Goal: Transaction & Acquisition: Purchase product/service

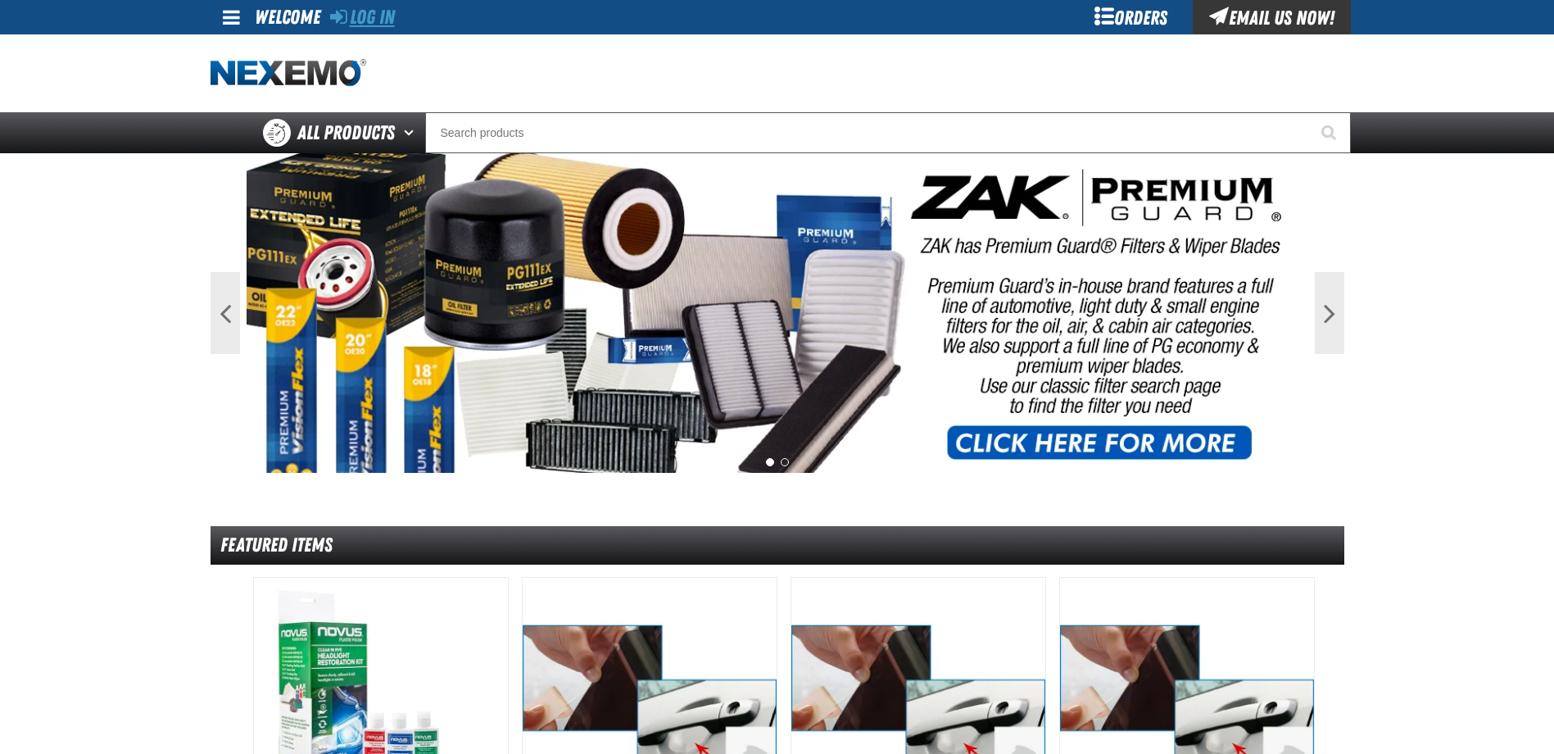
click at [360, 24] on link "Log In" at bounding box center [362, 17] width 65 height 23
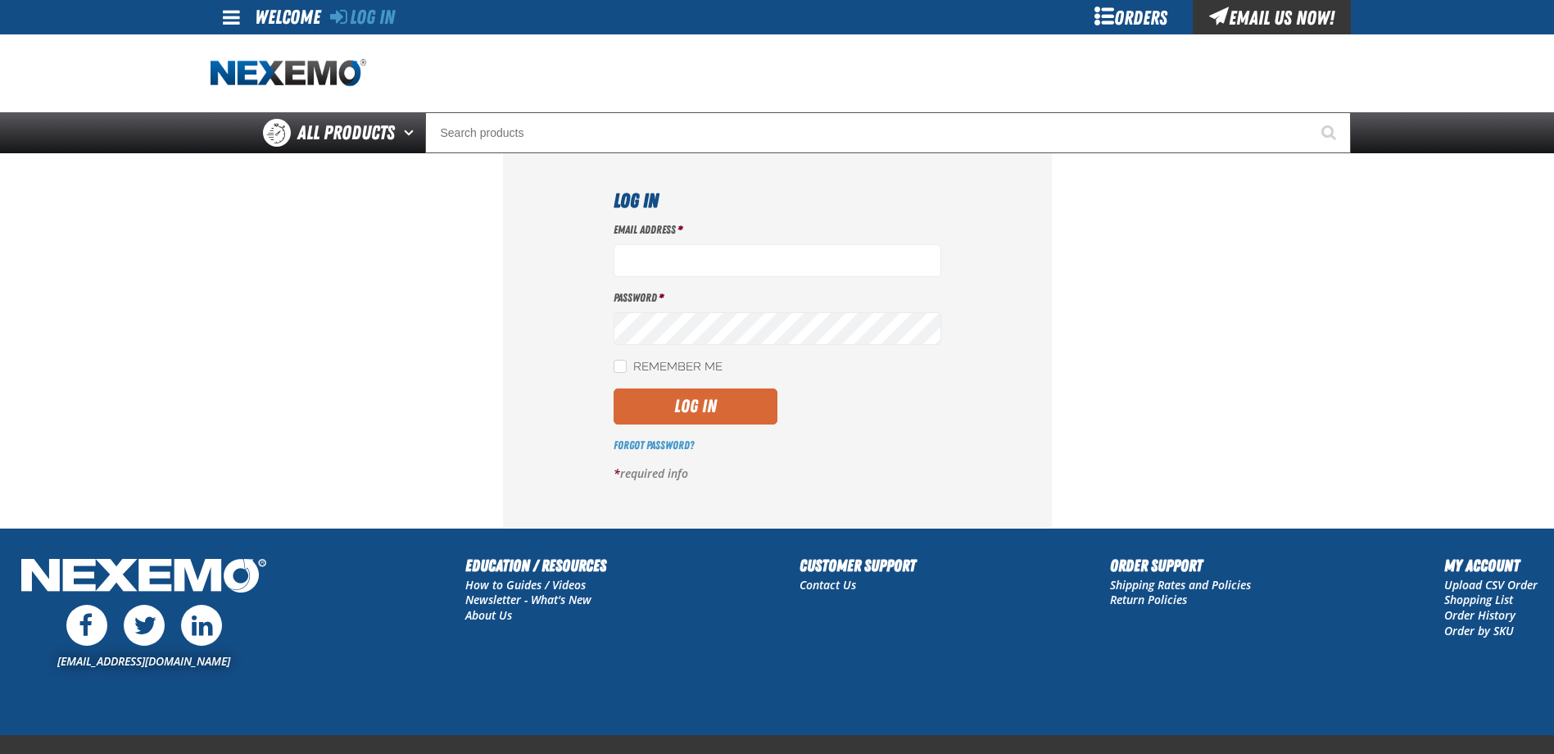
type input "[EMAIL_ADDRESS][DOMAIN_NAME]"
click at [707, 413] on button "Log In" at bounding box center [696, 406] width 164 height 36
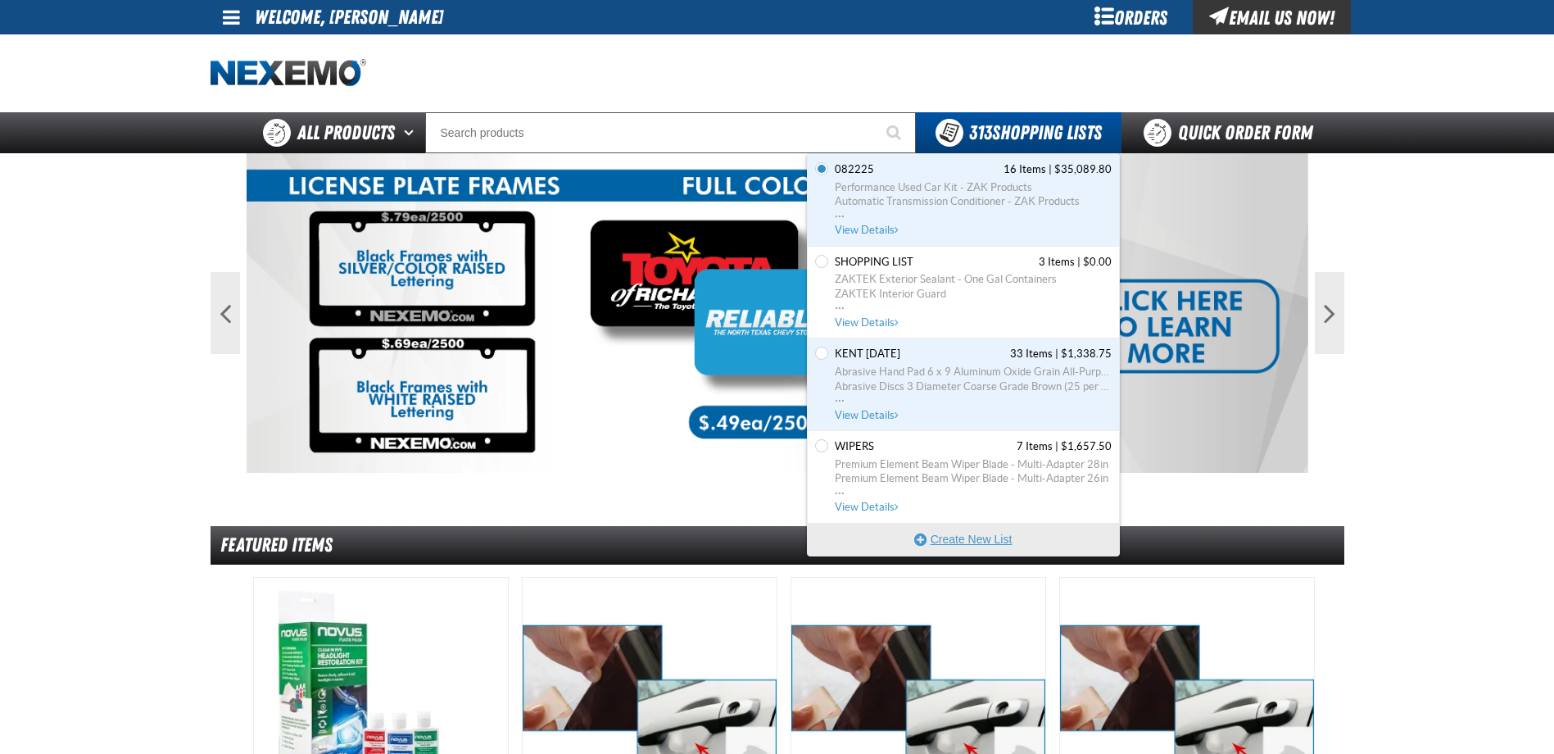
click at [964, 527] on button "Create New List" at bounding box center [963, 539] width 311 height 33
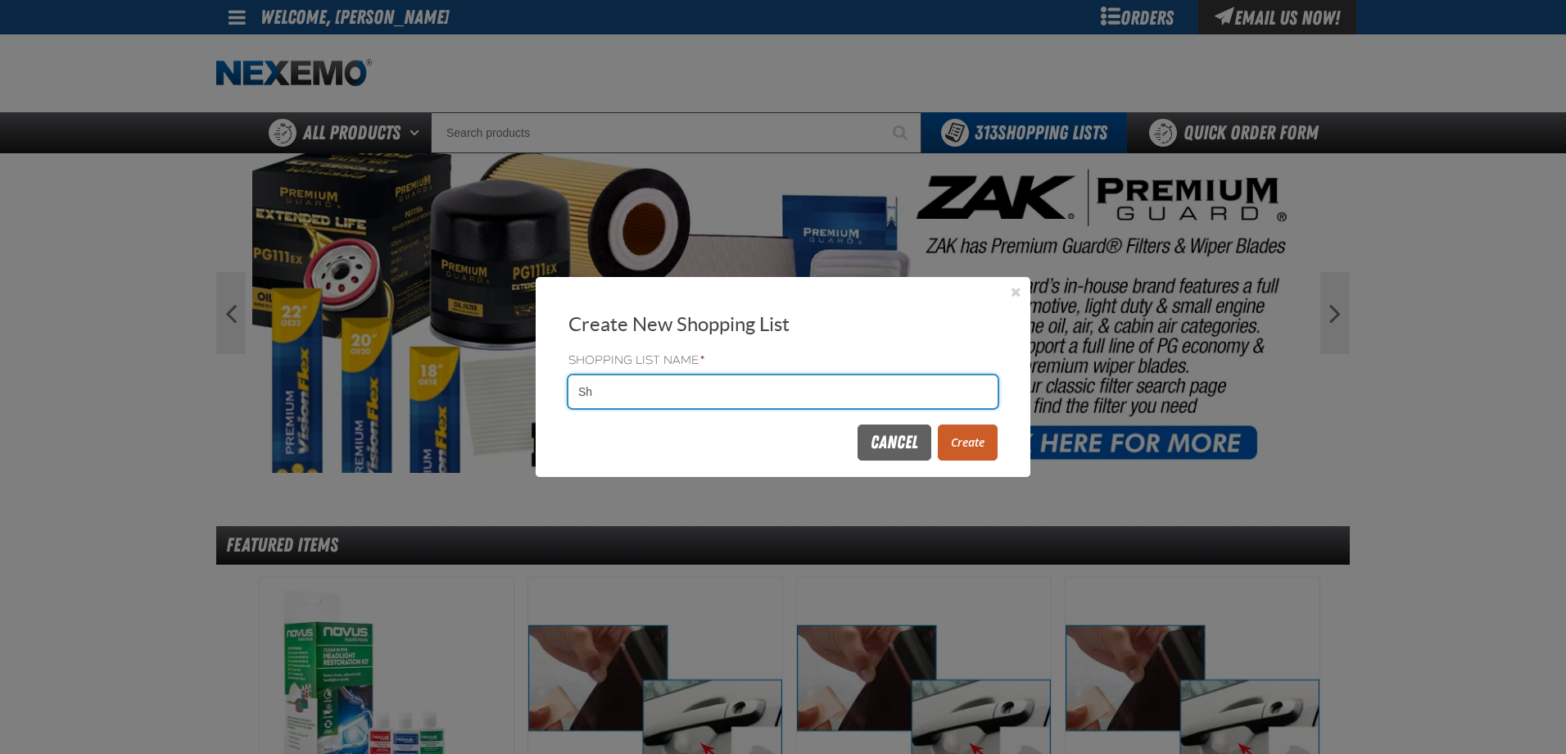
type input "S"
click at [642, 406] on input "Shopping List Name *" at bounding box center [783, 391] width 429 height 33
click at [644, 397] on input "Shopping List Name *" at bounding box center [783, 391] width 429 height 33
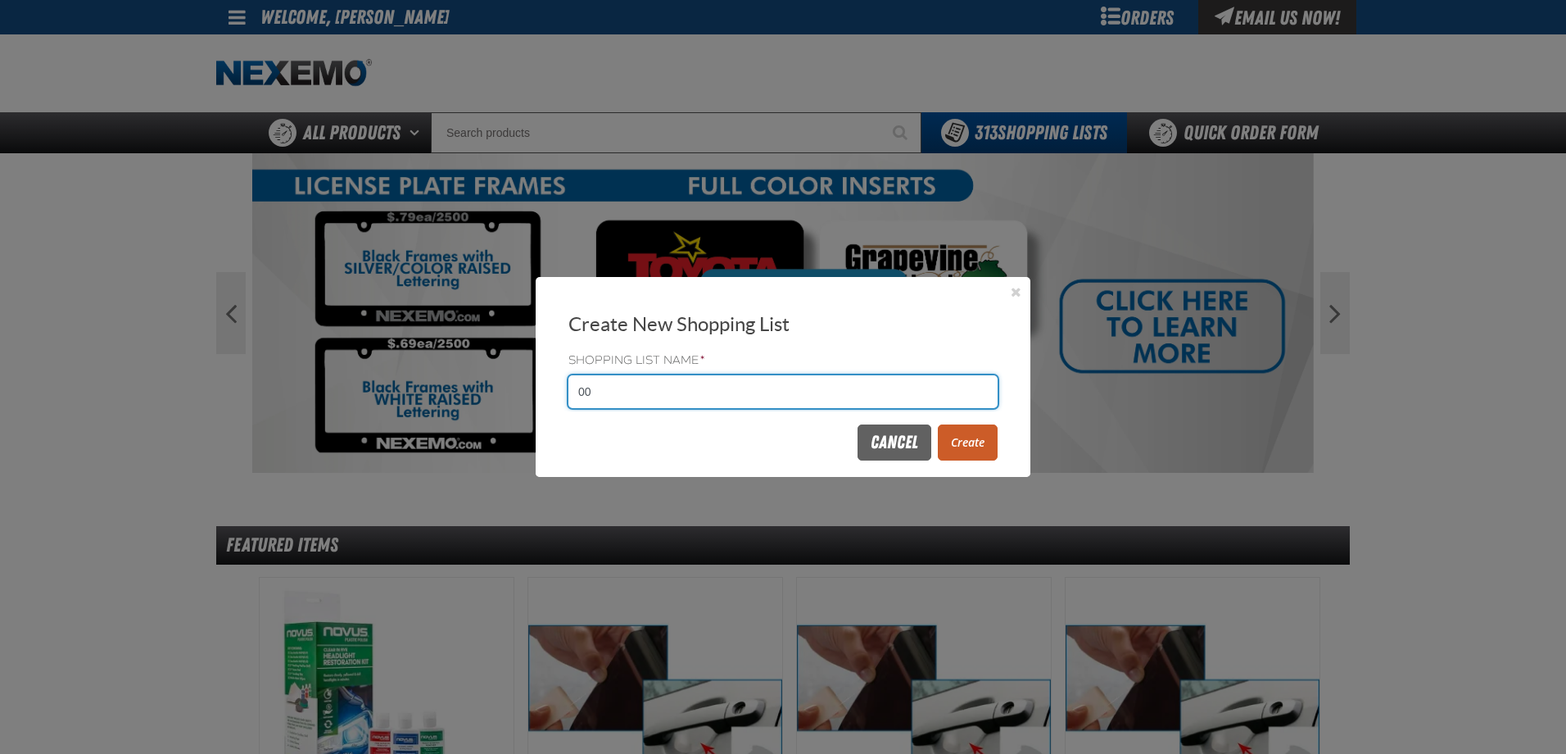
type input "0"
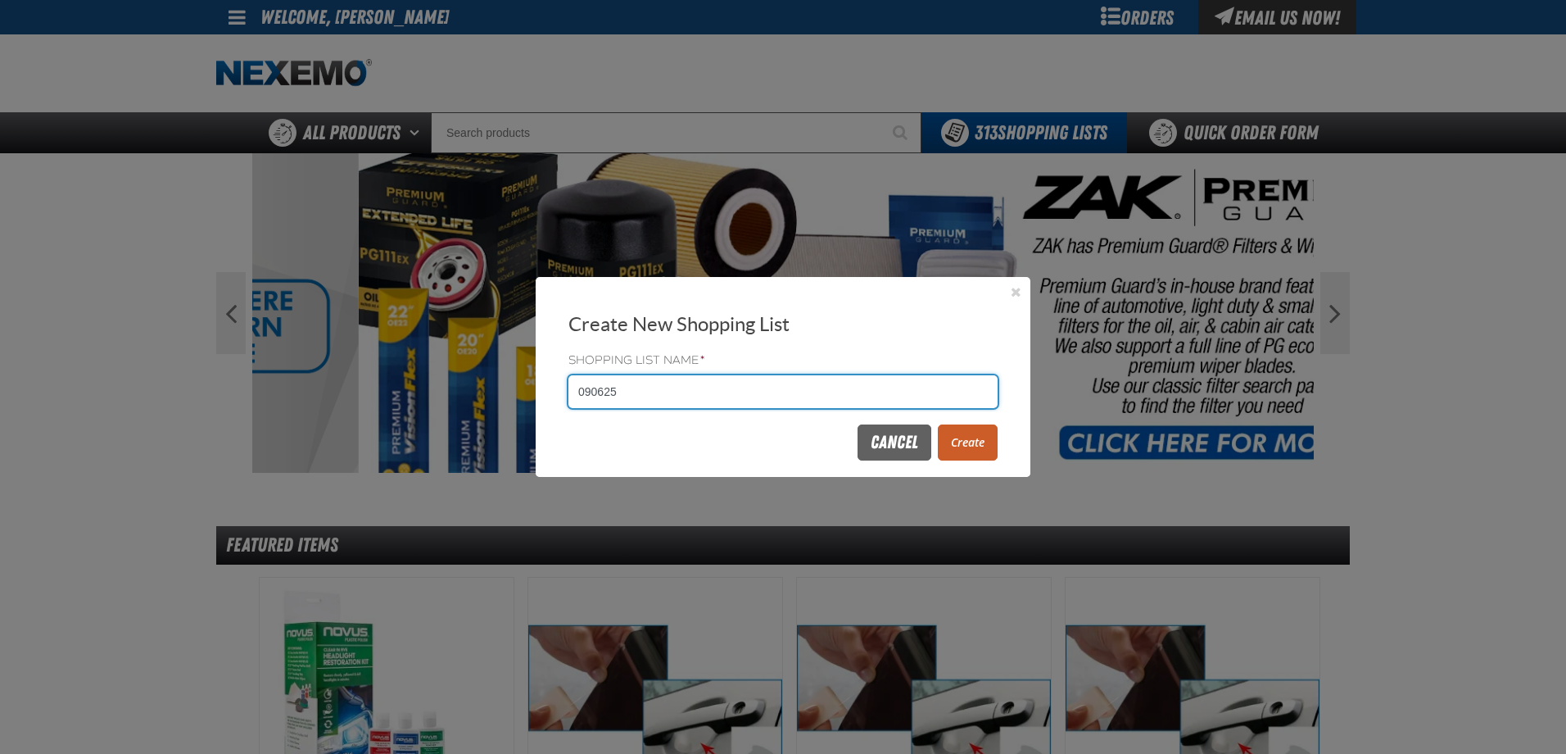
type input "090625"
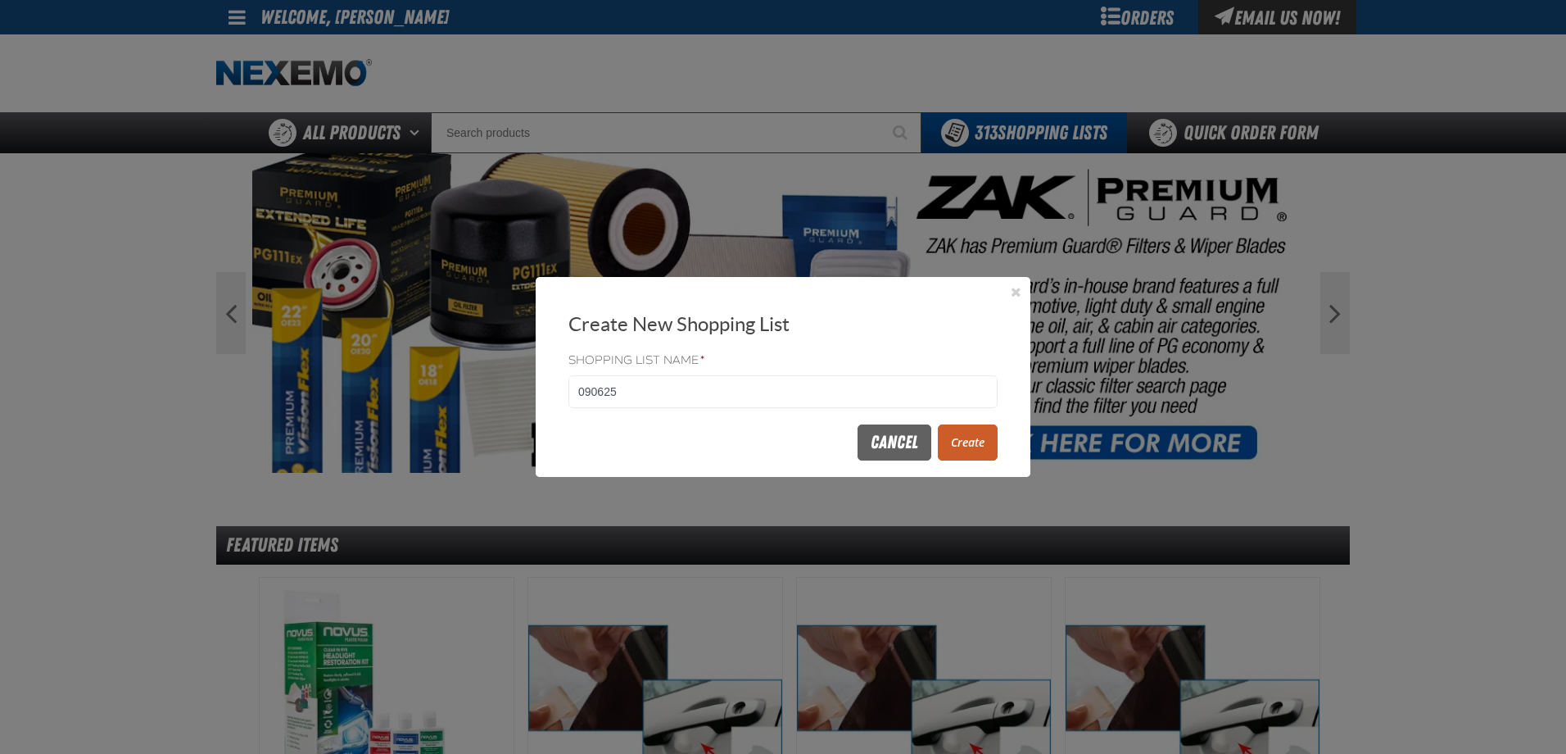
click at [976, 434] on button "Create" at bounding box center [968, 442] width 60 height 36
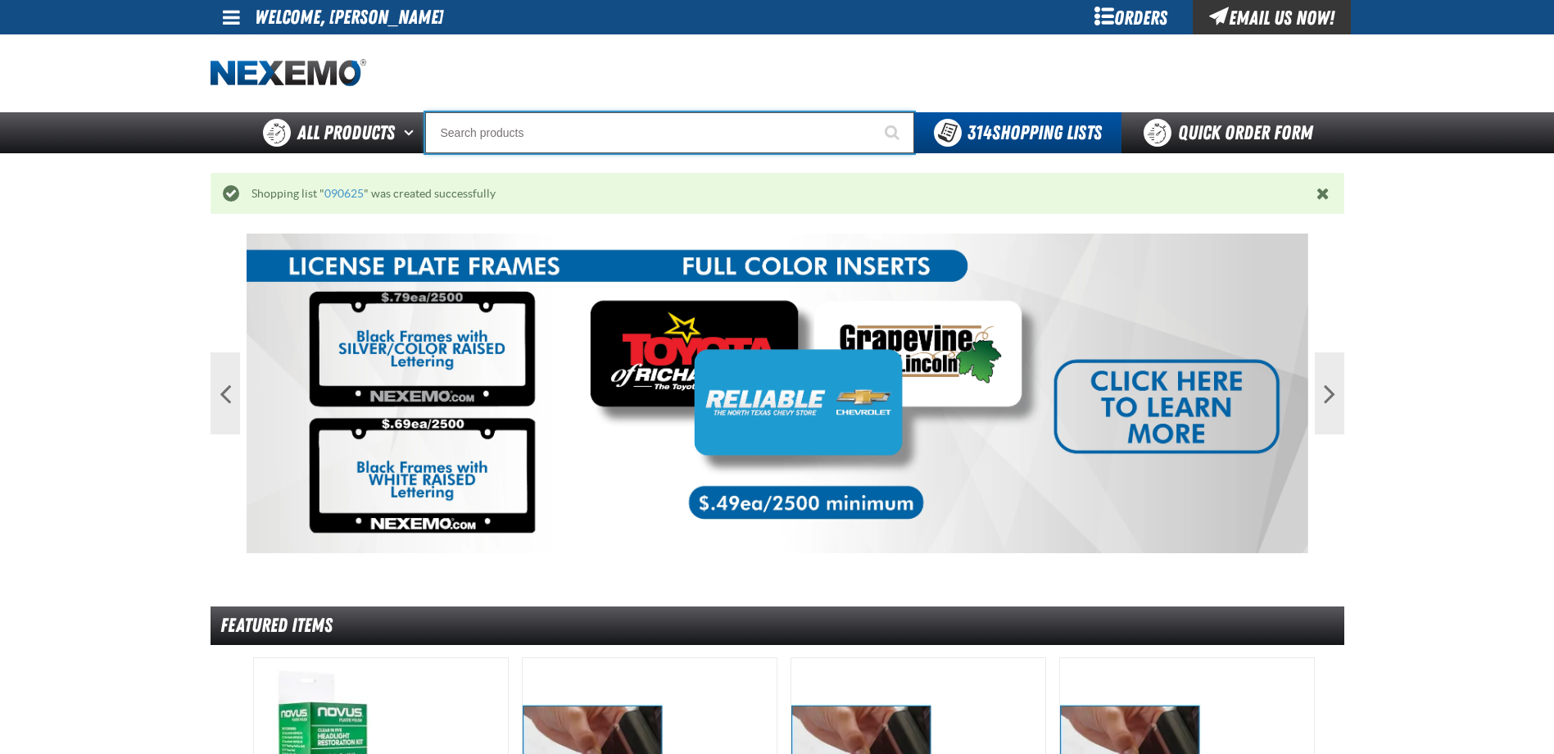
click at [584, 124] on input "Search" at bounding box center [669, 132] width 489 height 41
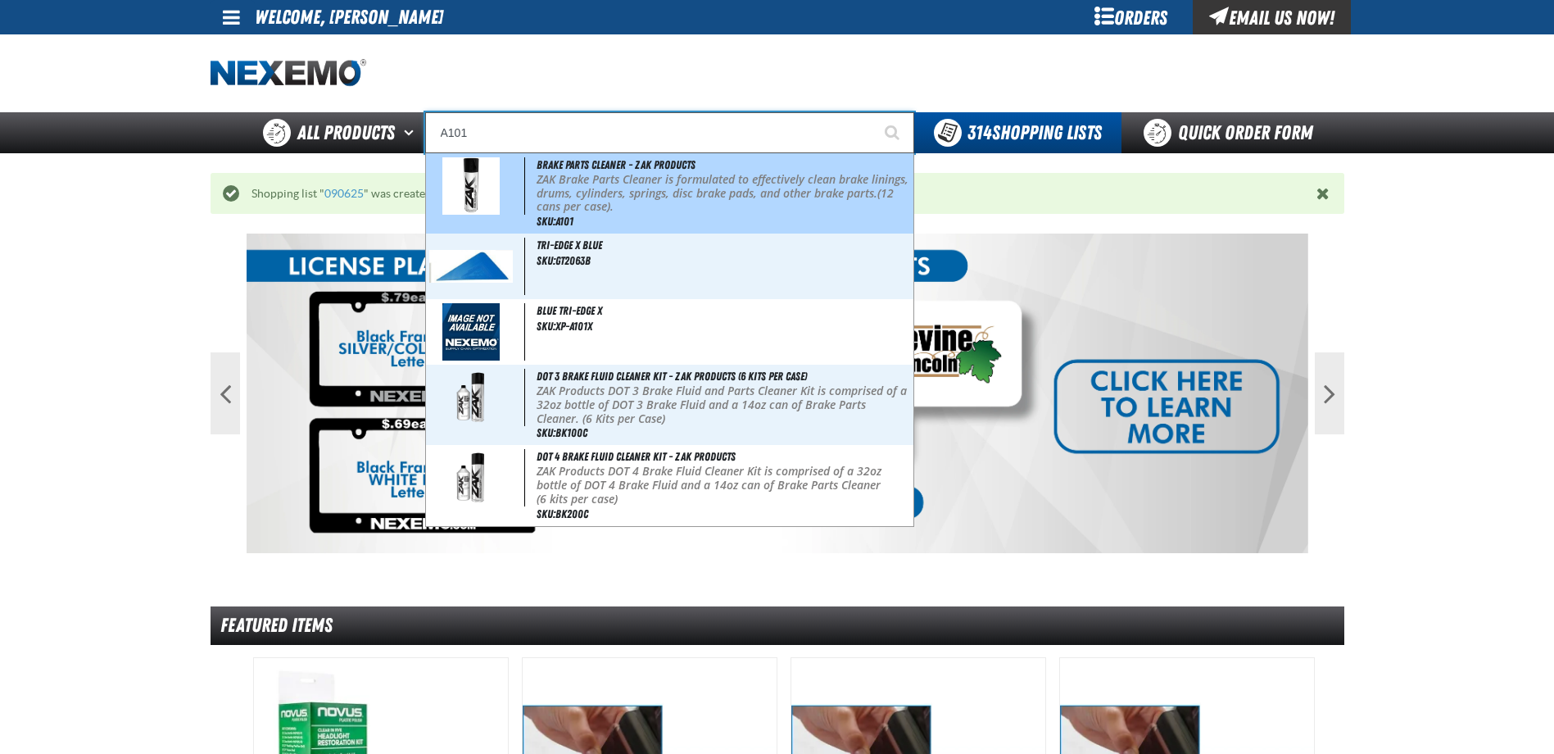
click at [588, 173] on p "ZAK Brake Parts Cleaner is formulated to effectively clean brake linings, drums…" at bounding box center [724, 193] width 374 height 41
type input "Brake Parts Cleaner - ZAK Products"
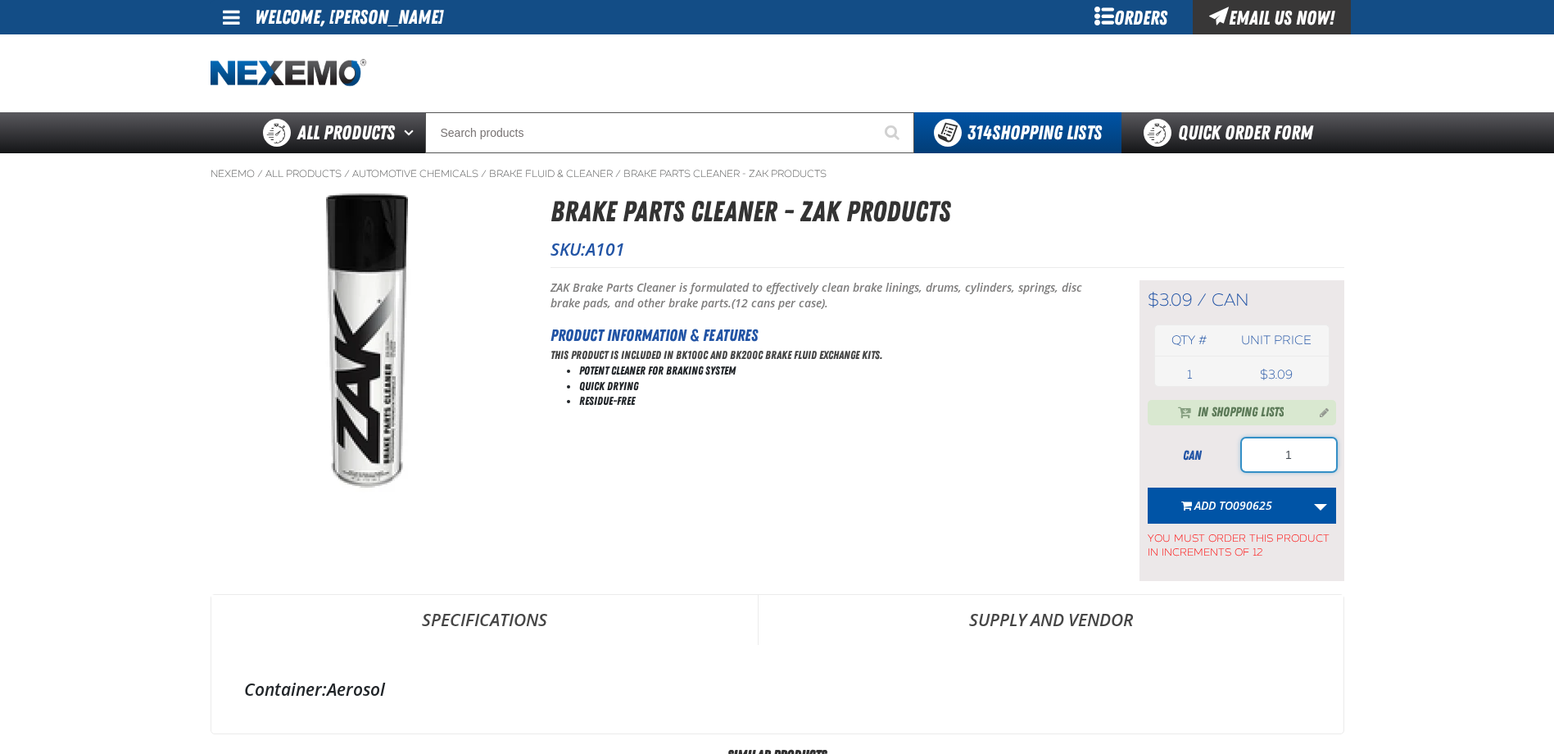
click at [1312, 466] on input "1" at bounding box center [1289, 454] width 94 height 33
type input "240"
click at [1260, 498] on span "090625" at bounding box center [1252, 505] width 39 height 16
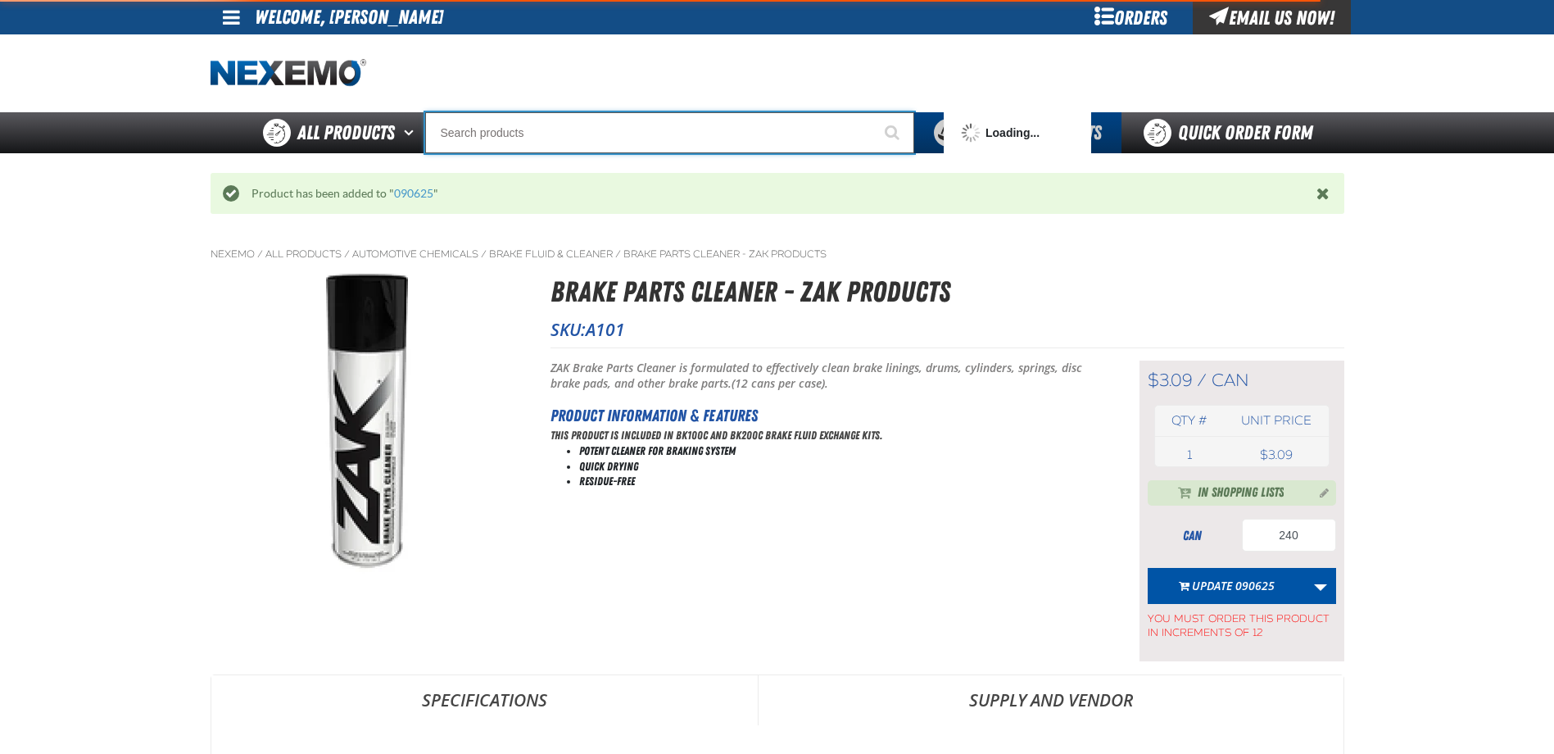
click at [546, 130] on input "Search" at bounding box center [669, 132] width 489 height 41
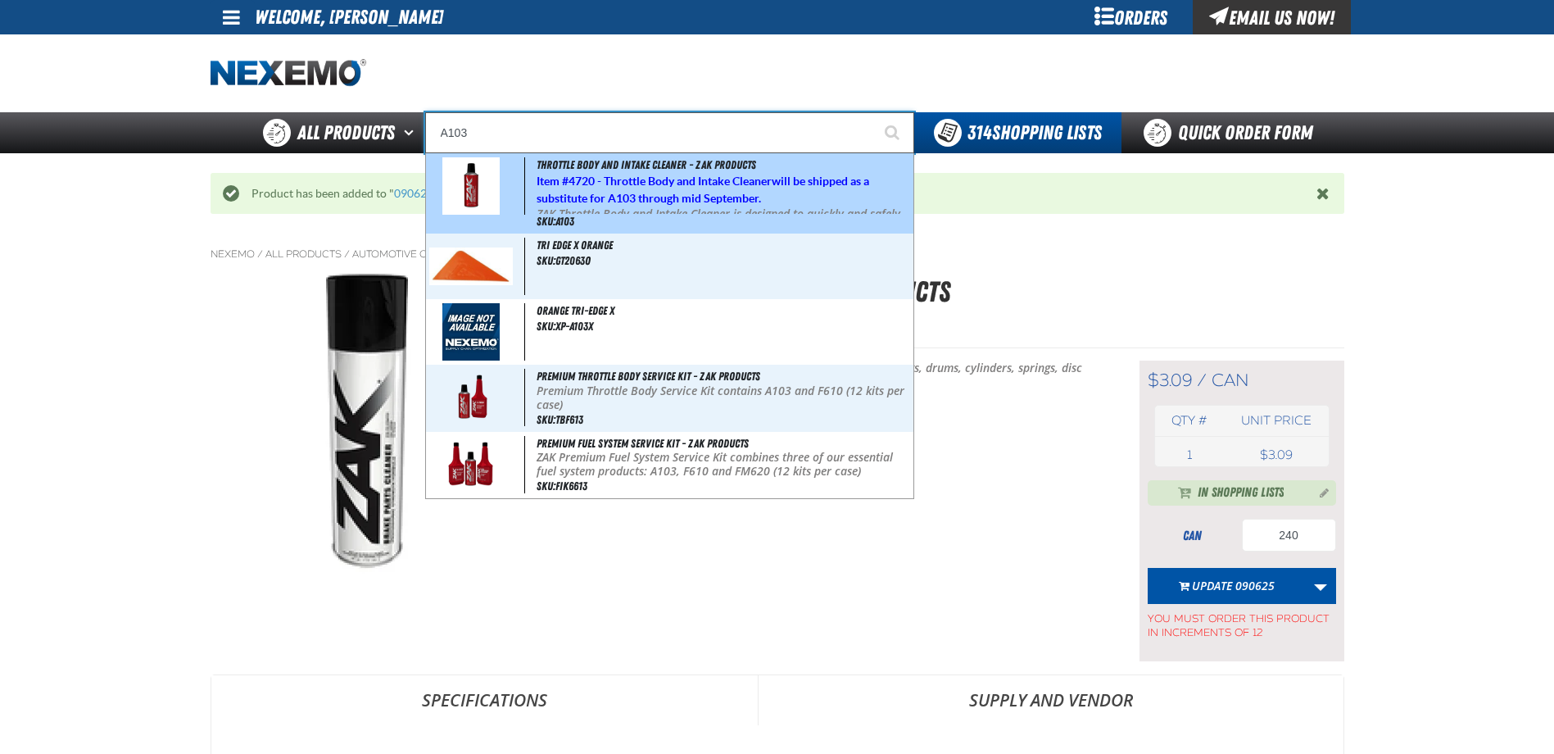
click at [552, 182] on span "Item # 4720 - Throttle Body and Intake Cleaner will be shipped as a substitute …" at bounding box center [703, 189] width 333 height 30
type input "Throttle Body and Intake Cleaner - ZAK Products"
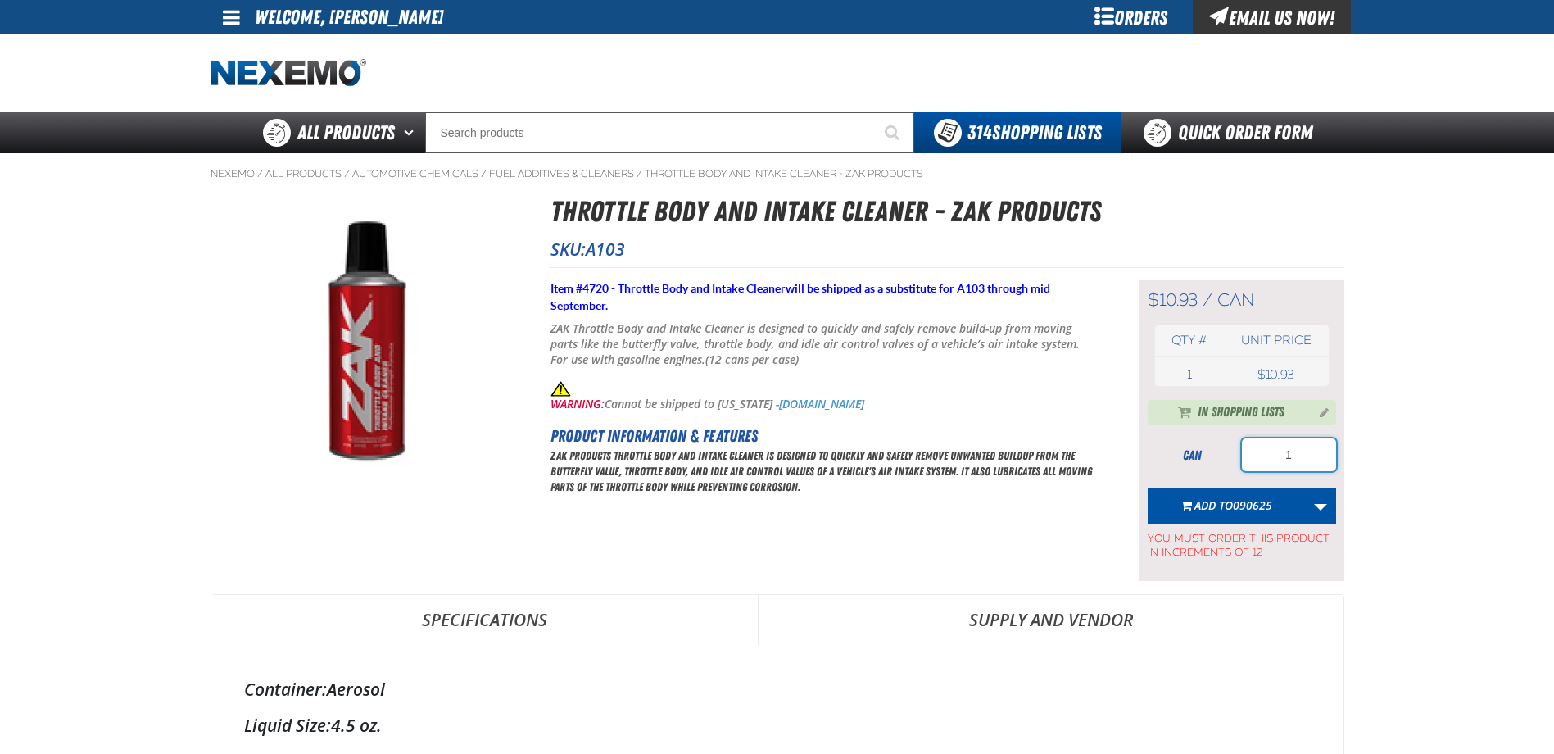
click at [1309, 456] on input "1" at bounding box center [1289, 454] width 94 height 33
type input "108"
click at [1253, 503] on span "090625" at bounding box center [1252, 505] width 39 height 16
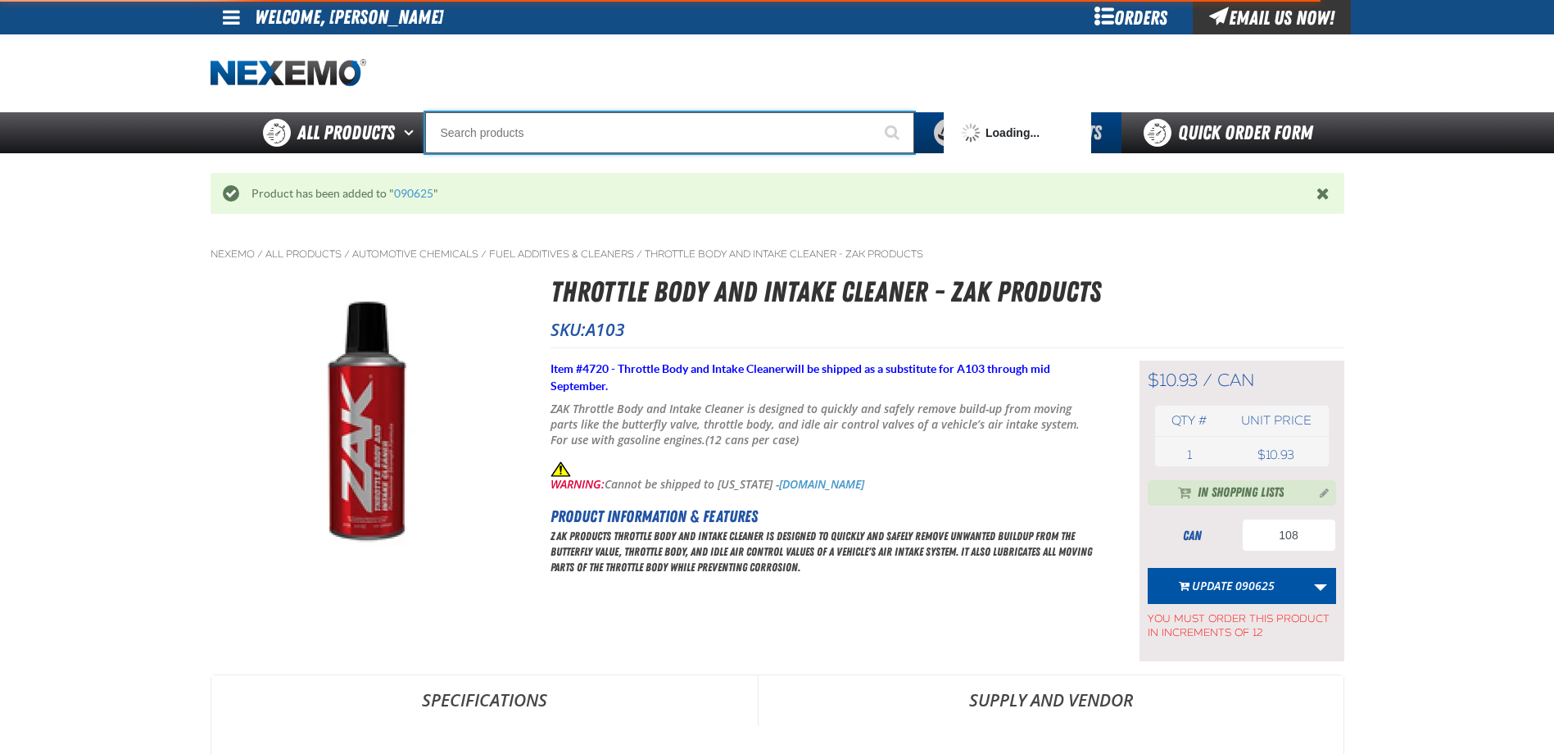
click at [541, 125] on input "Search" at bounding box center [669, 132] width 489 height 41
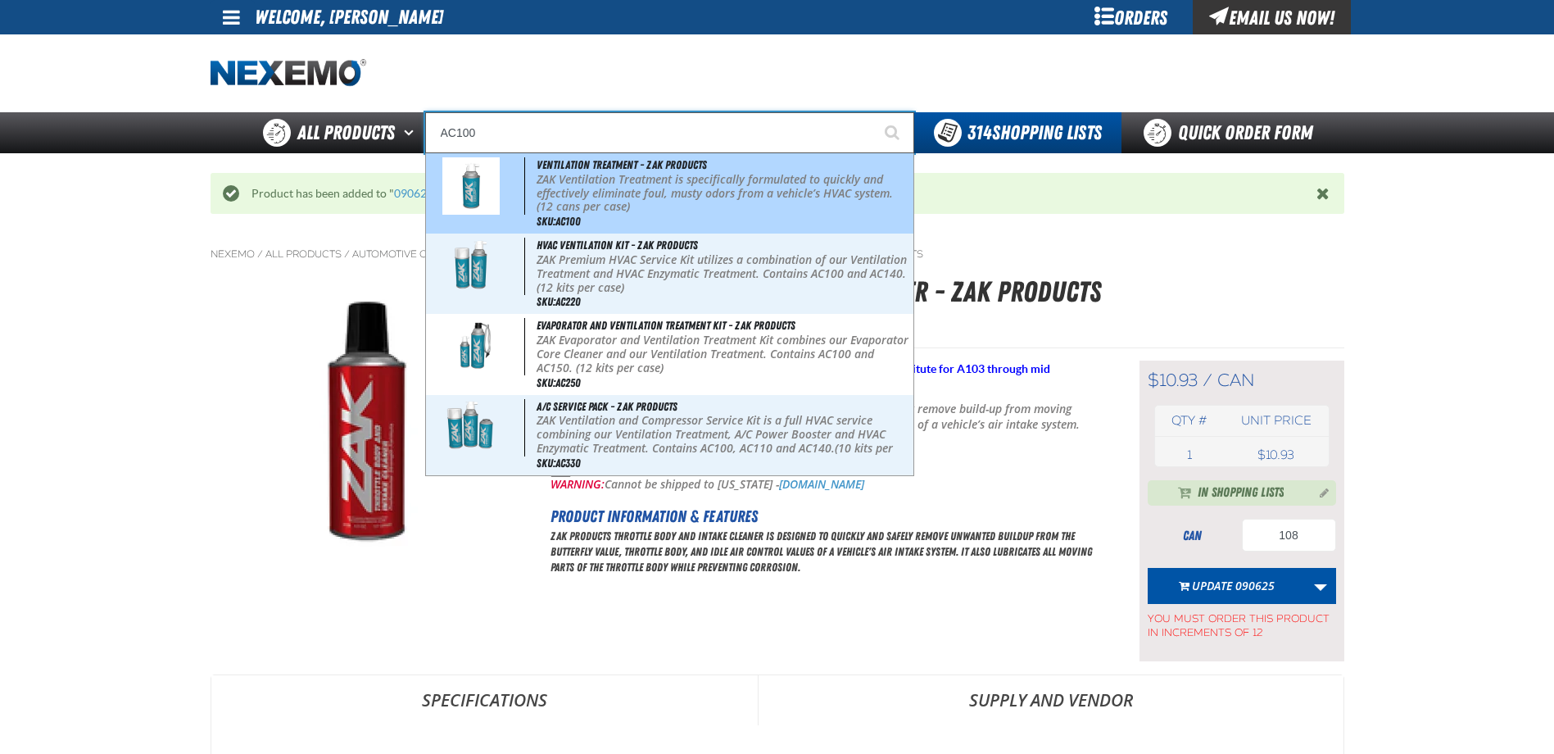
click at [715, 173] on p "ZAK Ventilation Treatment is specifically formulated to quickly and effectively…" at bounding box center [724, 193] width 374 height 41
type input "Ventilation Treatment - ZAK Products"
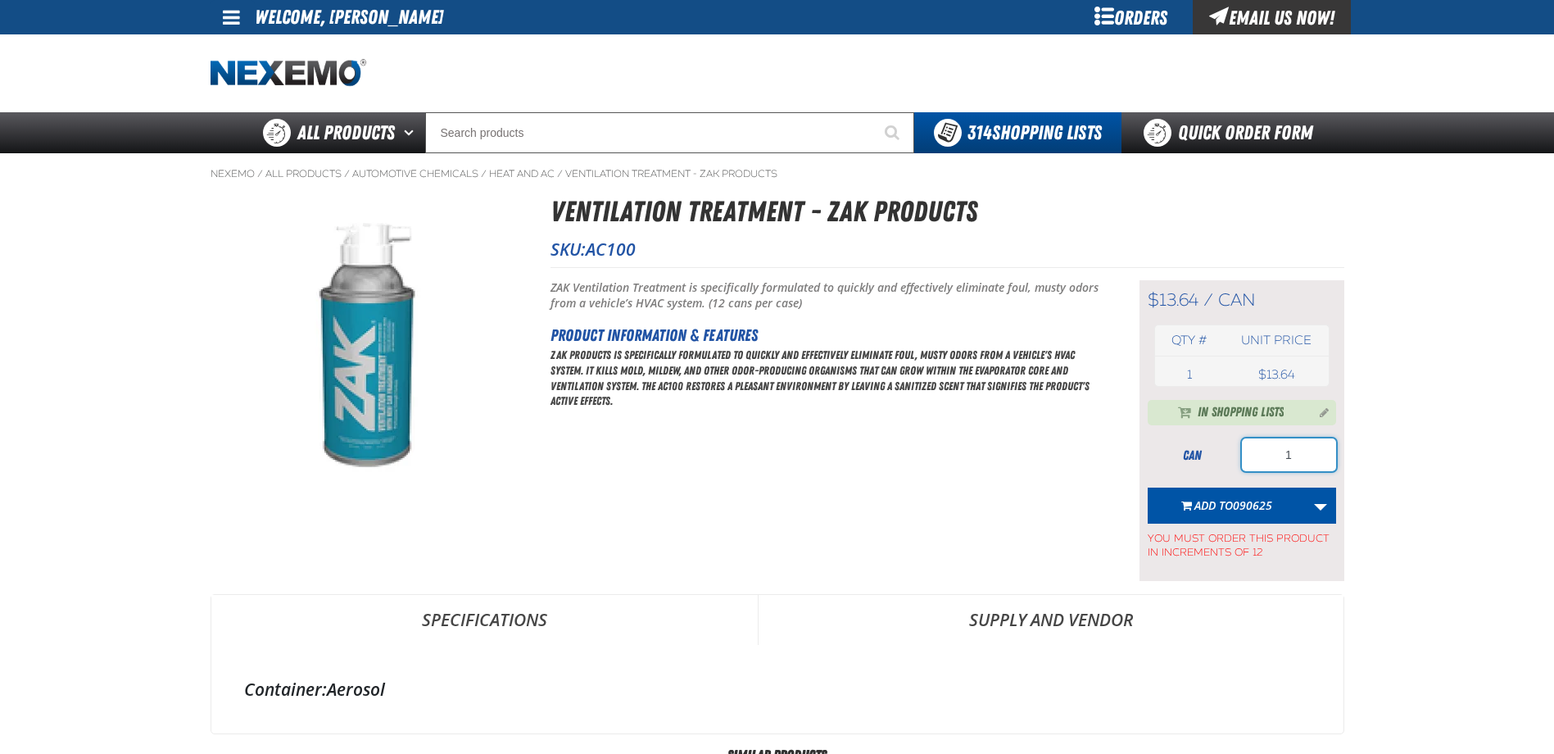
click at [1301, 451] on input "1" at bounding box center [1289, 454] width 94 height 33
type input "120"
click at [1272, 500] on span "090625" at bounding box center [1252, 505] width 39 height 16
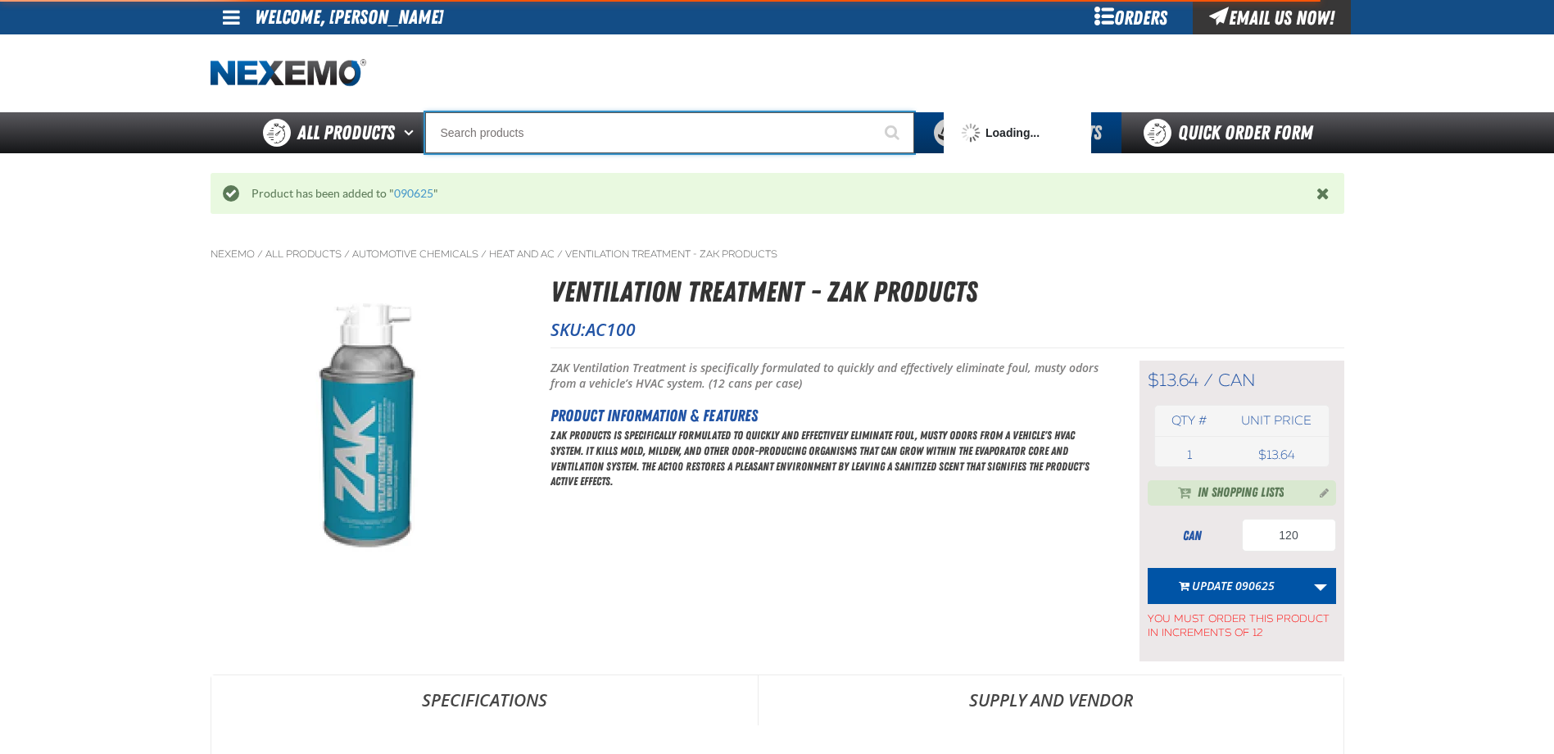
click at [636, 137] on input "Search" at bounding box center [669, 132] width 489 height 41
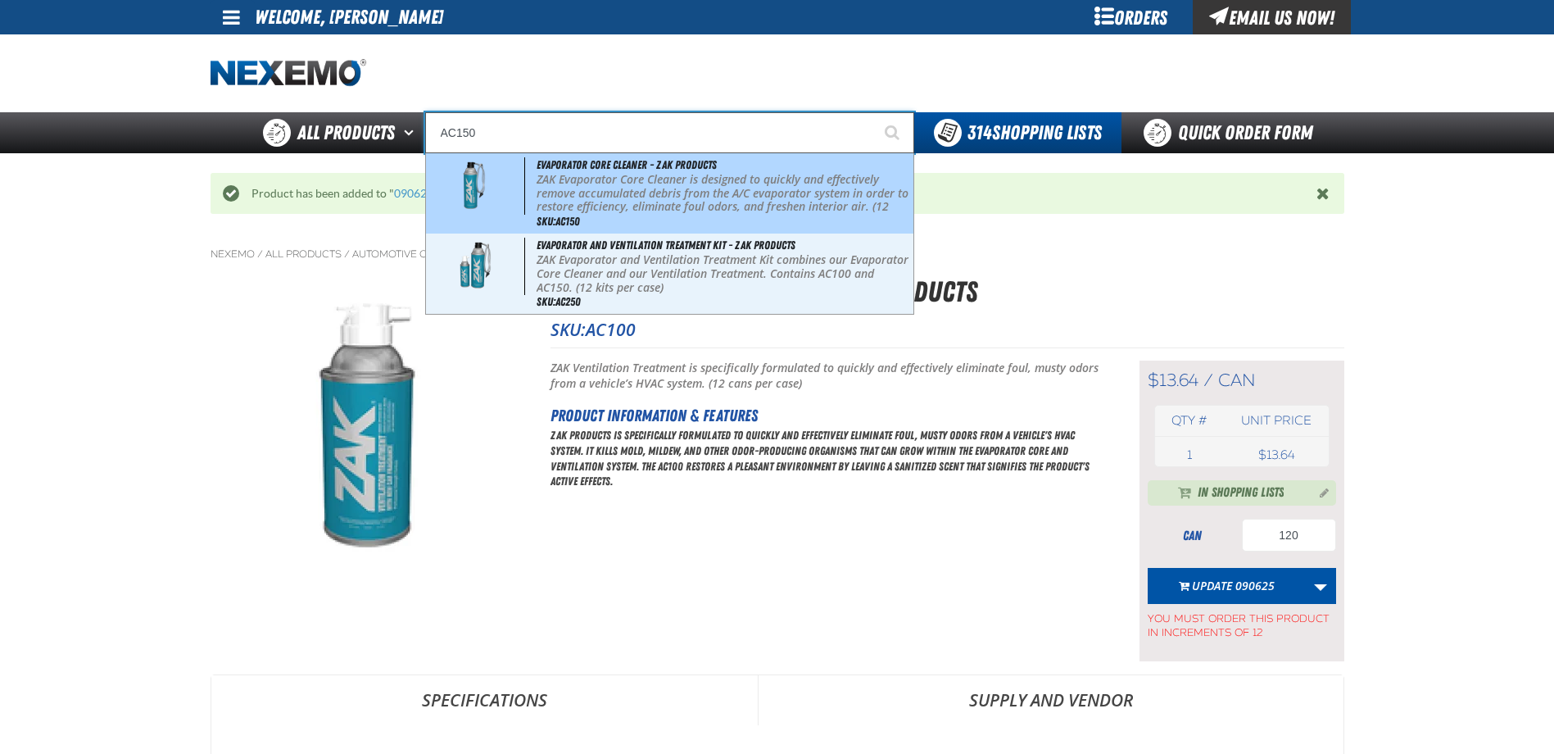
click at [644, 202] on p "ZAK Evaporator Core Cleaner is designed to quickly and effectively remove accum…" at bounding box center [724, 200] width 374 height 55
type input "Evaporator Core Cleaner - ZAK Products"
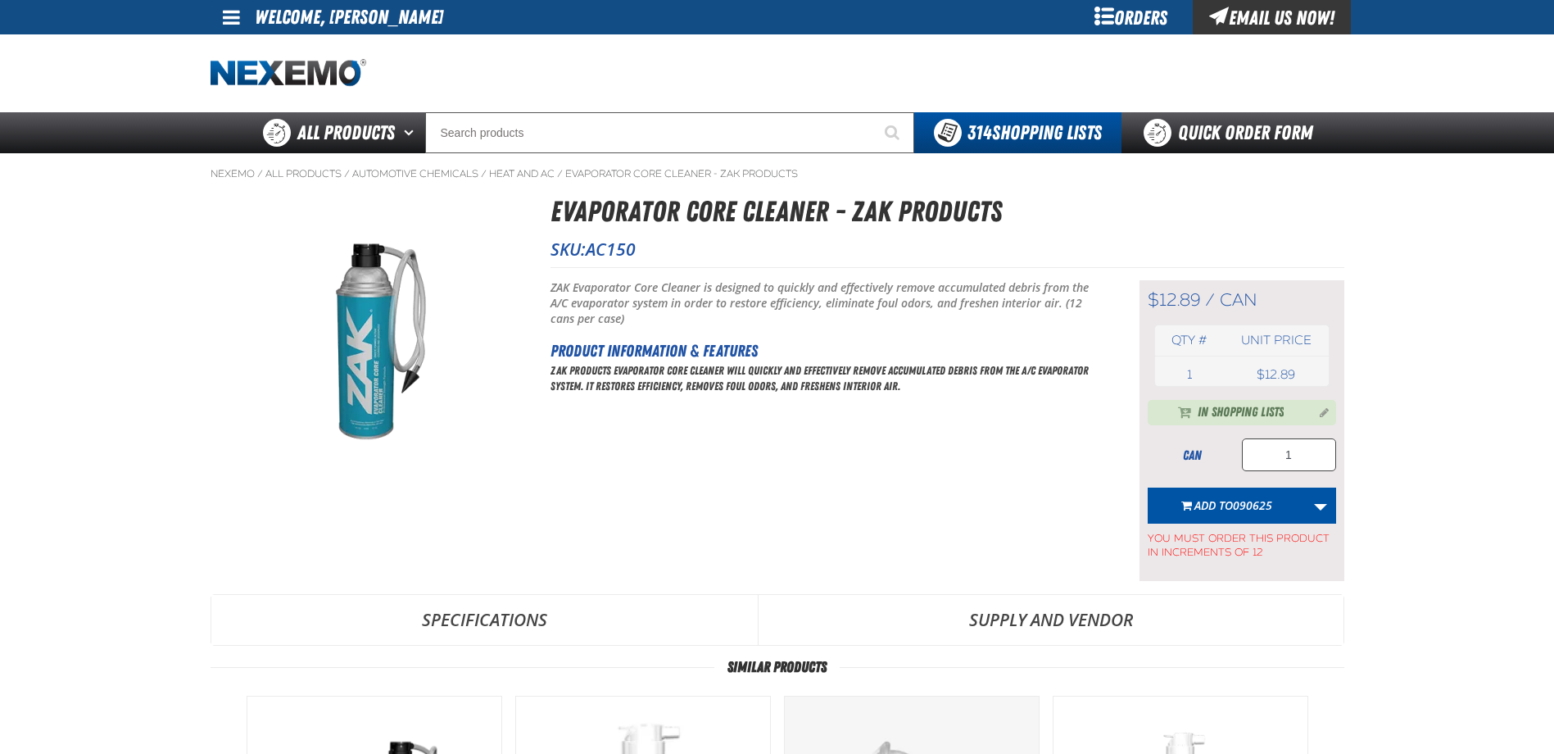
type input "120"
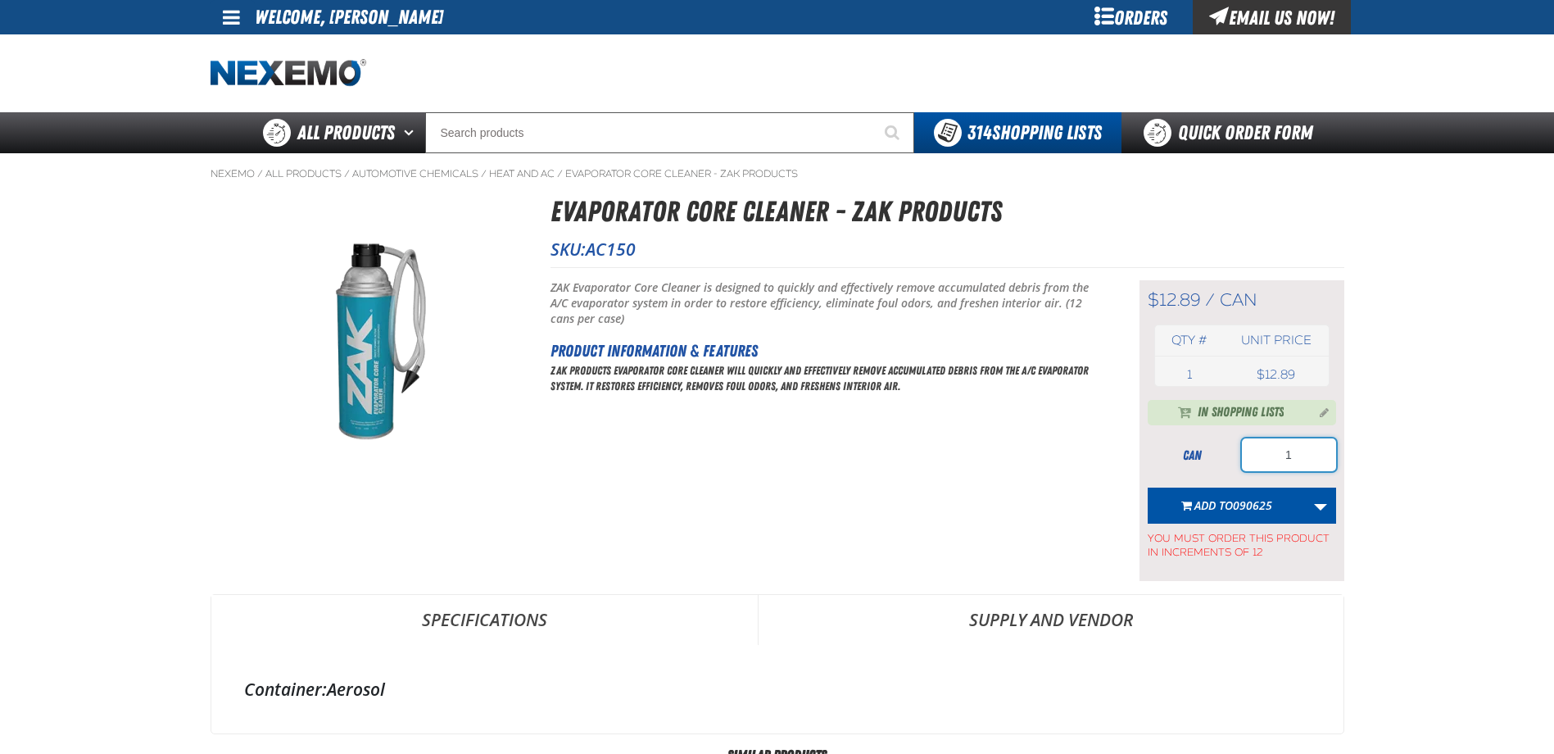
click at [1298, 468] on input "1" at bounding box center [1289, 454] width 94 height 33
type input "192"
click at [1265, 494] on button "Add to 090625" at bounding box center [1227, 505] width 158 height 36
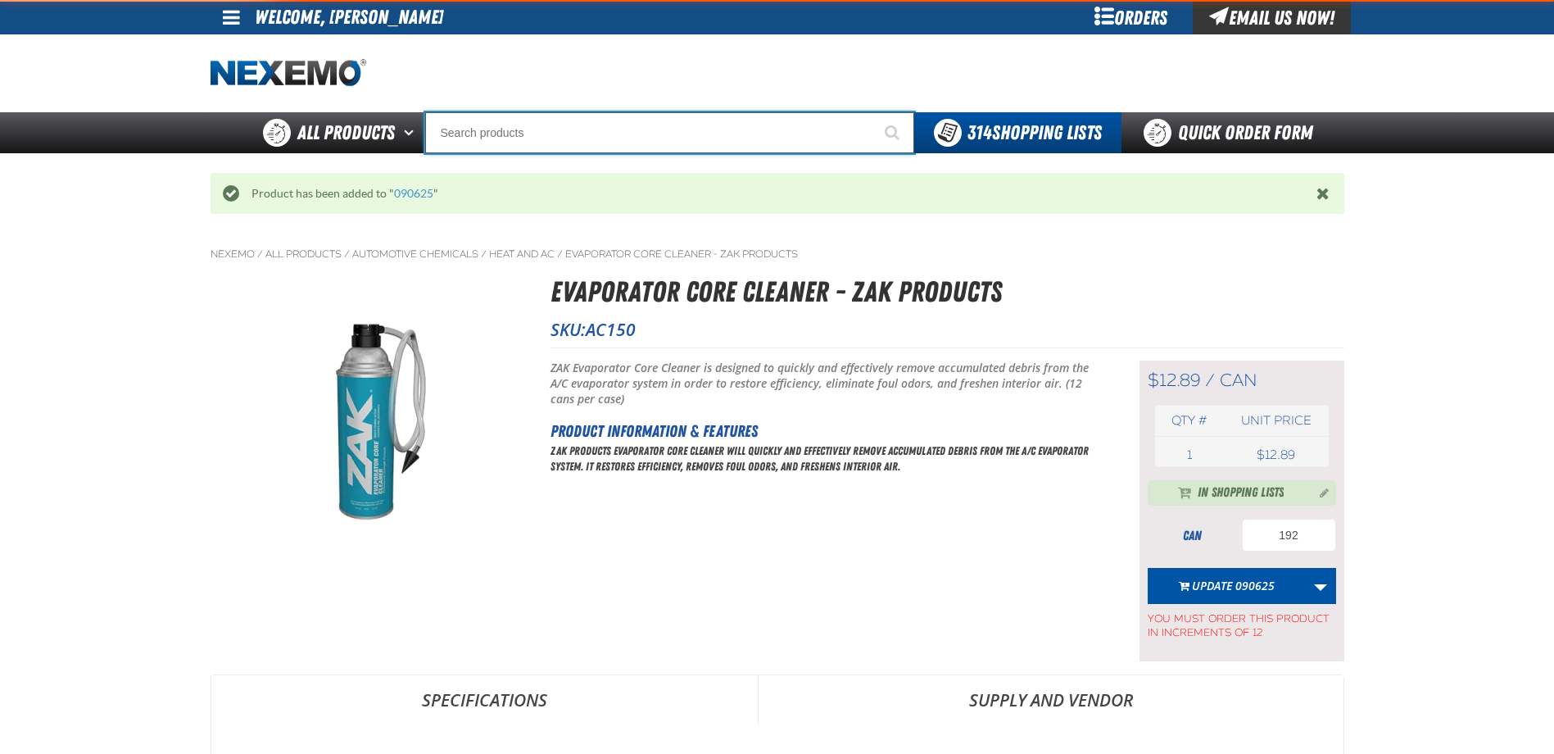
click at [629, 147] on input "Search" at bounding box center [669, 132] width 489 height 41
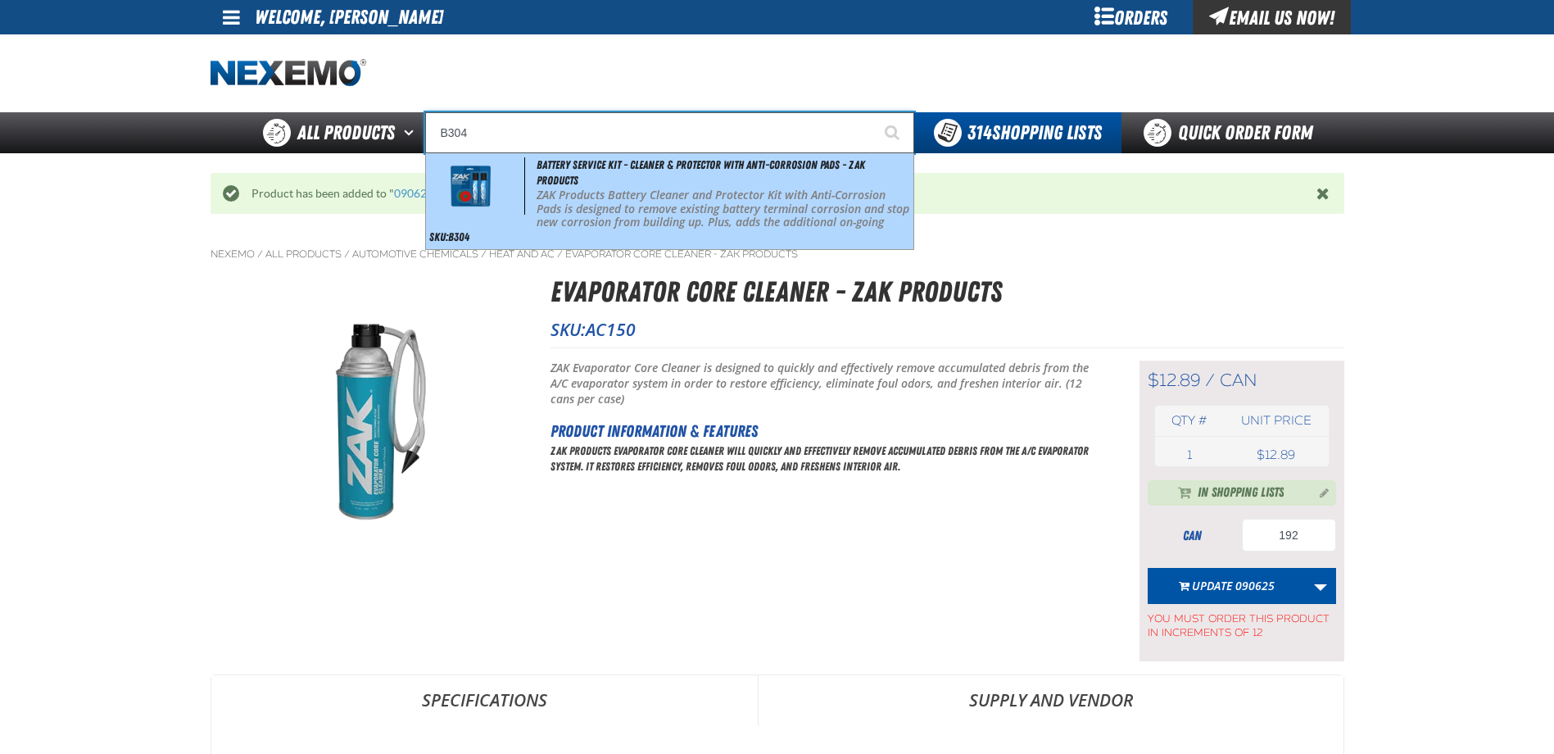
click at [719, 209] on p "ZAK Products Battery Cleaner and Protector Kit with Anti-Corrosion Pads is desi…" at bounding box center [724, 215] width 374 height 55
type input "Battery Service Kit - Cleaner & Protector with Anti-Corrosion Pads - ZAK Produc…"
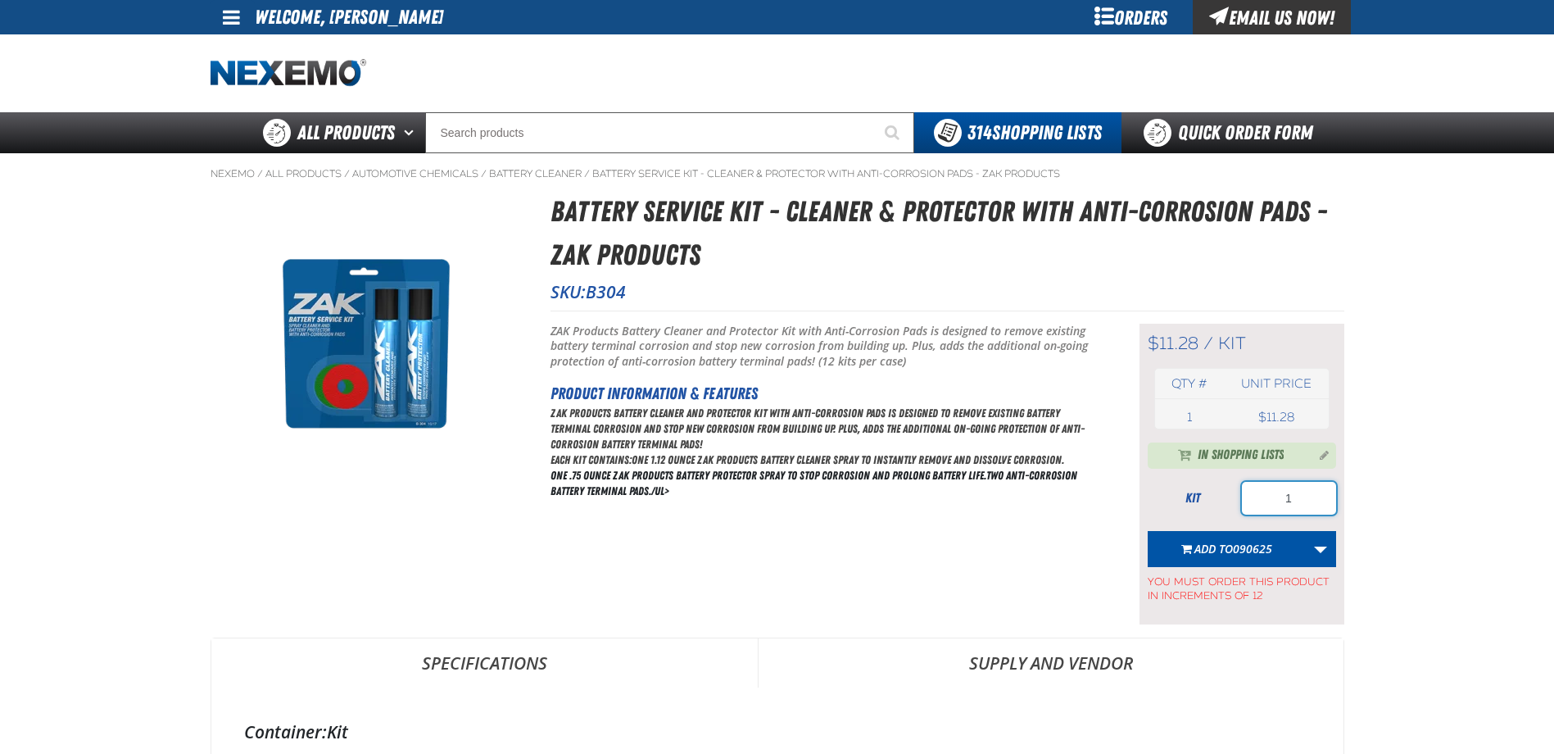
click at [1298, 503] on input "1" at bounding box center [1289, 498] width 94 height 33
type input "84"
click at [1228, 546] on span "Add to 090625" at bounding box center [1233, 549] width 78 height 16
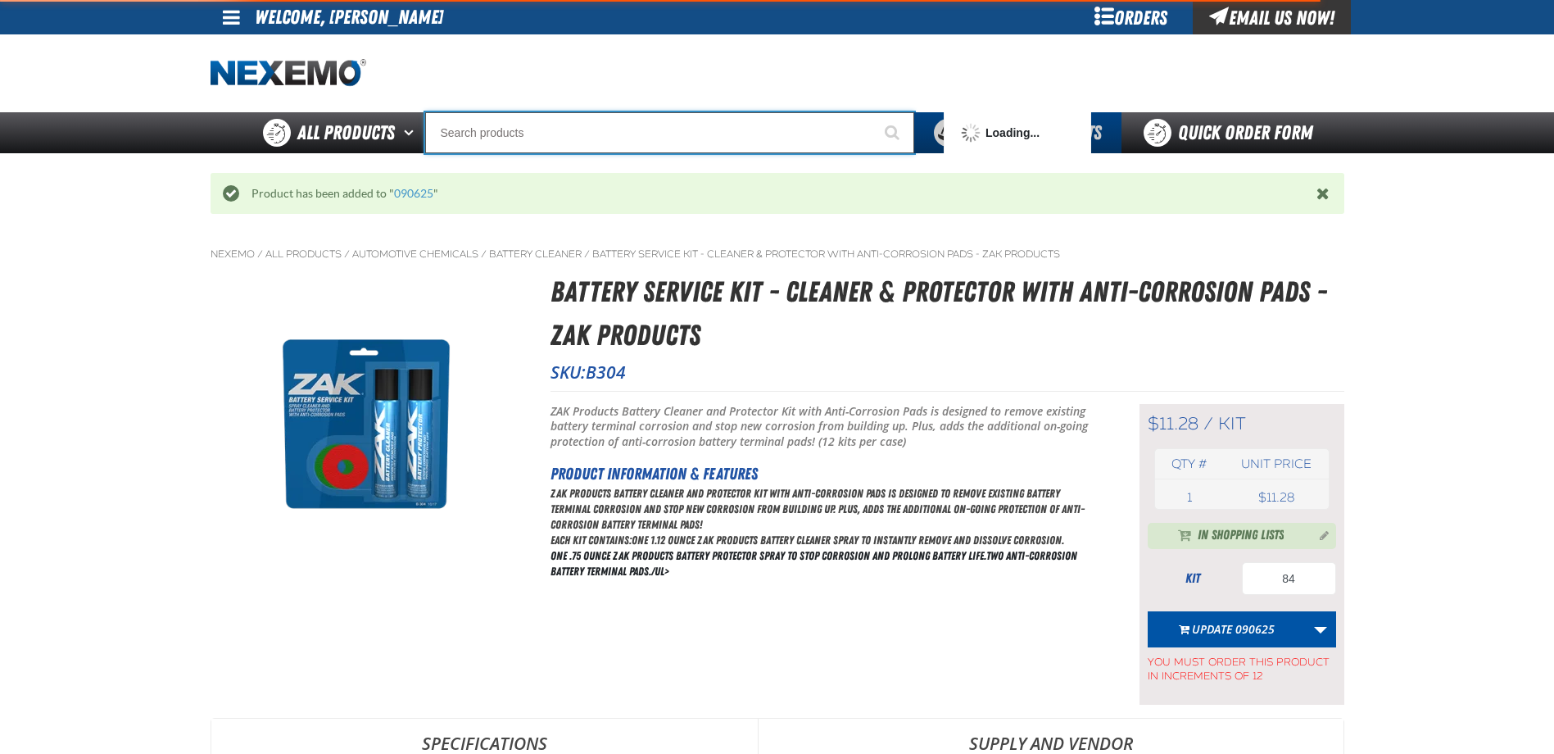
click at [564, 120] on input "Search" at bounding box center [669, 132] width 489 height 41
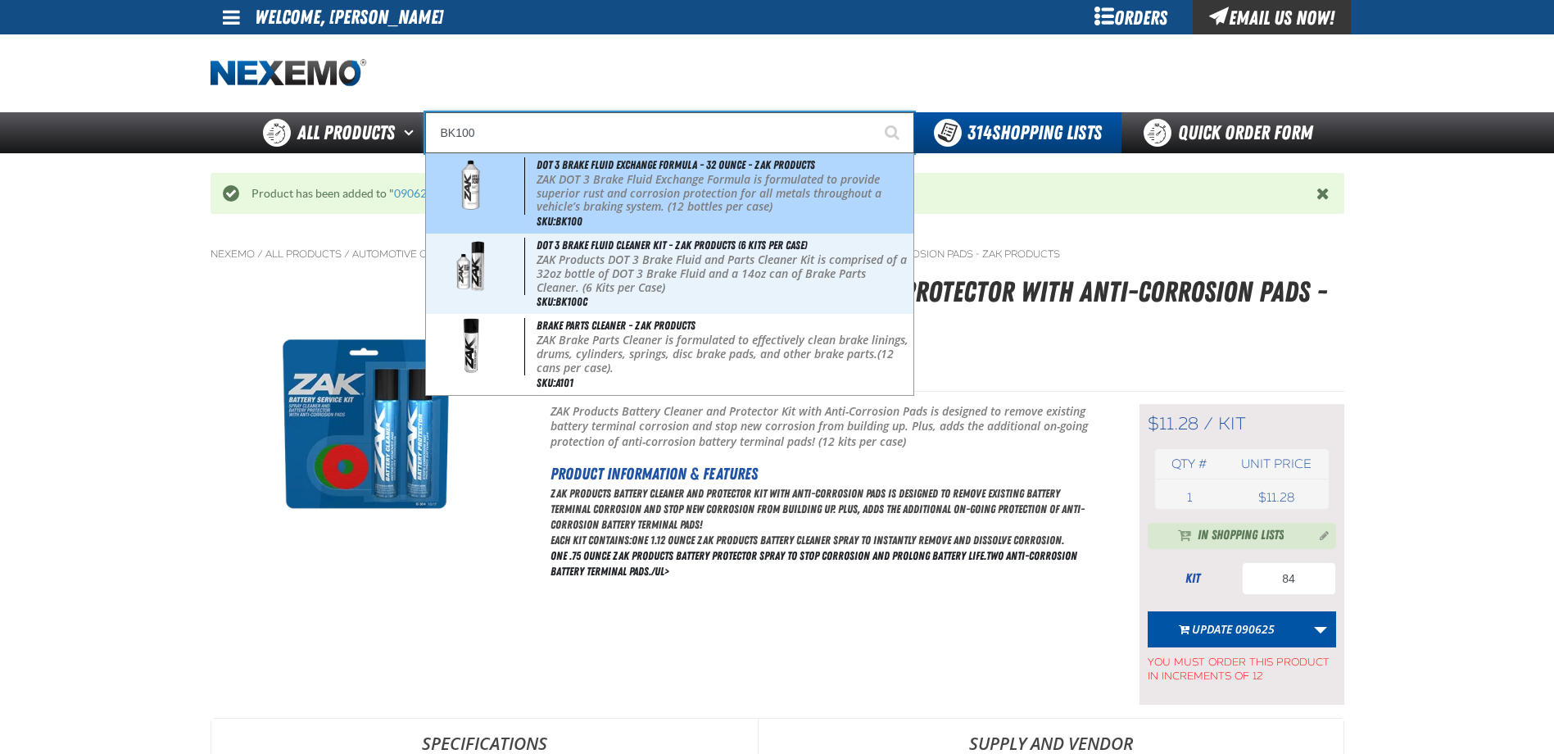
click at [587, 197] on p "ZAK DOT 3 Brake Fluid Exchange Formula is formulated to provide superior rust a…" at bounding box center [724, 193] width 374 height 41
type input "DOT 3 Brake Fluid Exchange Formula - 32 Ounce - ZAK Products"
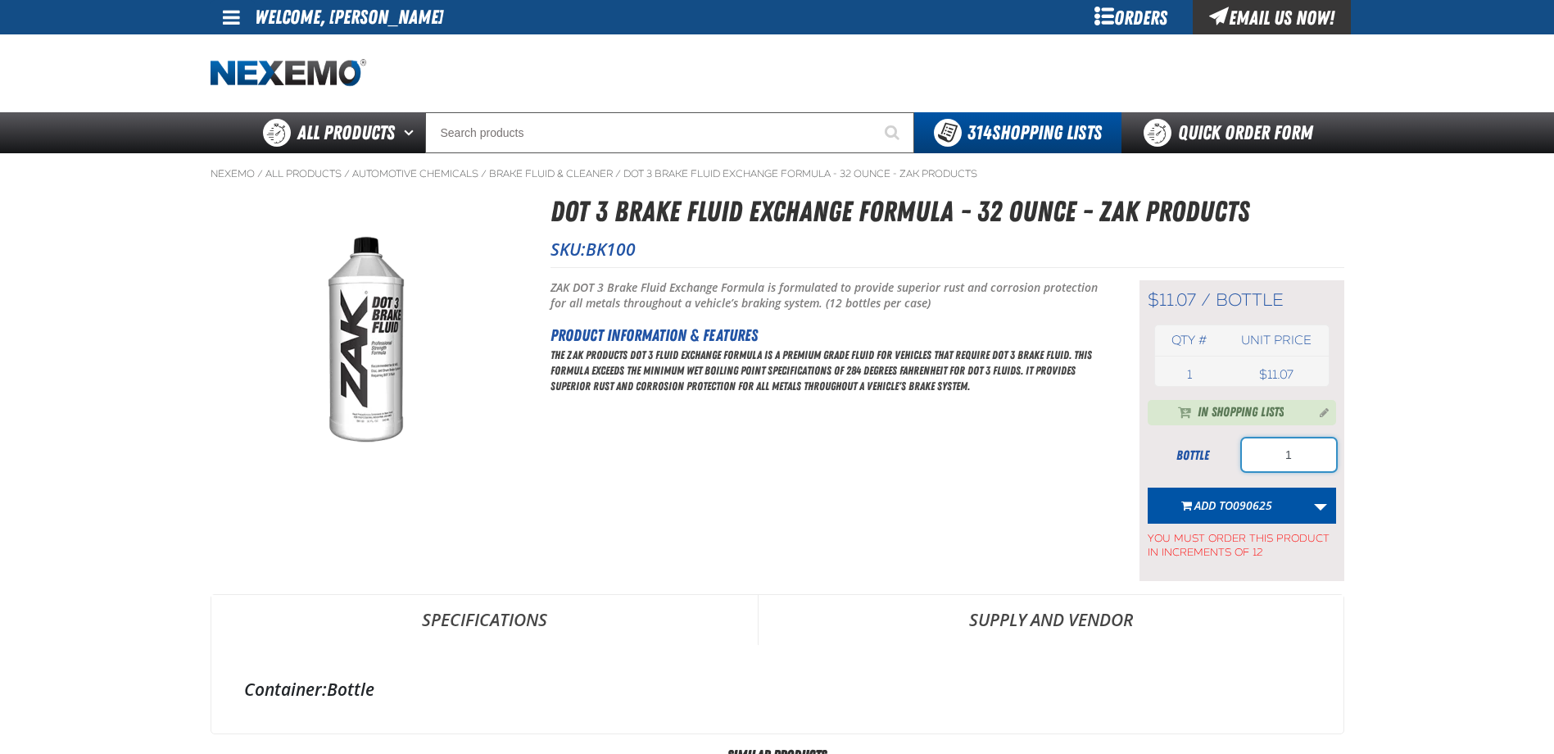
click at [1312, 466] on input "1" at bounding box center [1289, 454] width 94 height 33
type input "156"
click at [1242, 505] on span "090625" at bounding box center [1252, 505] width 39 height 16
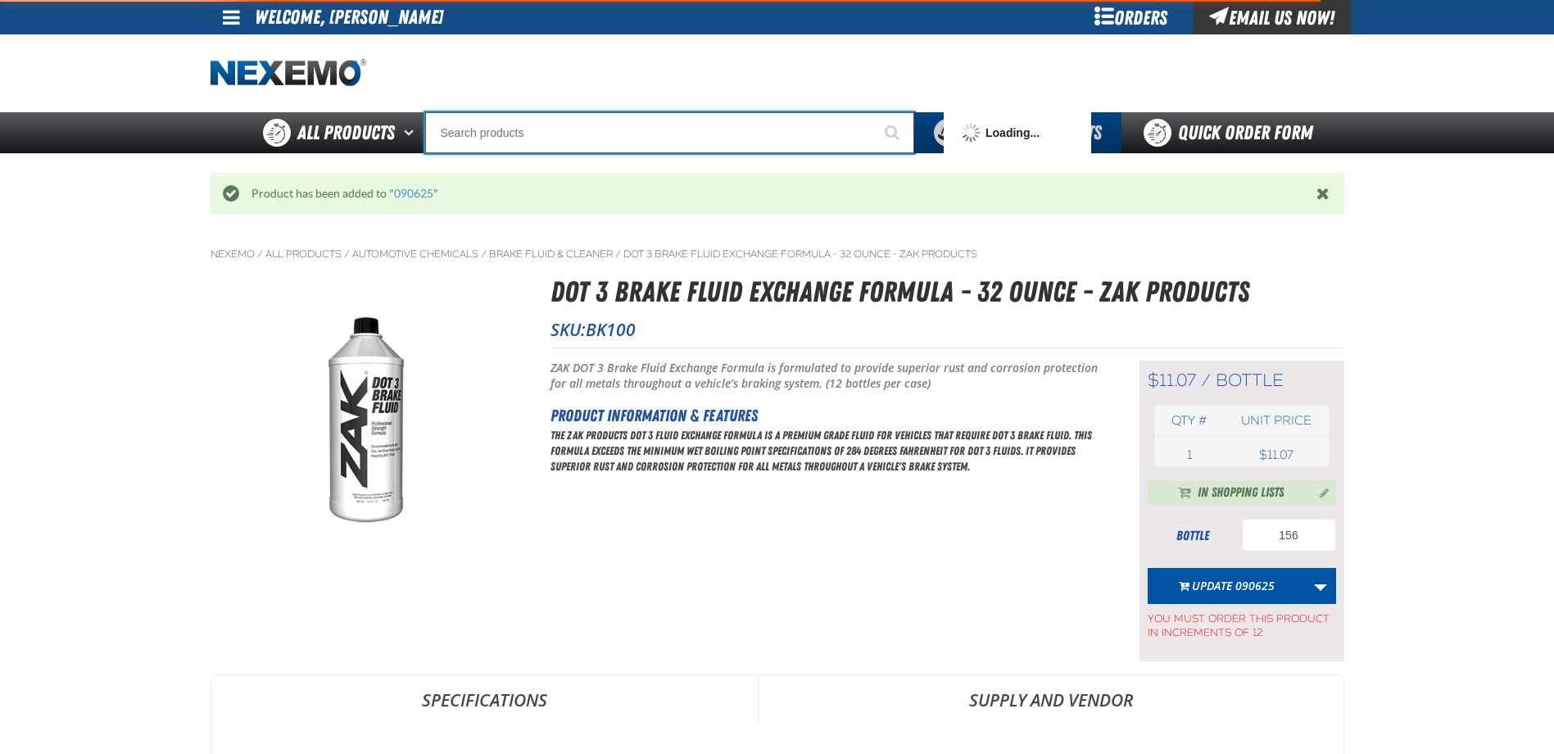
click at [612, 147] on input "Search" at bounding box center [669, 132] width 489 height 41
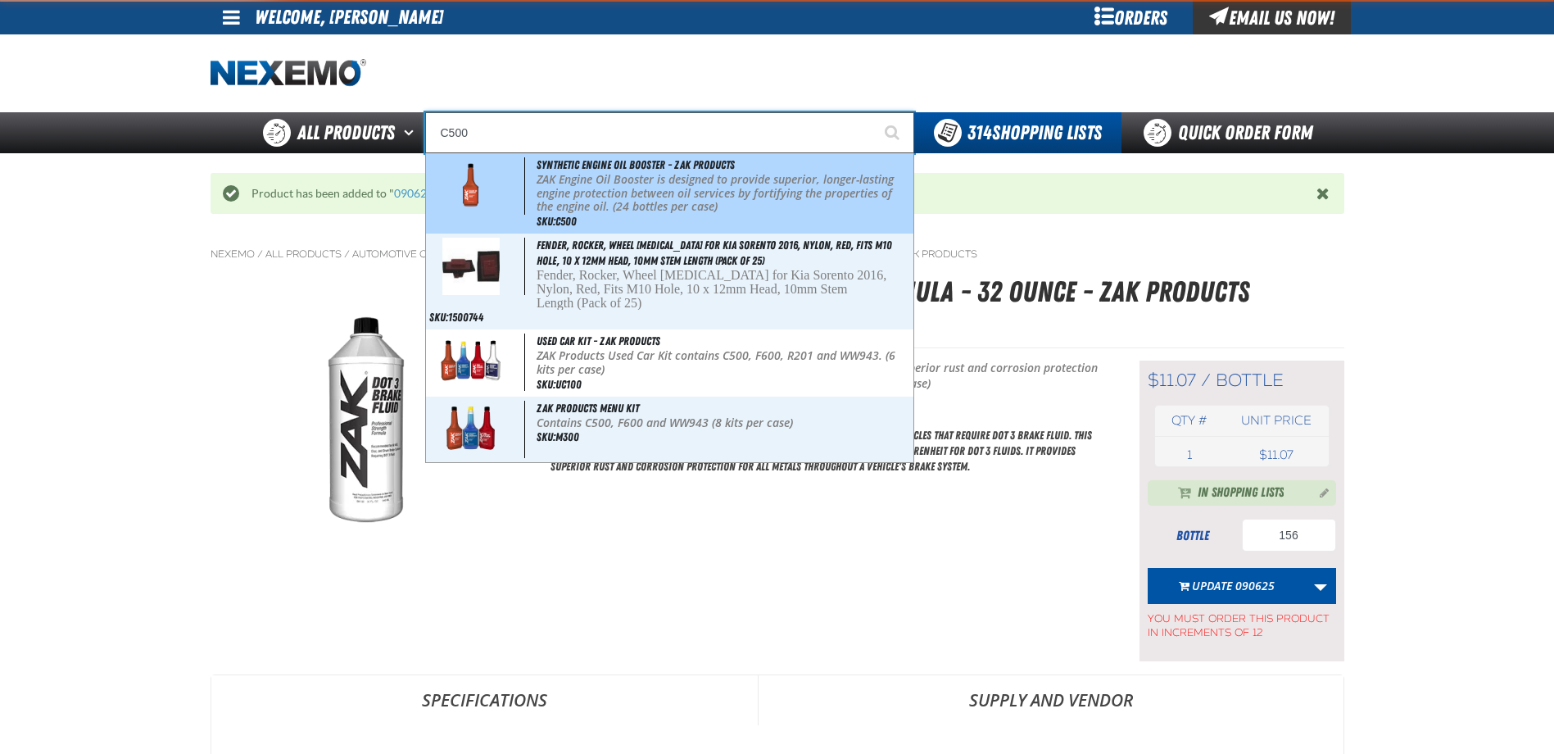
click at [612, 207] on p "ZAK Engine Oil Booster is designed to provide superior, longer-lasting engine p…" at bounding box center [724, 193] width 374 height 41
type input "Synthetic Engine Oil Booster - ZAK Products"
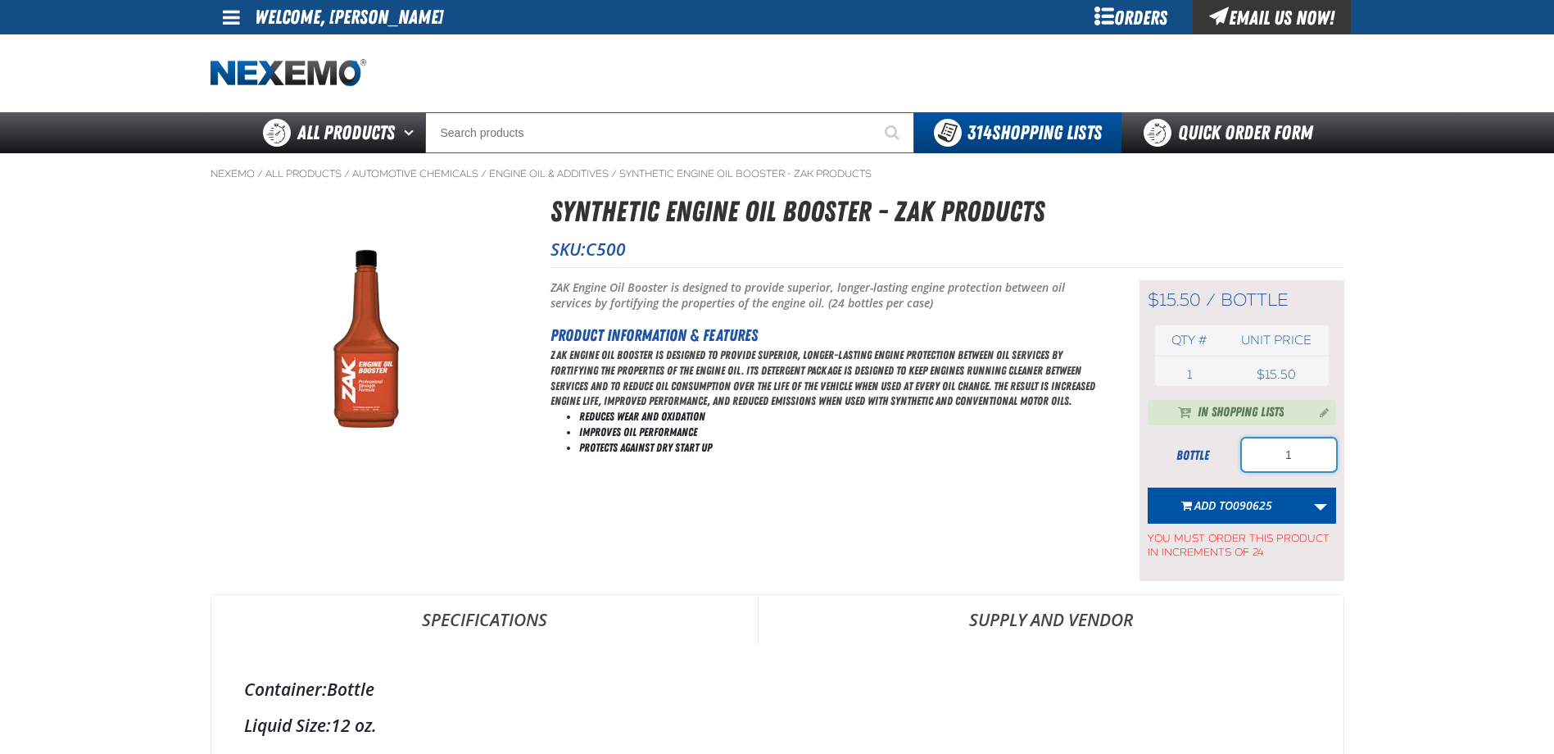
click at [1311, 461] on input "1" at bounding box center [1289, 454] width 94 height 33
type input "456"
click at [1215, 502] on span "Add to 090625" at bounding box center [1233, 505] width 78 height 16
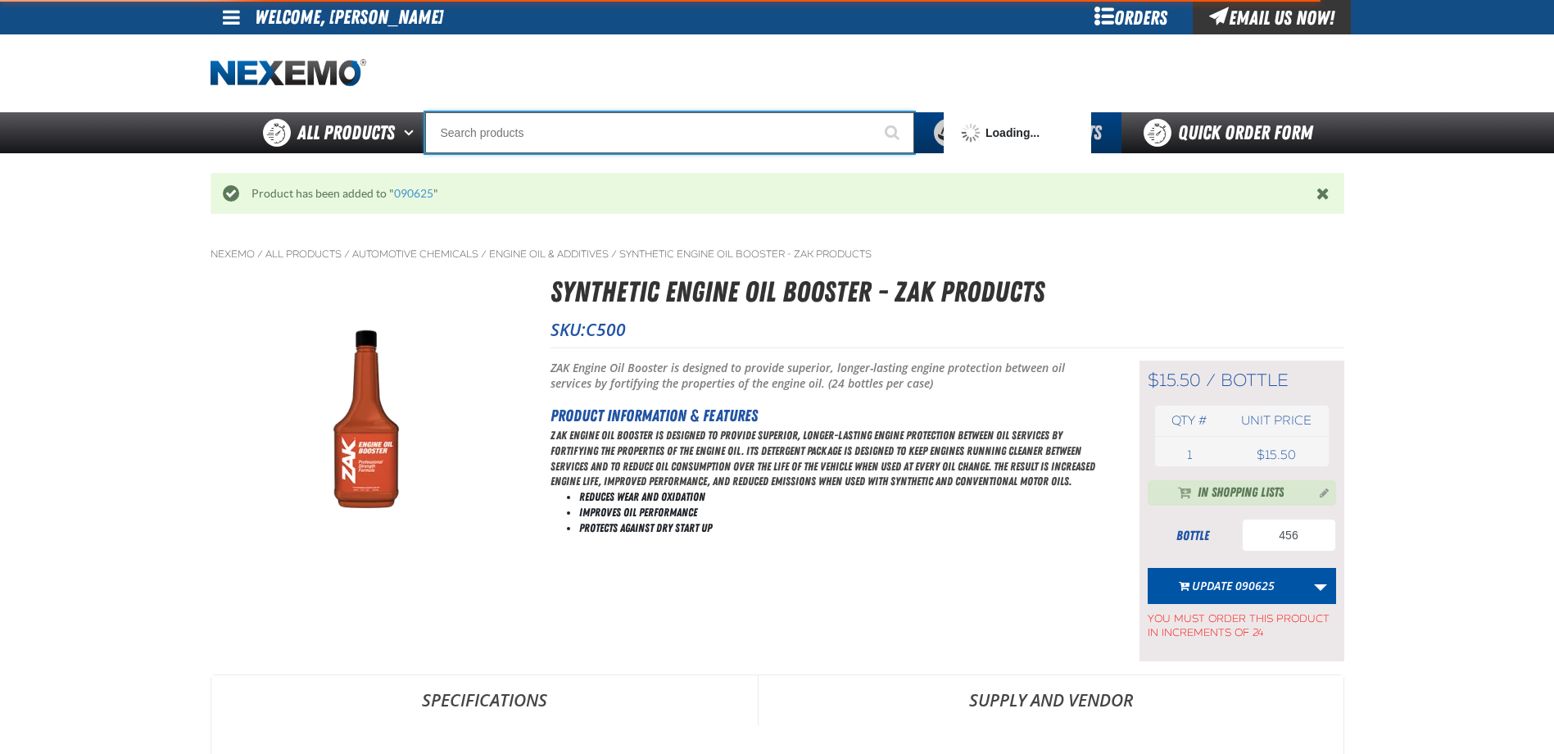
click at [678, 141] on input "Search" at bounding box center [669, 132] width 489 height 41
type input "D"
type input "D Alkaline Battery 1.5 Volt (ph)"
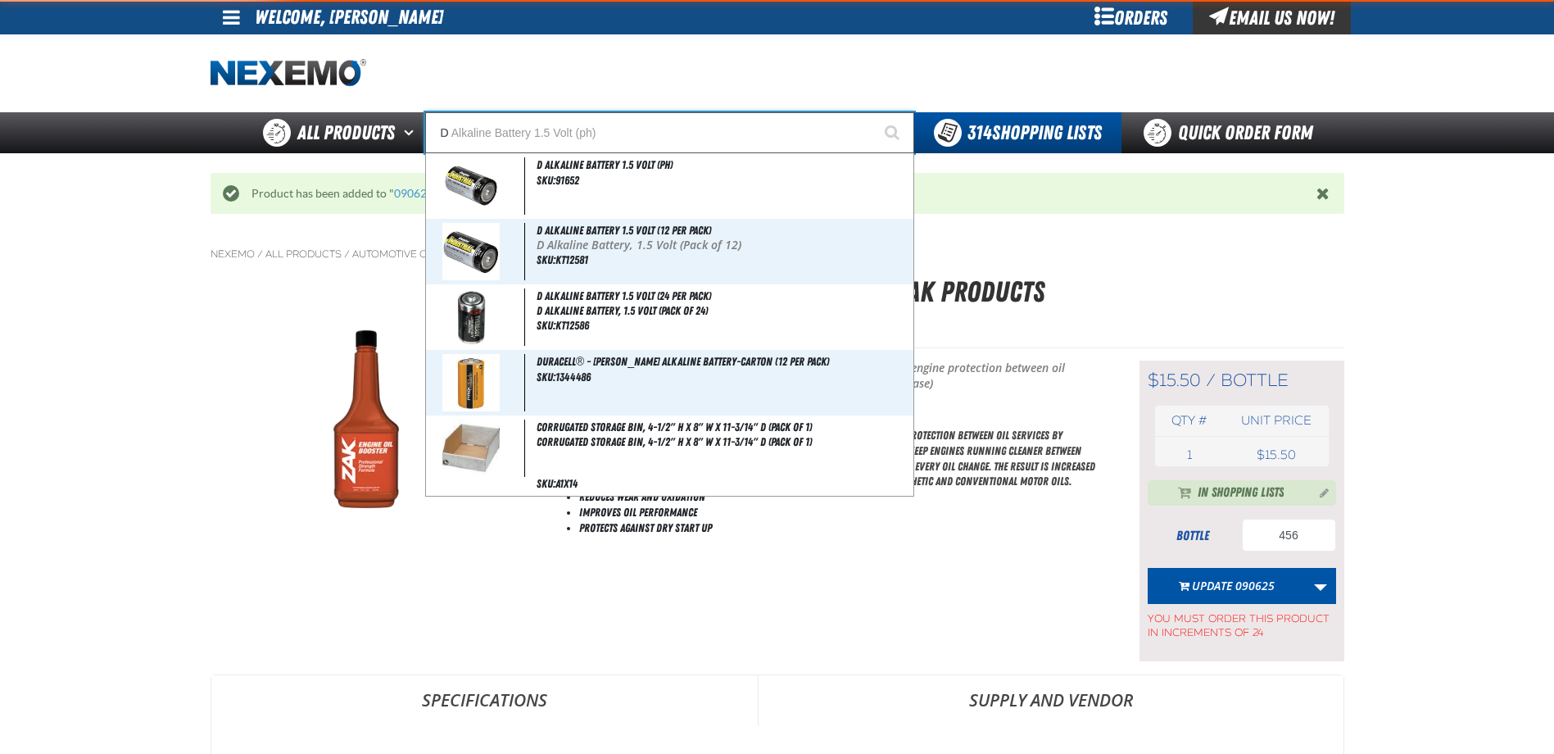
type input "DS"
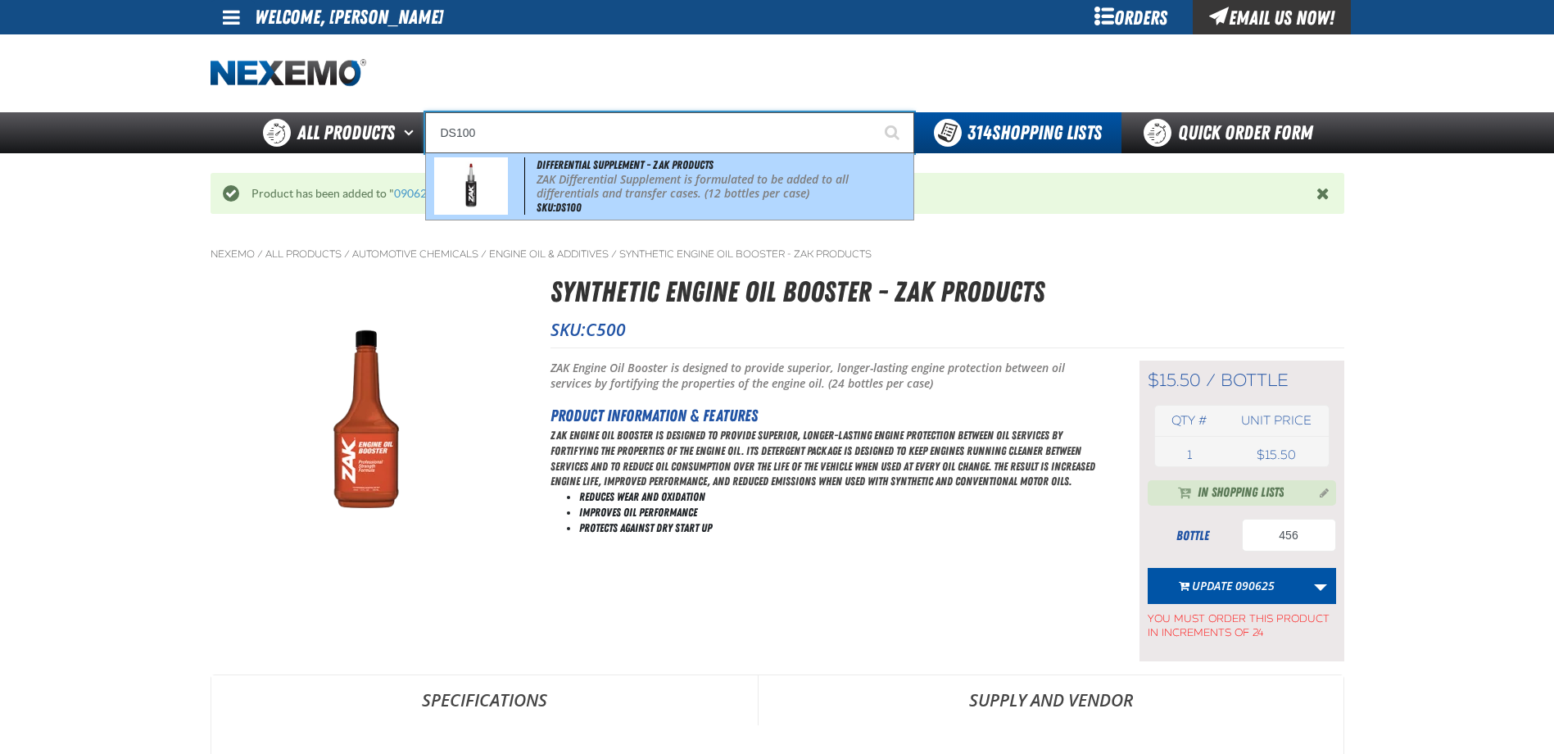
click at [664, 165] on span "Differential Supplement - ZAK Products" at bounding box center [625, 164] width 177 height 13
type input "Differential Supplement - ZAK Products"
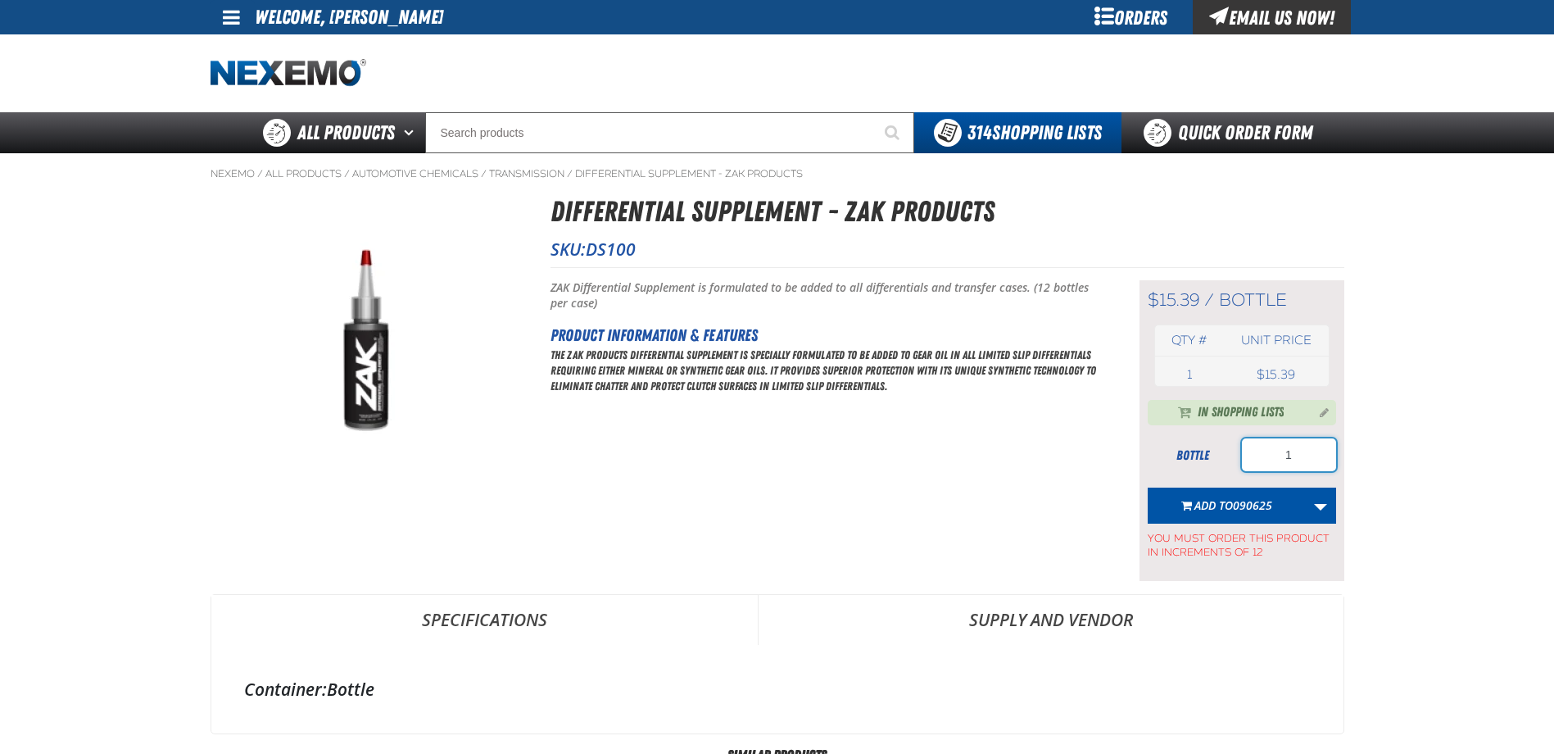
click at [1299, 462] on input "1" at bounding box center [1289, 454] width 94 height 33
type input "60"
click at [1244, 501] on span "090625" at bounding box center [1252, 505] width 39 height 16
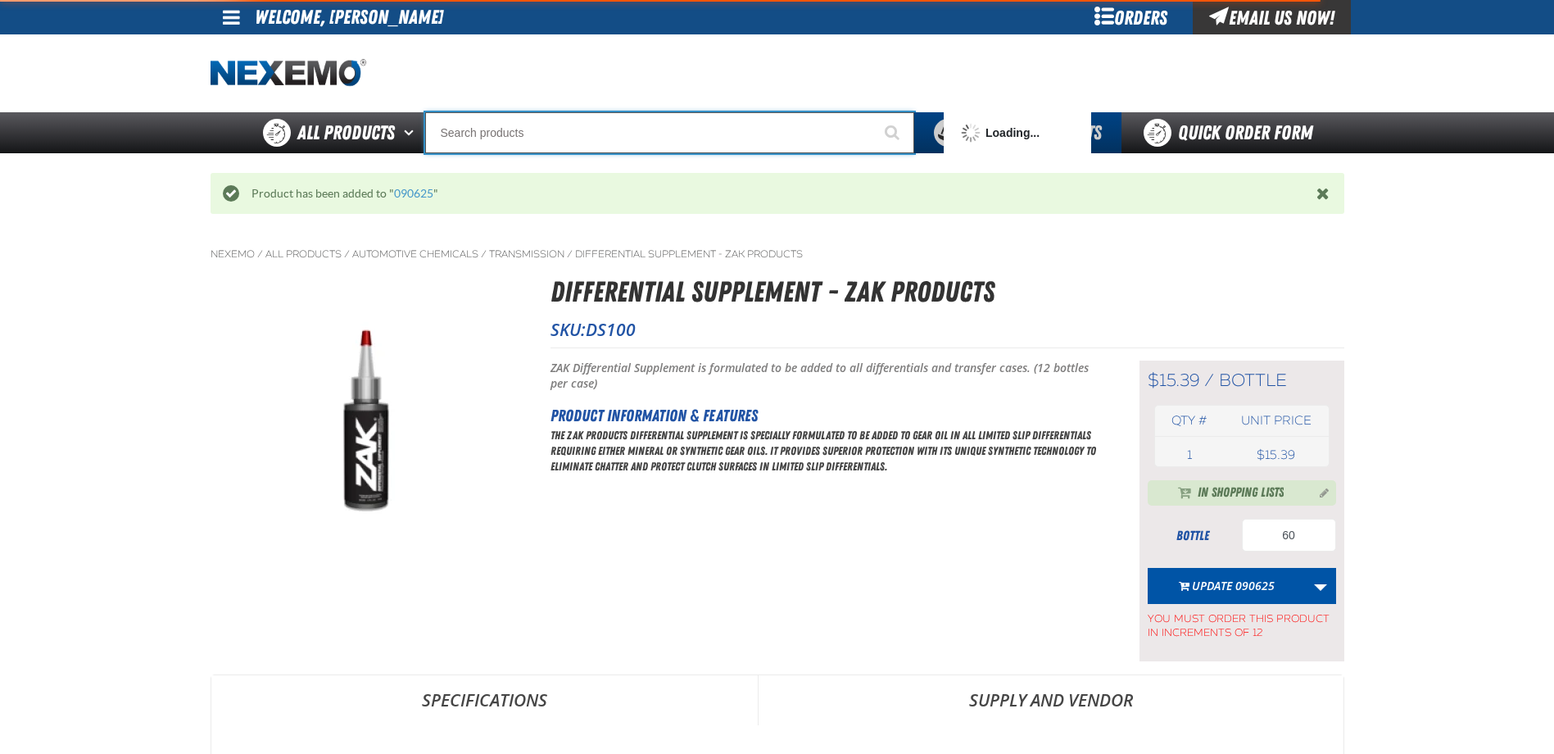
click at [640, 122] on input "Search" at bounding box center [669, 132] width 489 height 41
type input "EF"
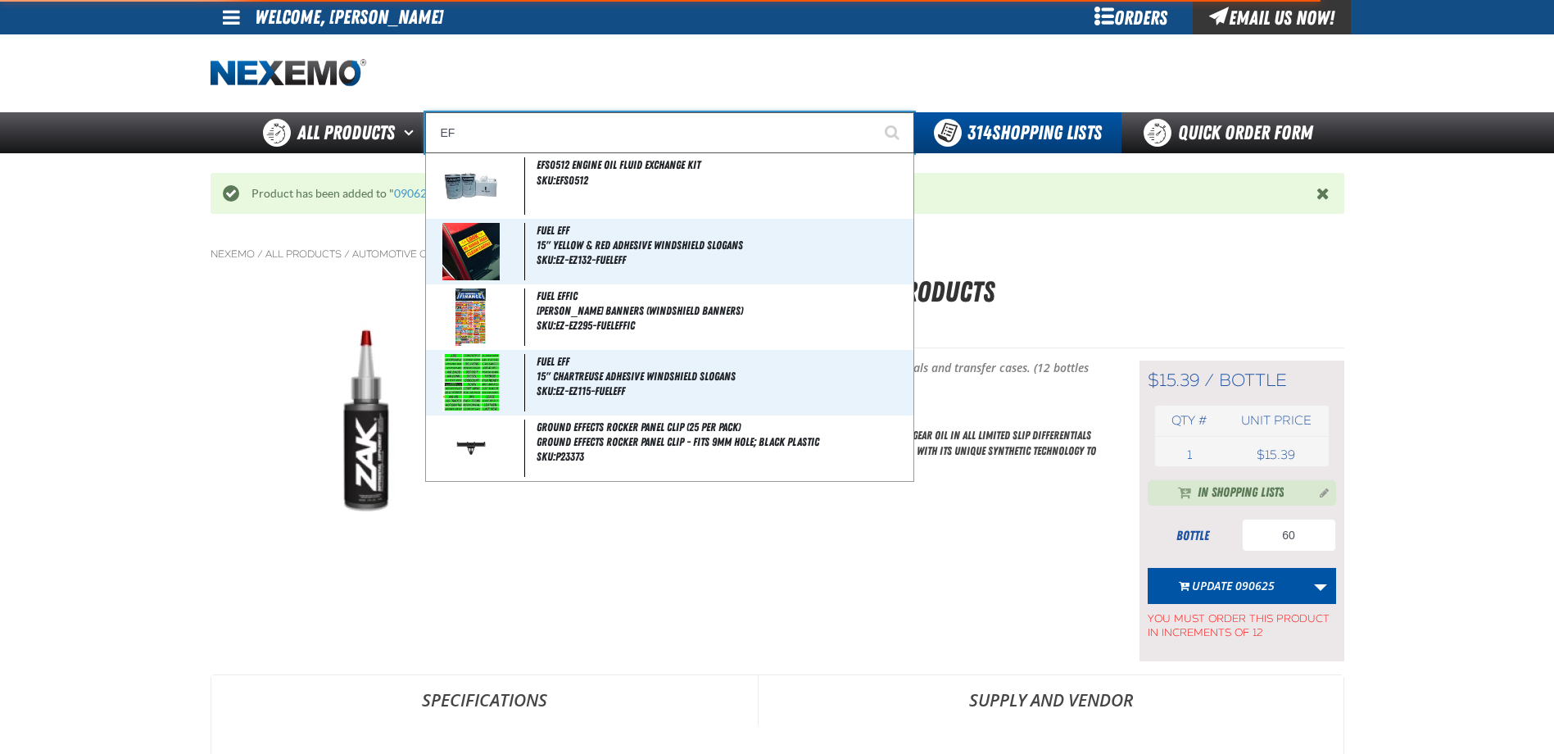
type input "EFS0512 Engine Oil Fluid Exchange Kit"
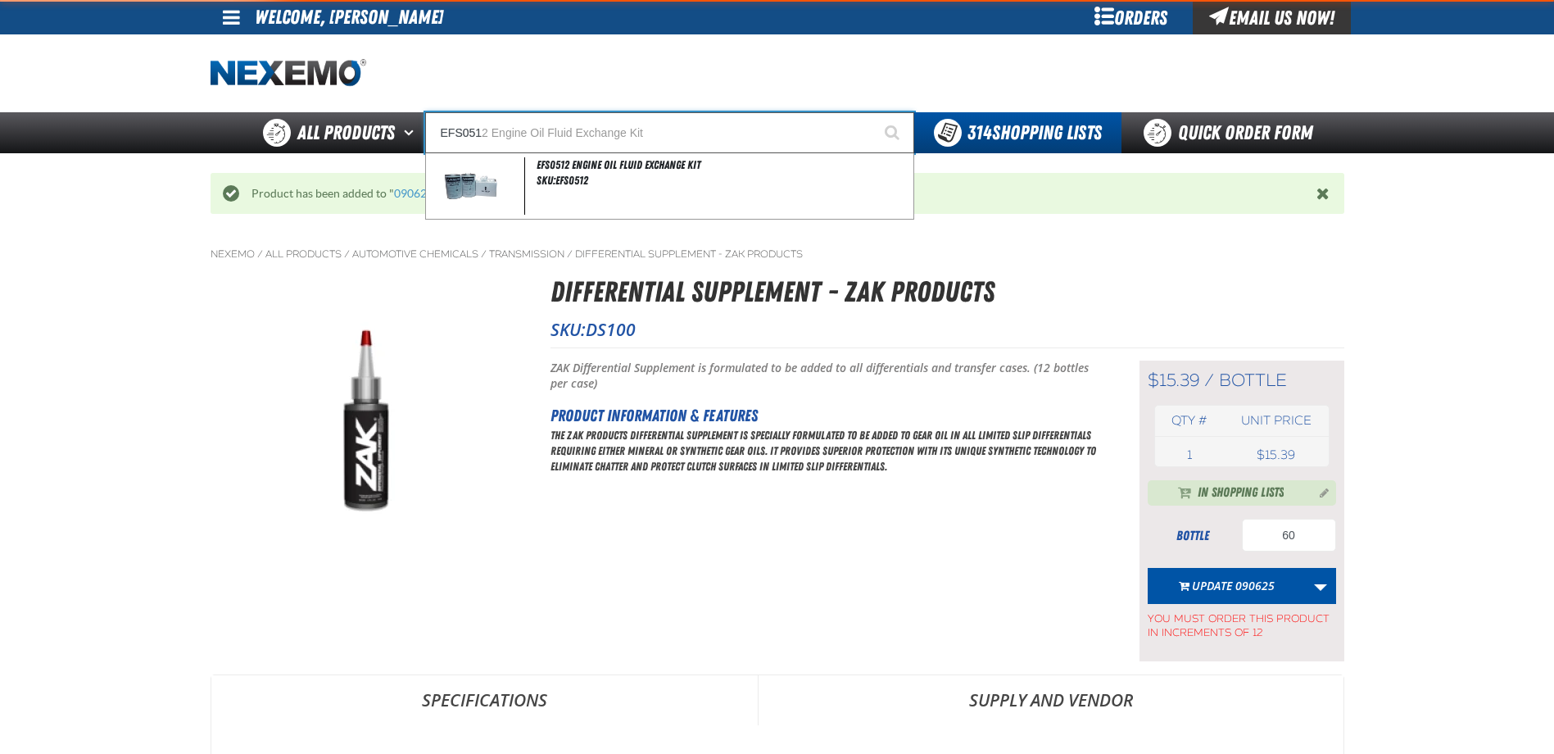
type input "EFS0512"
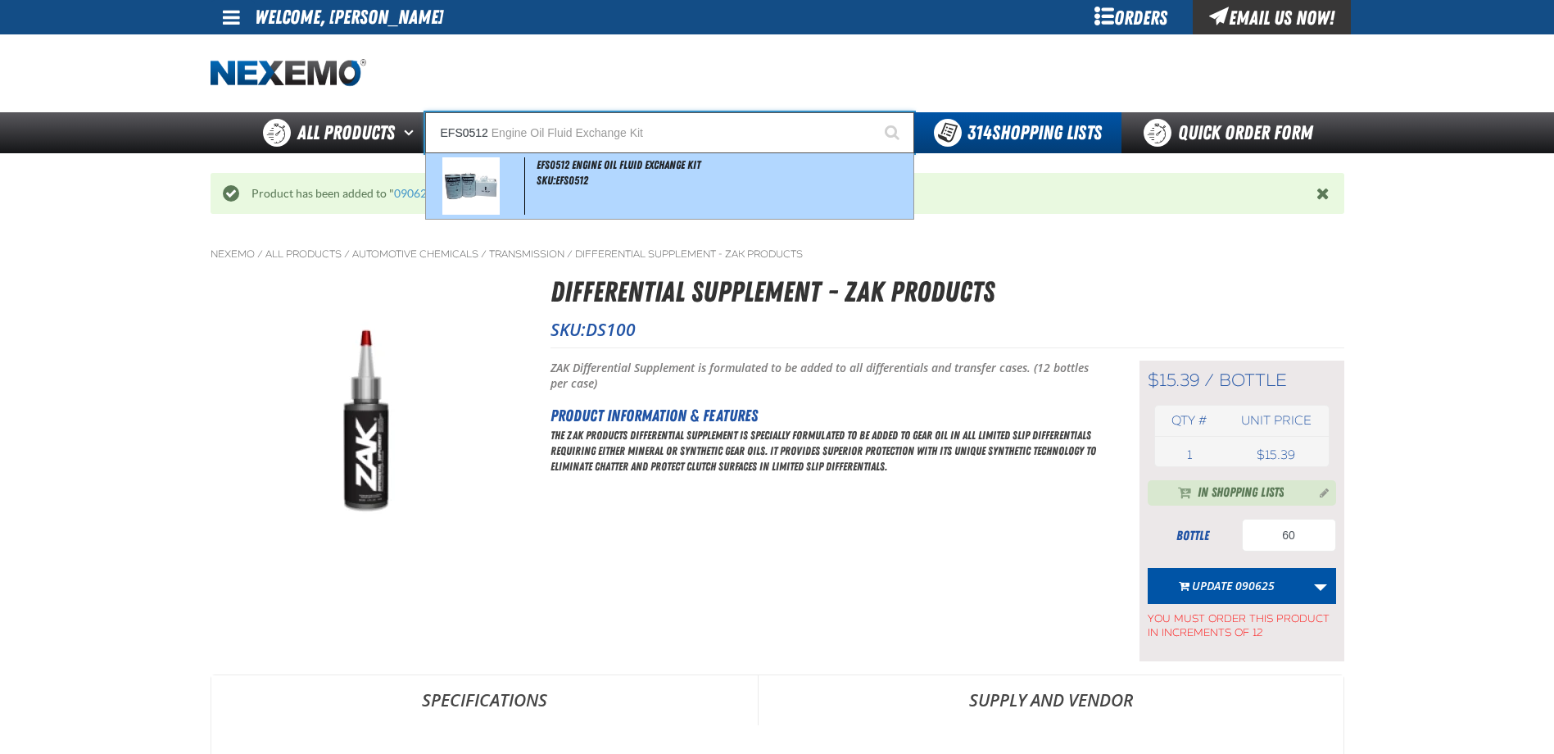
click at [628, 170] on span "EFS0512 Engine Oil Fluid Exchange Kit" at bounding box center [619, 164] width 164 height 13
type input "EFS0512 Engine Oil Fluid Exchange Kit"
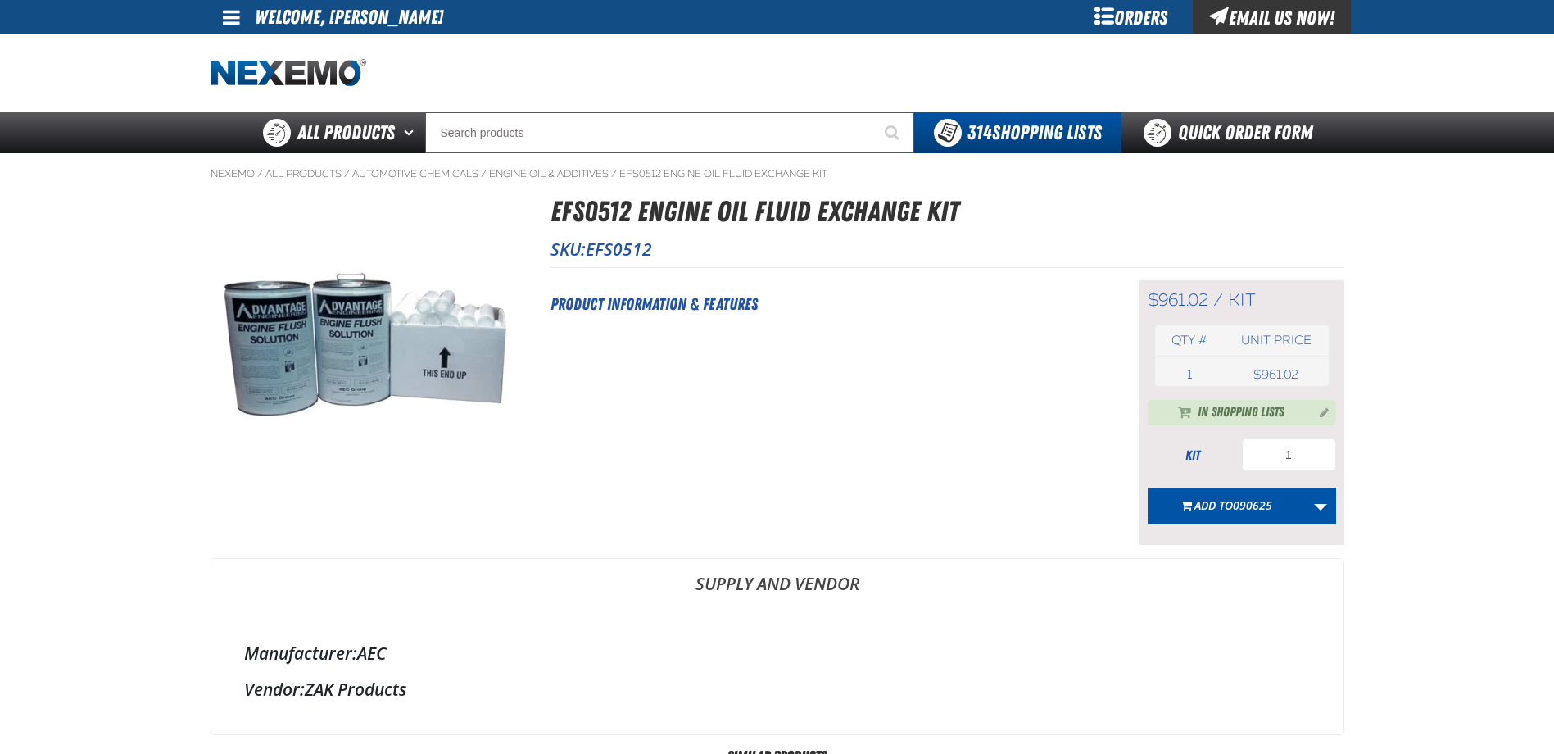
type input "456"
click at [1269, 499] on span "090625" at bounding box center [1252, 505] width 39 height 16
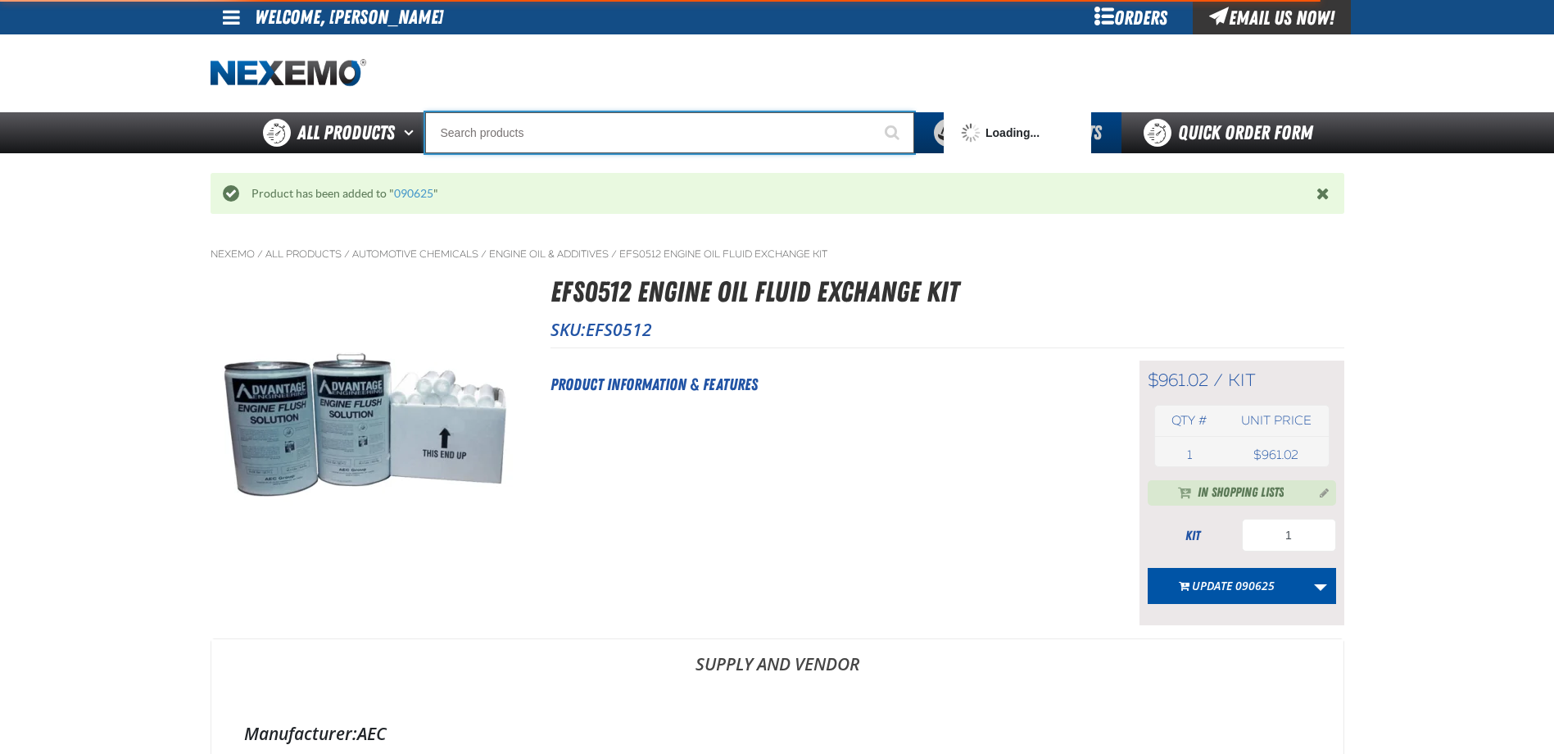
click at [644, 124] on input "Search" at bounding box center [669, 132] width 489 height 41
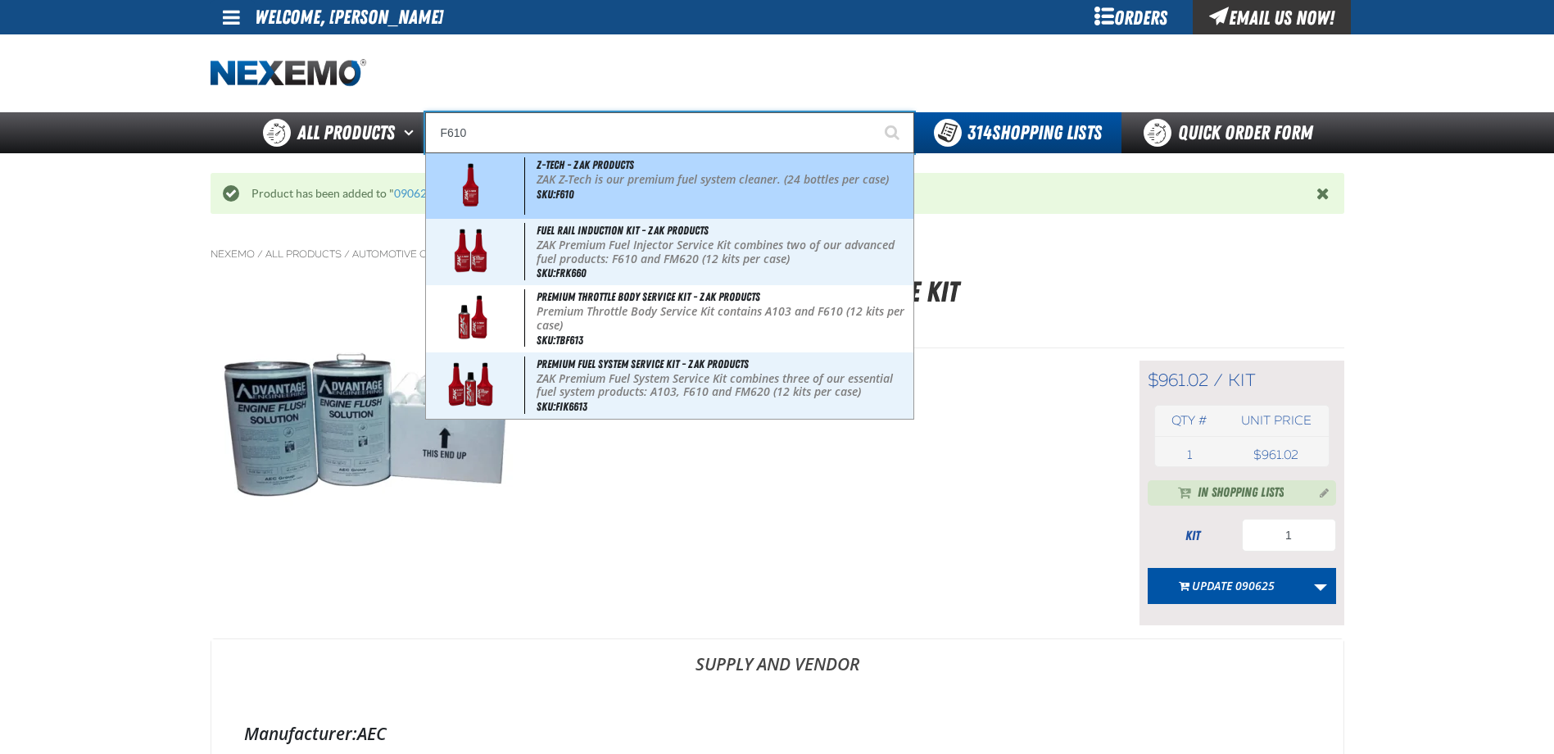
click at [647, 176] on p "ZAK Z-Tech is our premium fuel system cleaner. (24 bottles per case)" at bounding box center [724, 180] width 374 height 14
type input "Z-Tech - ZAK Products"
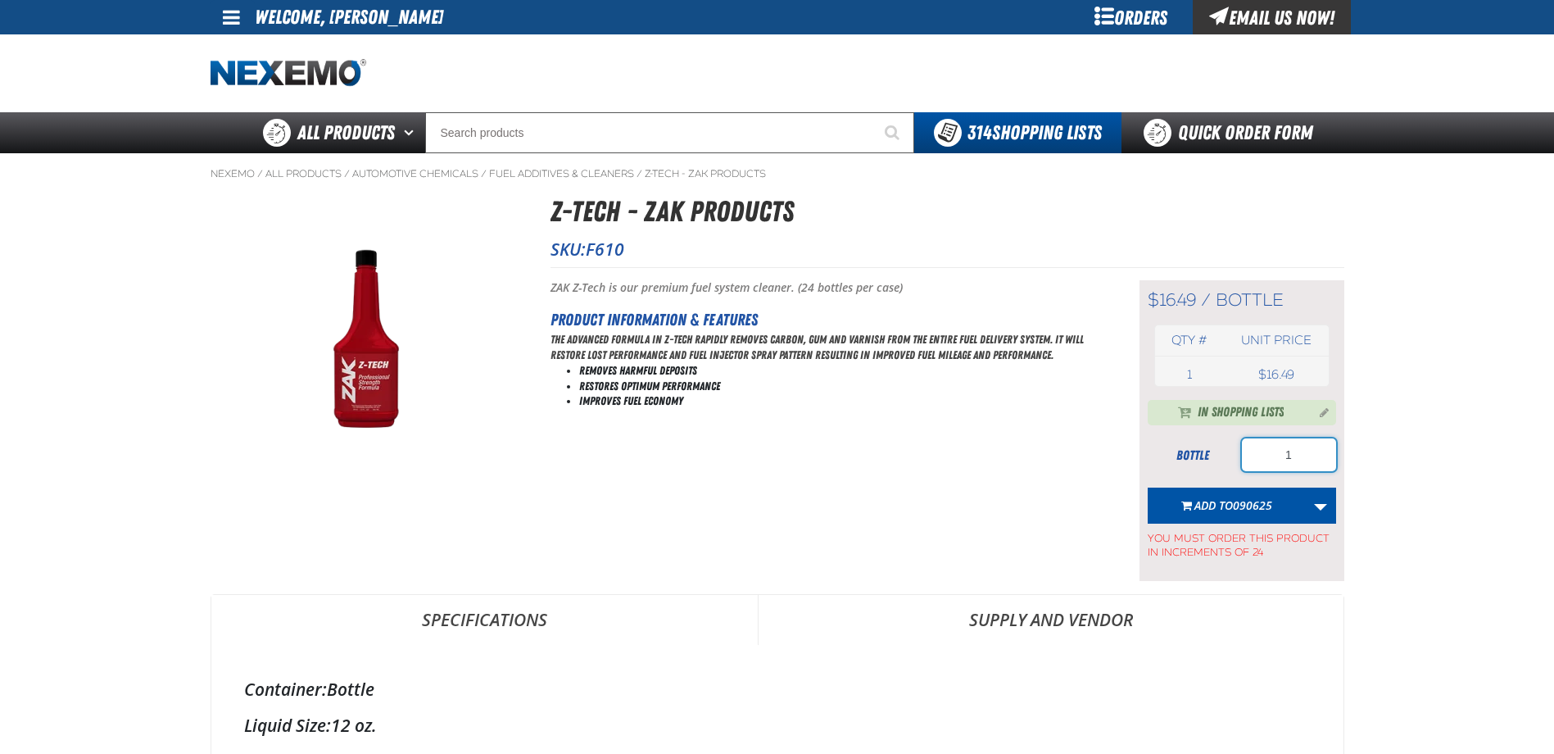
click at [1300, 453] on input "1" at bounding box center [1289, 454] width 94 height 33
type input "648"
click at [1230, 513] on span "Add to 090625" at bounding box center [1233, 505] width 78 height 16
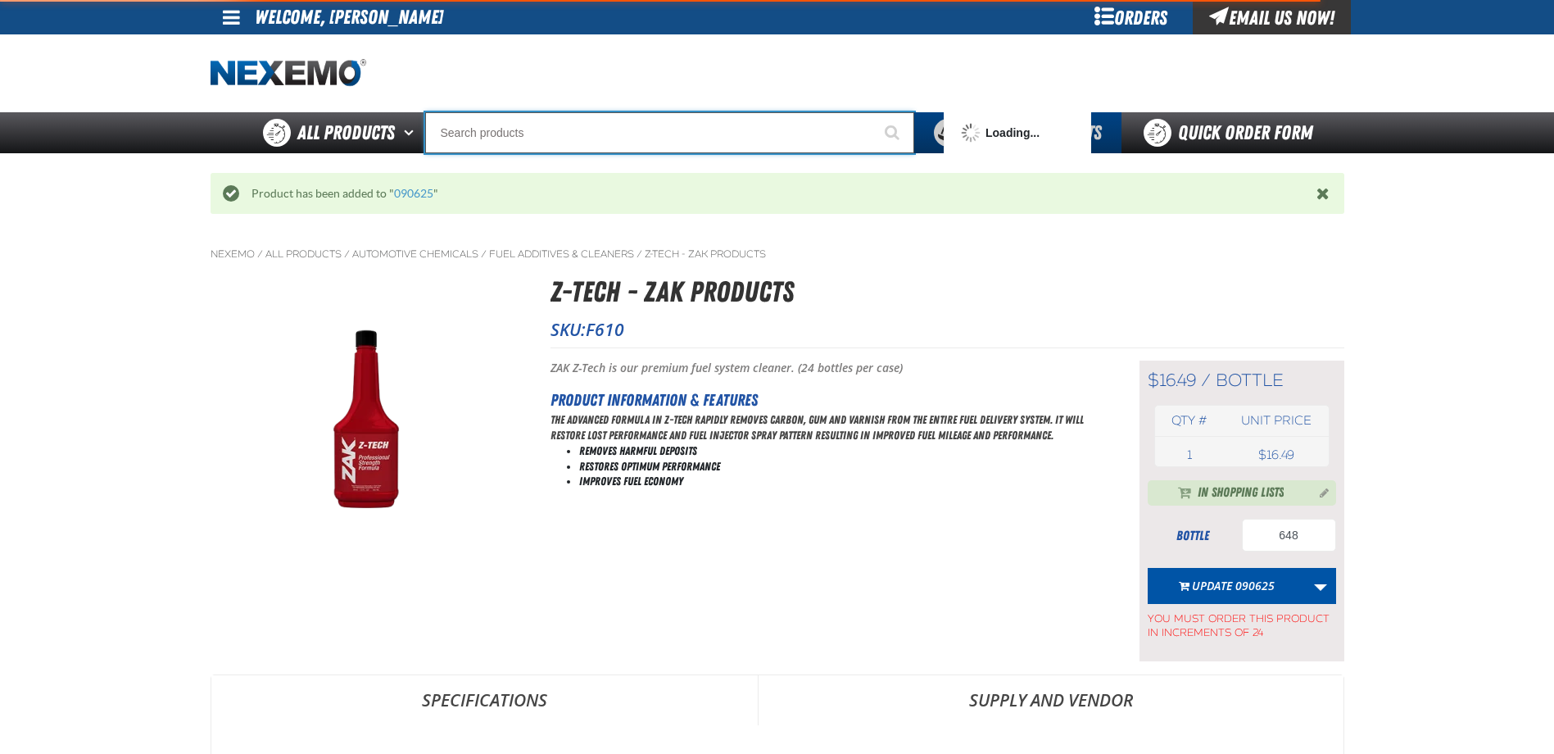
click at [698, 142] on input "Search" at bounding box center [669, 132] width 489 height 41
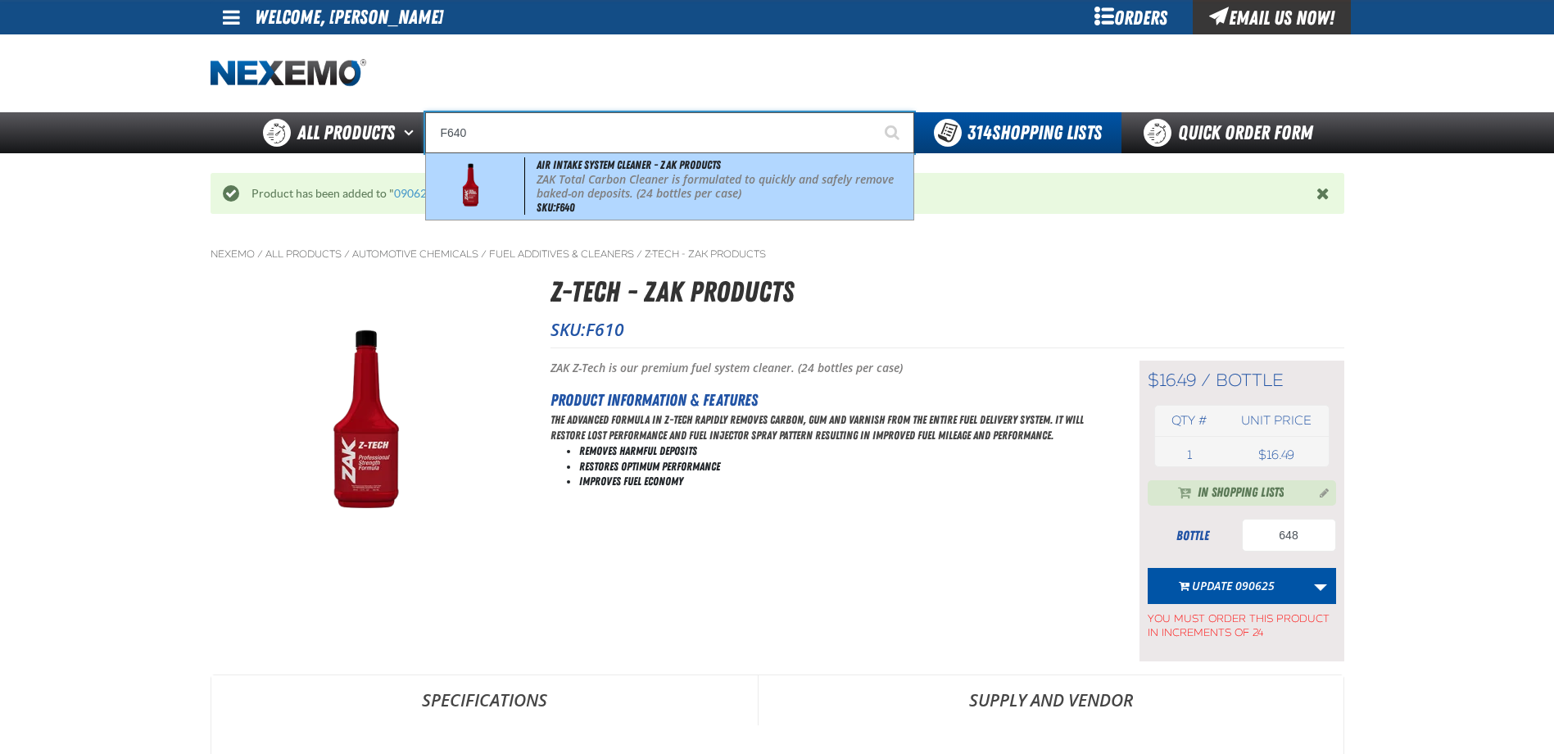
click at [688, 189] on p "ZAK Total Carbon Cleaner is formulated to quickly and safely remove baked-on de…" at bounding box center [724, 187] width 374 height 28
type input "Air Intake System Cleaner - ZAK Products"
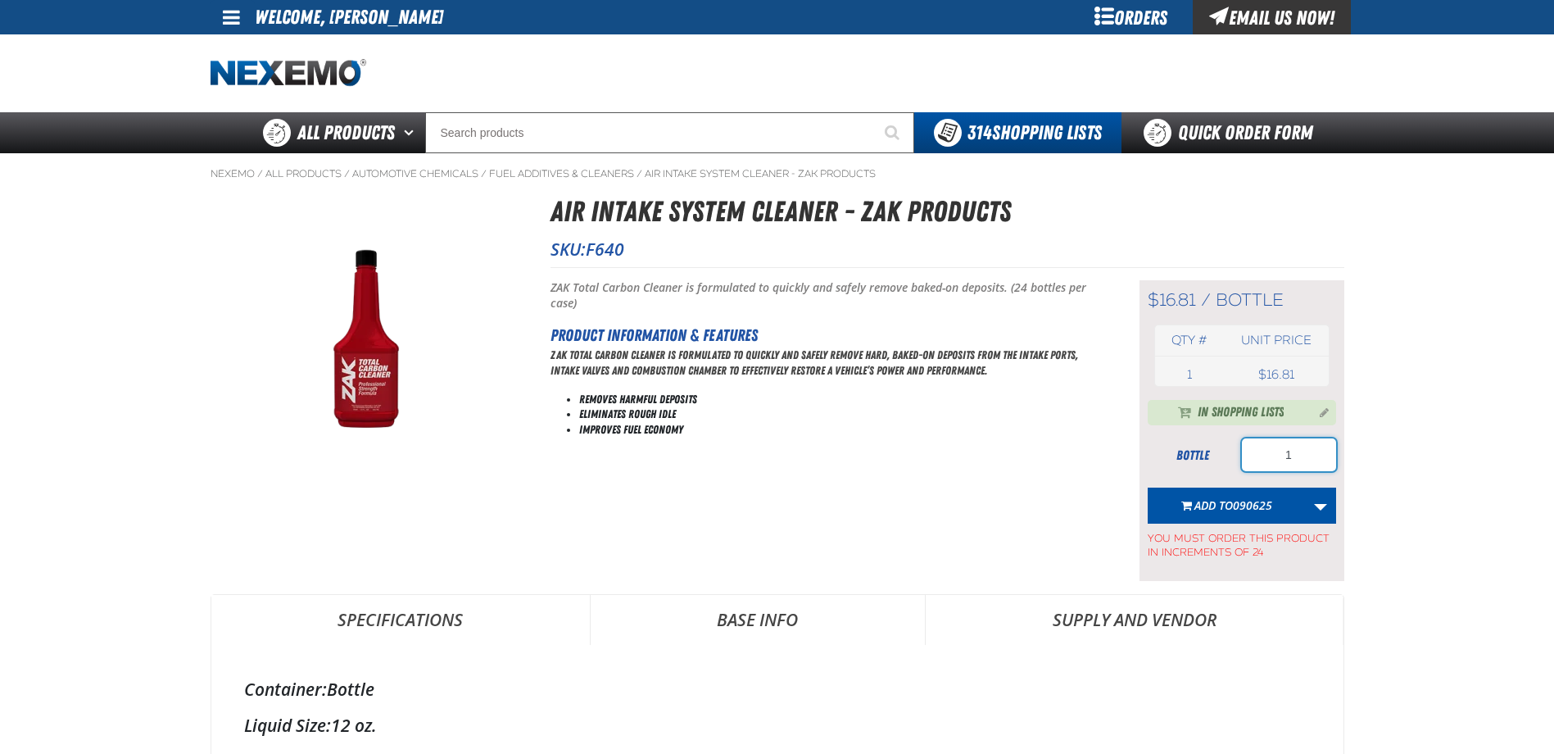
click at [1294, 463] on input "1" at bounding box center [1289, 454] width 94 height 33
type input "96"
click at [1258, 503] on span "090625" at bounding box center [1252, 505] width 39 height 16
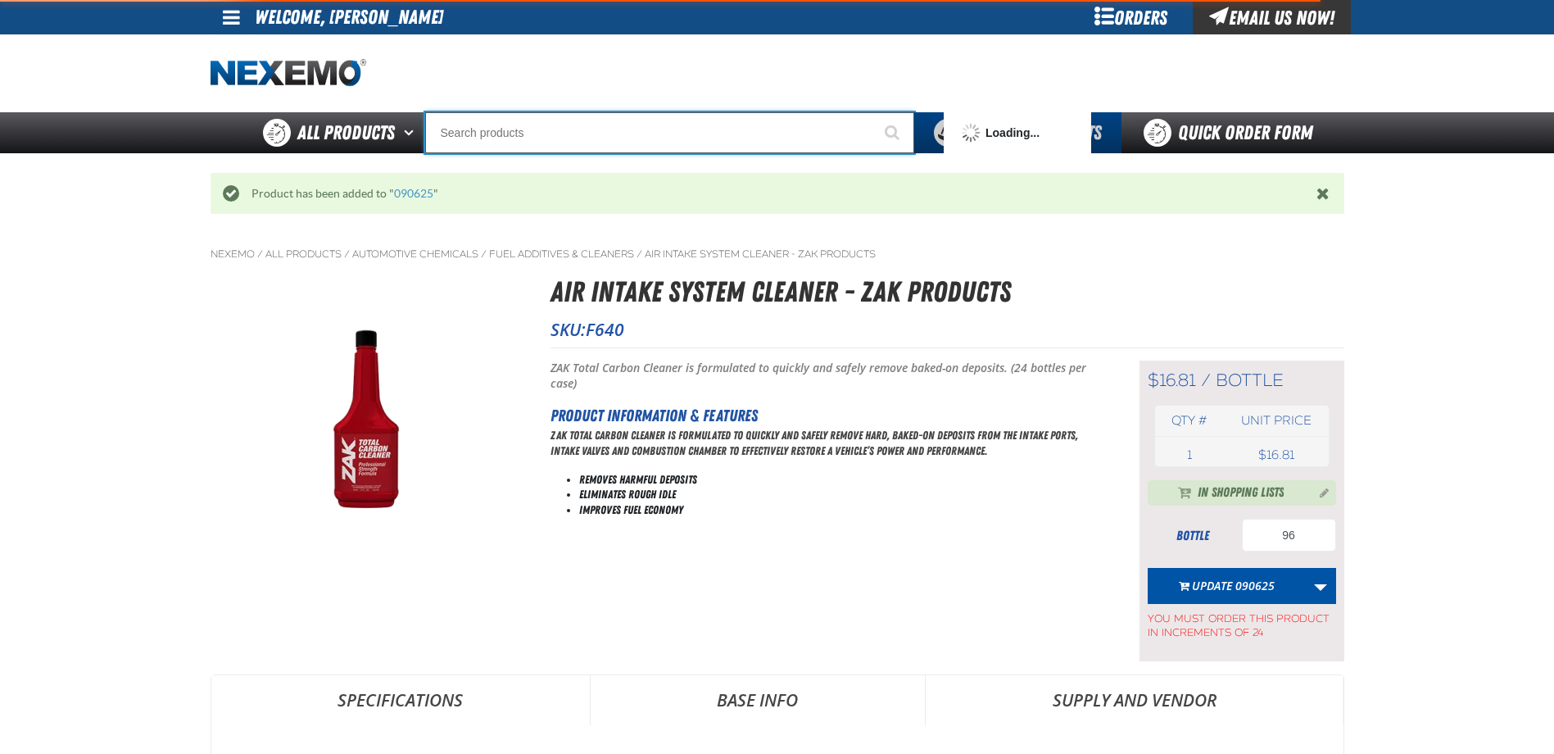
click at [709, 150] on input "Search" at bounding box center [669, 132] width 489 height 41
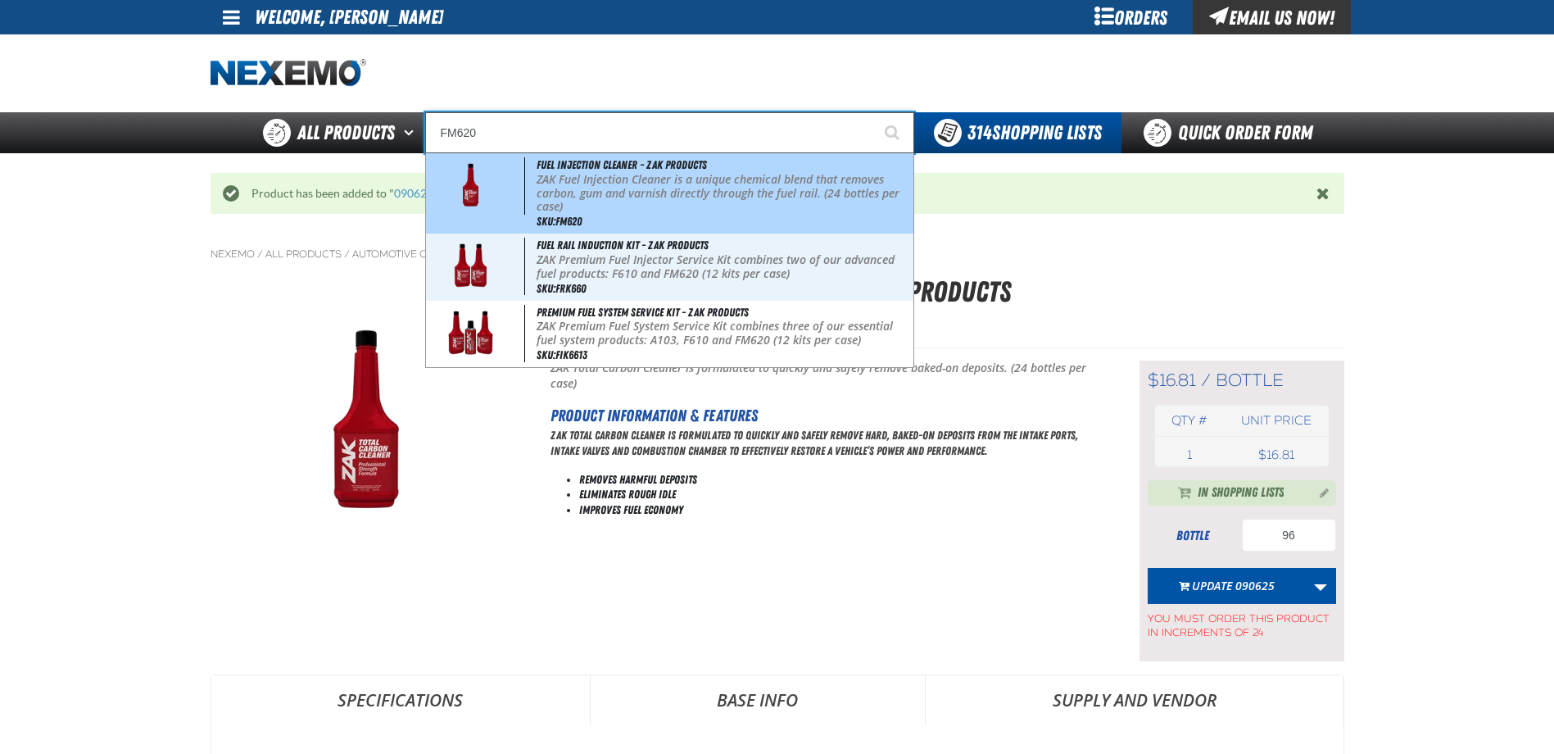
click at [659, 185] on p "ZAK Fuel Injection Cleaner is a unique chemical blend that removes carbon, gum …" at bounding box center [724, 193] width 374 height 41
type input "Fuel Injection Cleaner - ZAK Products"
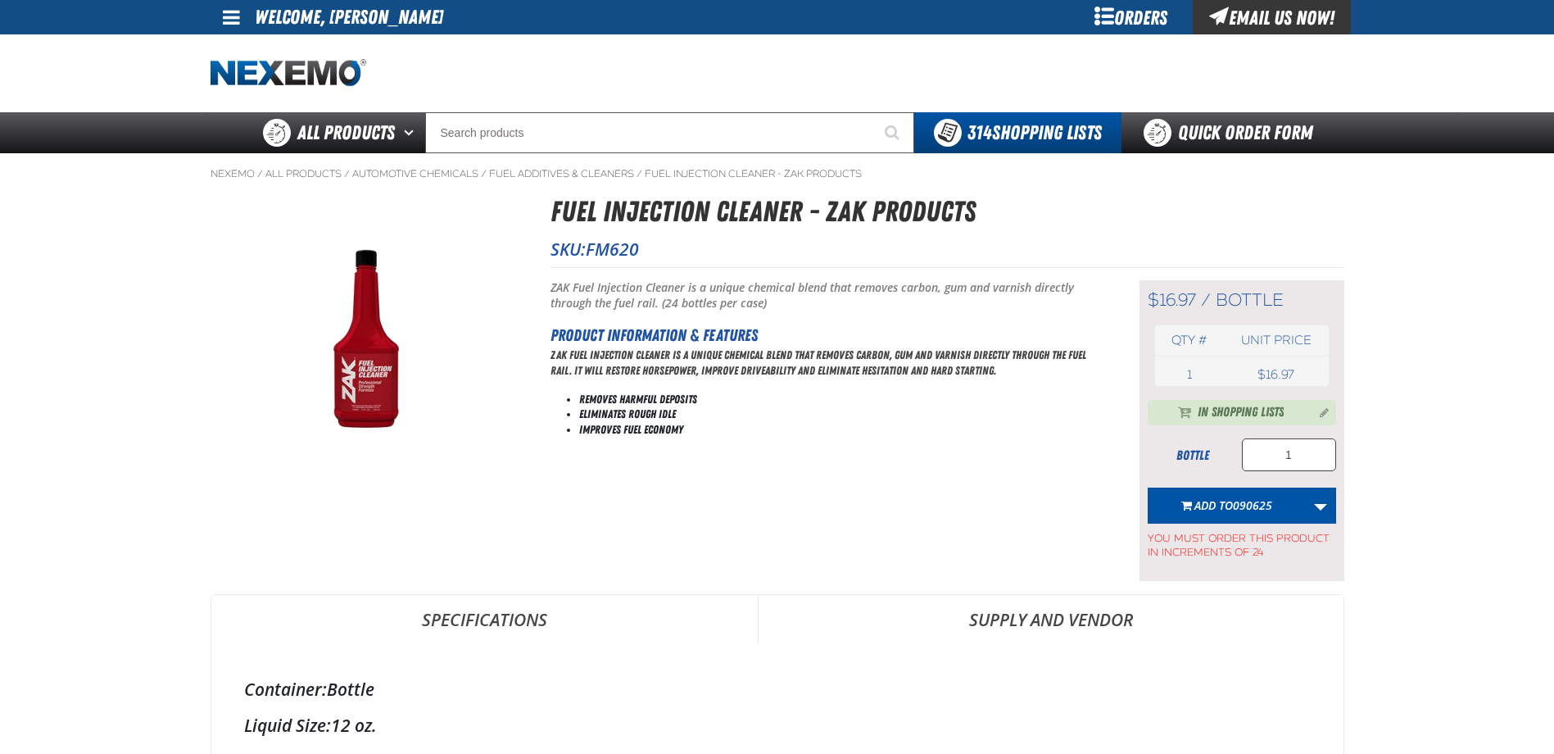
type input "96"
click at [1295, 454] on input "1" at bounding box center [1289, 454] width 94 height 33
type input "96"
click at [1243, 511] on span "090625" at bounding box center [1252, 505] width 39 height 16
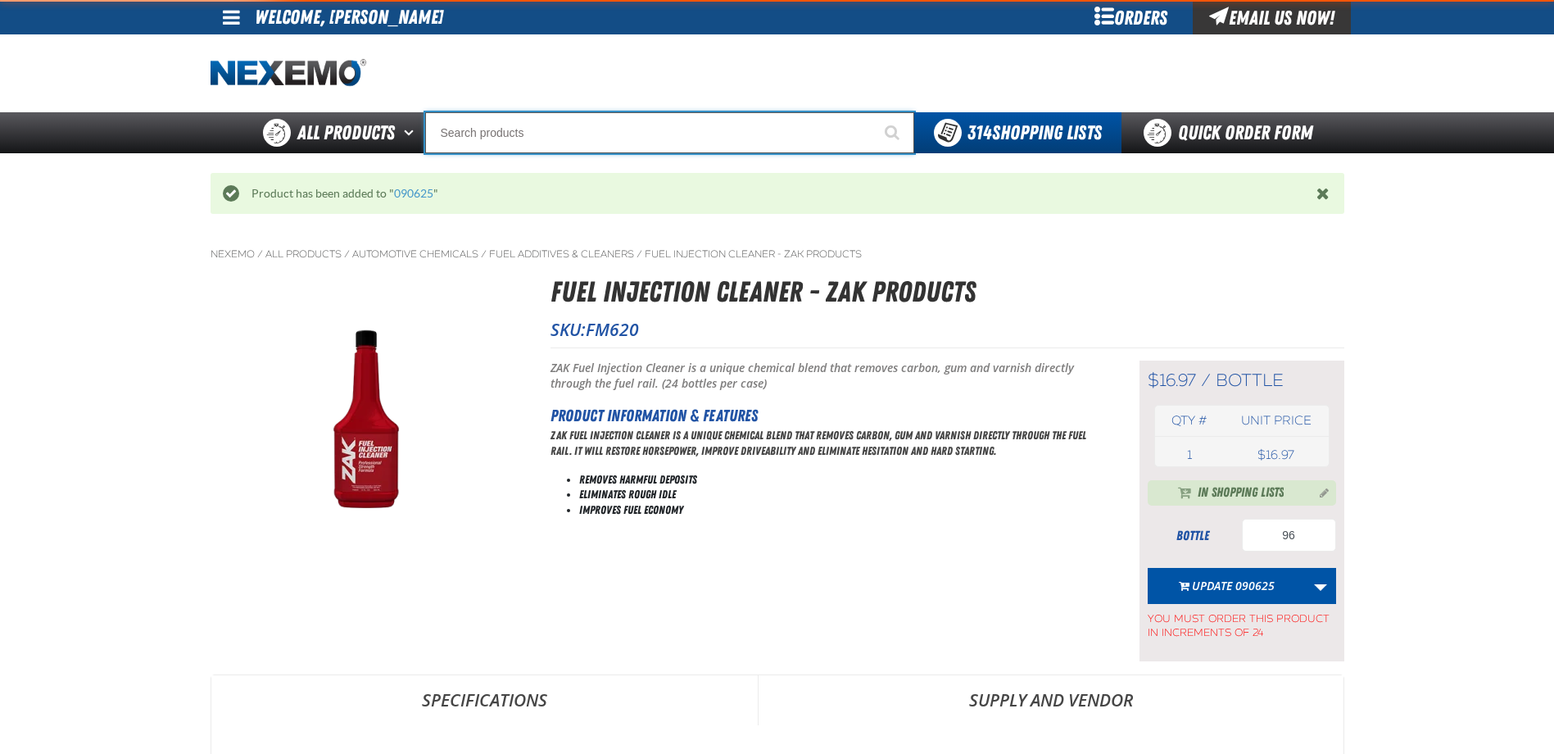
click at [569, 132] on input "Search" at bounding box center [669, 132] width 489 height 41
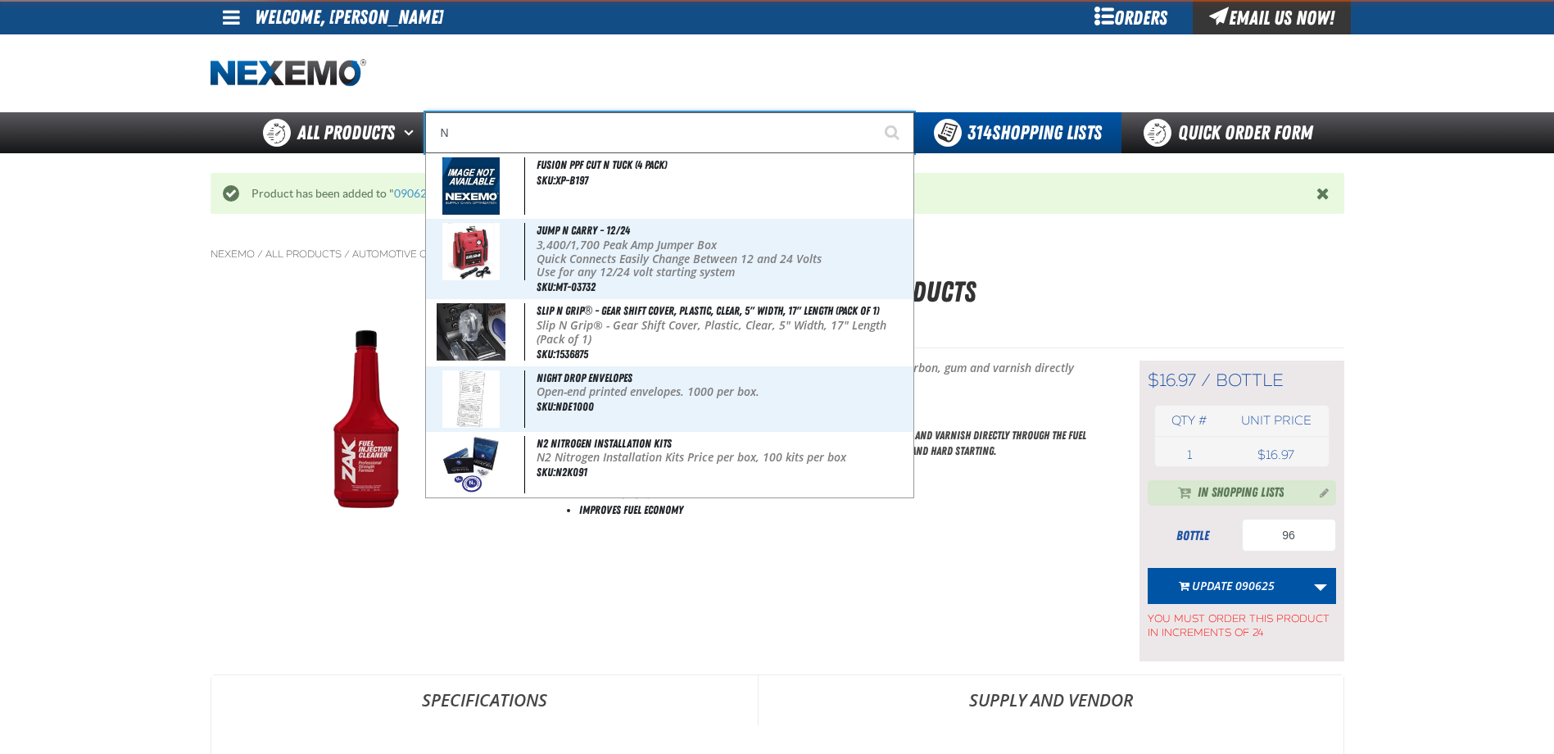
type input "N2"
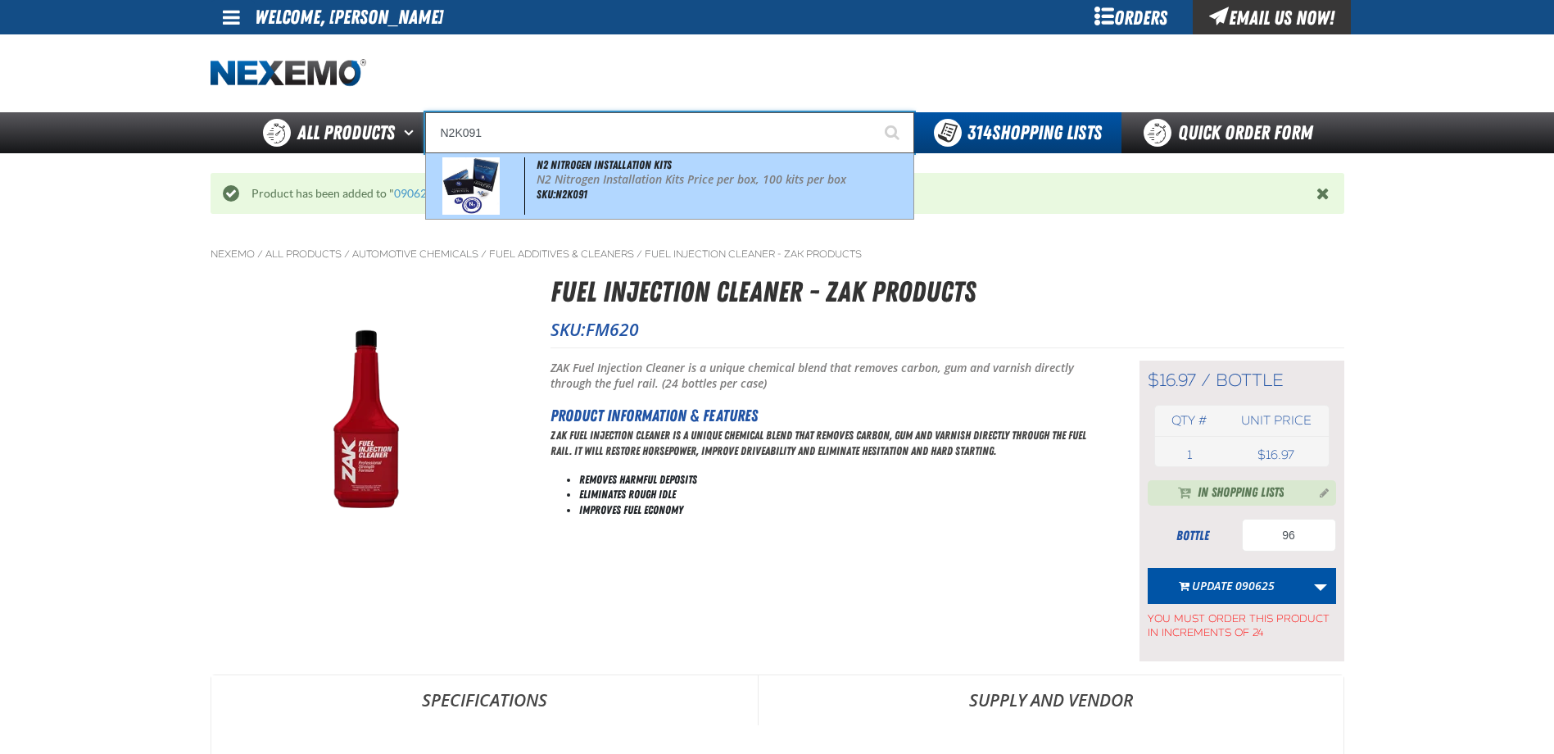
click at [599, 174] on p "N2 Nitrogen Installation Kits Price per box, 100 kits per box" at bounding box center [724, 180] width 374 height 14
type input "N2 Nitrogen Installation Kits"
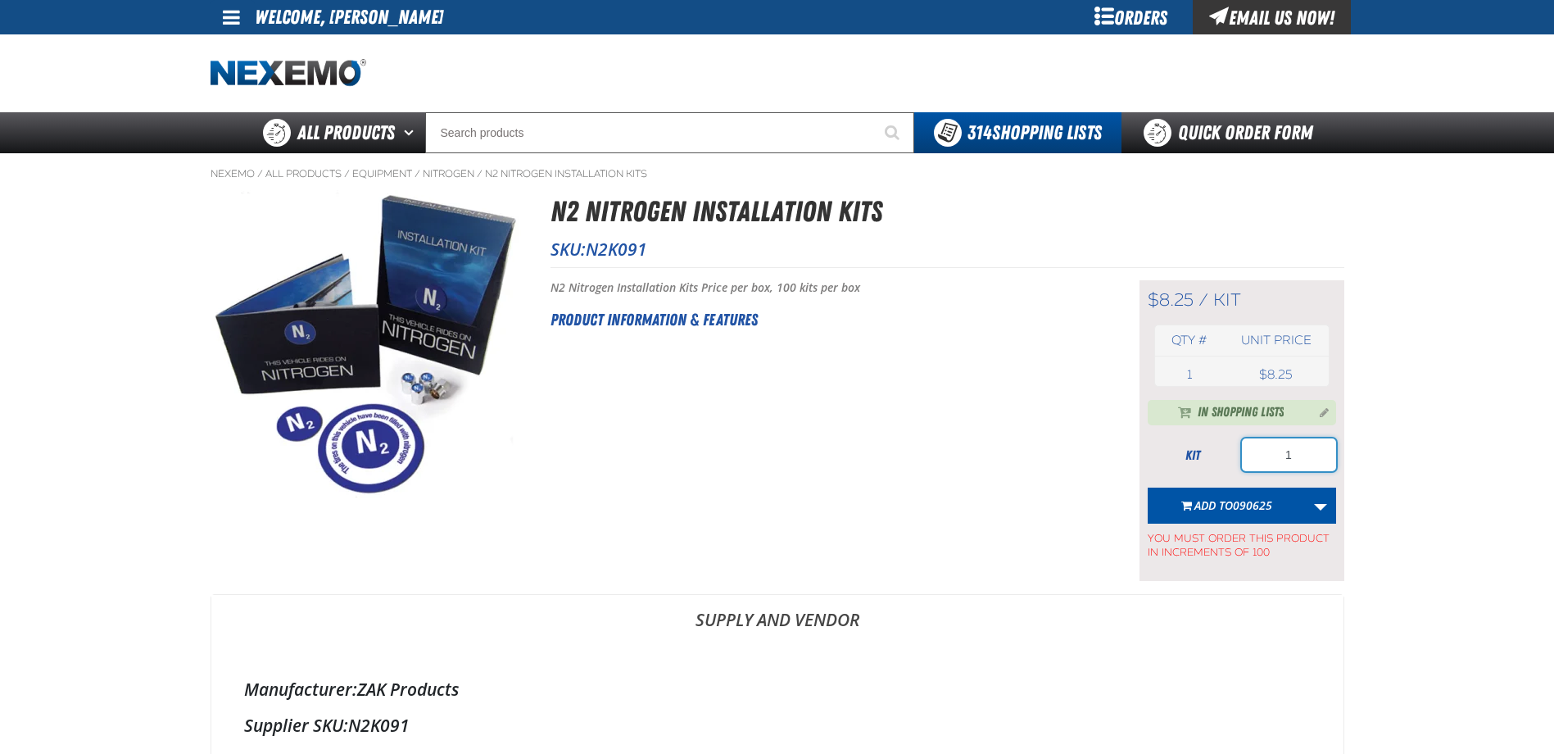
click at [1294, 455] on input "1" at bounding box center [1289, 454] width 94 height 33
type input "400"
click at [1255, 501] on span "090625" at bounding box center [1252, 505] width 39 height 16
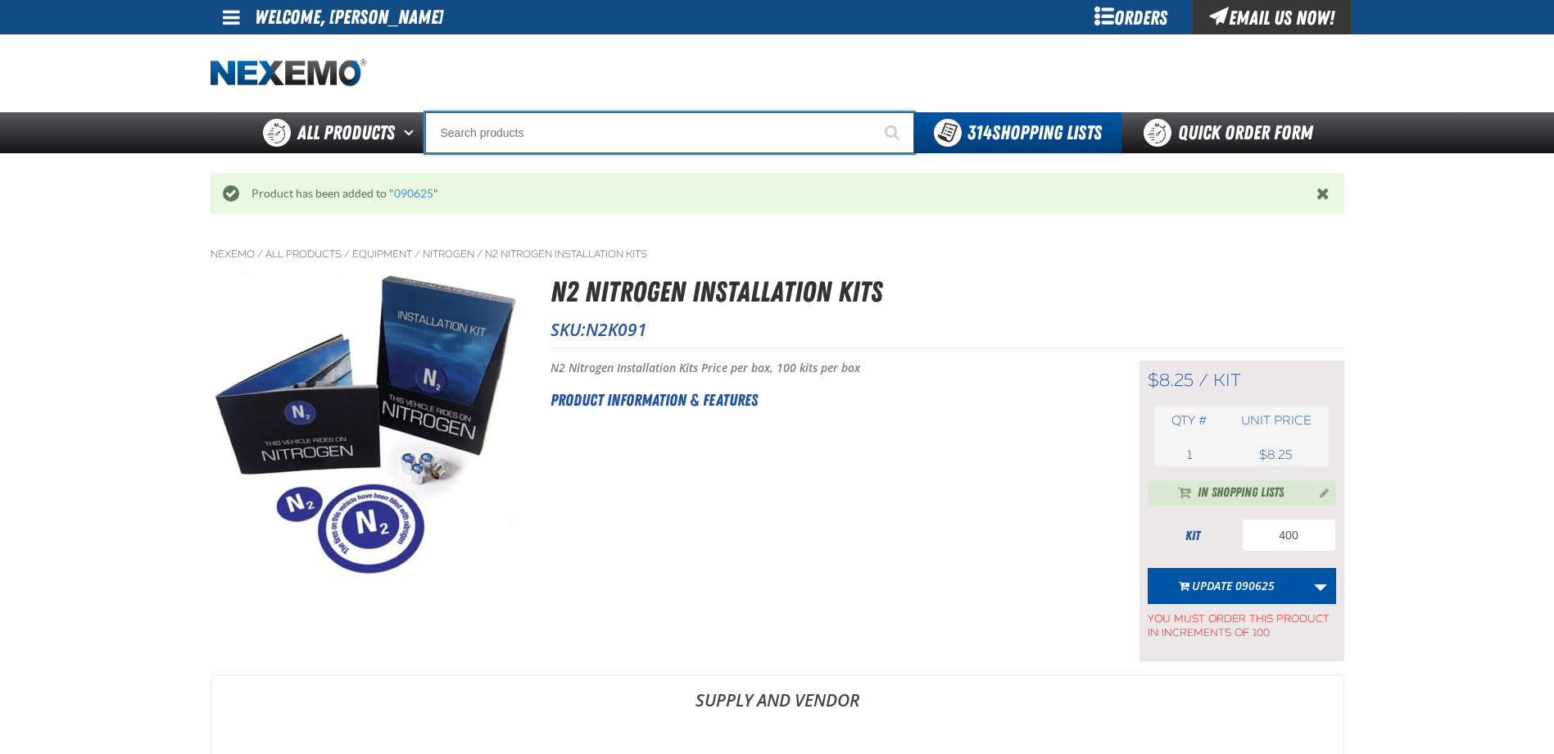
click at [537, 129] on input "Search" at bounding box center [669, 132] width 489 height 41
type input "P"
type input "Perfect P Series 0.25-ounce Lead Wheel Weight"
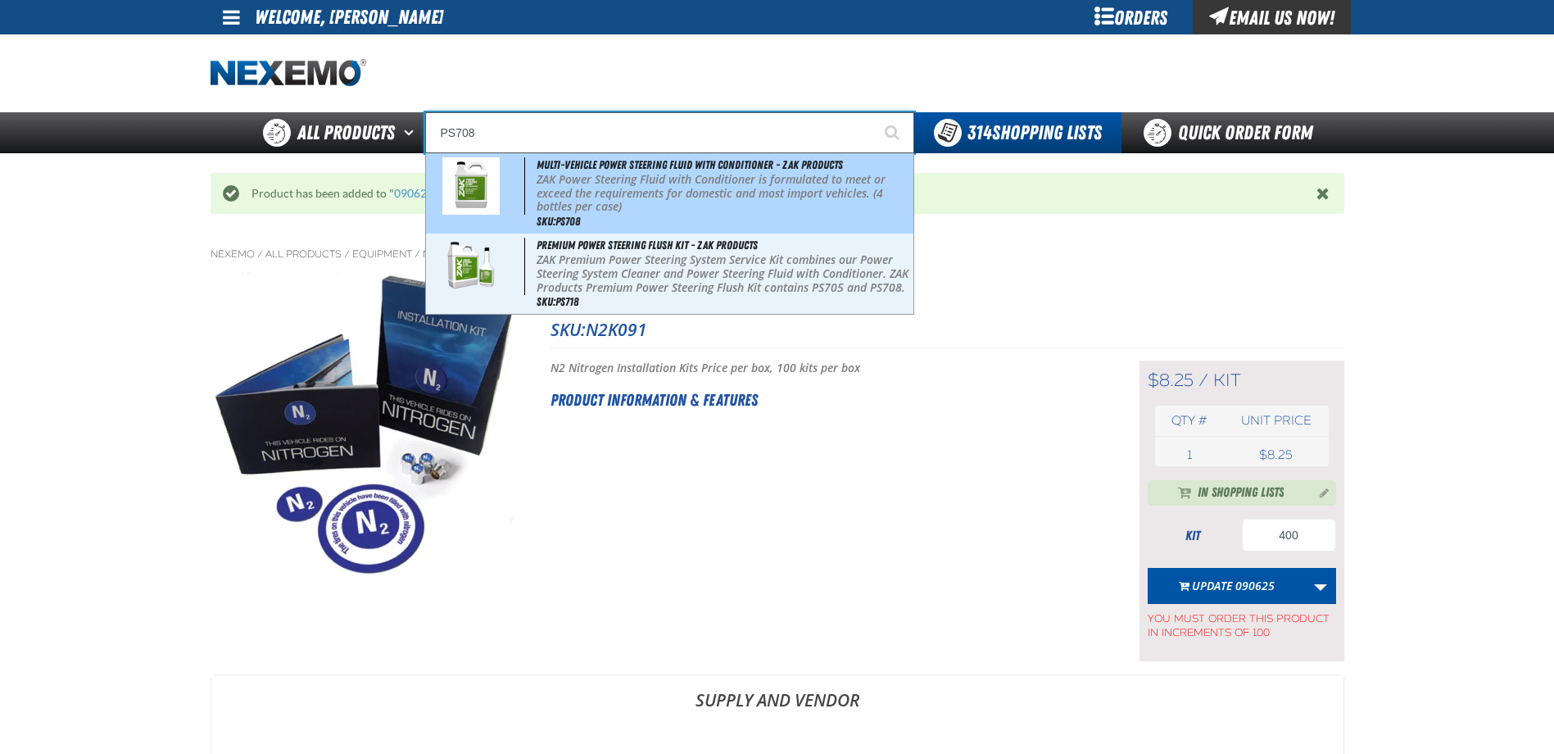
click at [582, 174] on p "ZAK Power Steering Fluid with Conditioner is formulated to meet or exceed the r…" at bounding box center [724, 193] width 374 height 41
type input "Multi-Vehicle Power Steering Fluid with Conditioner - ZAK Products"
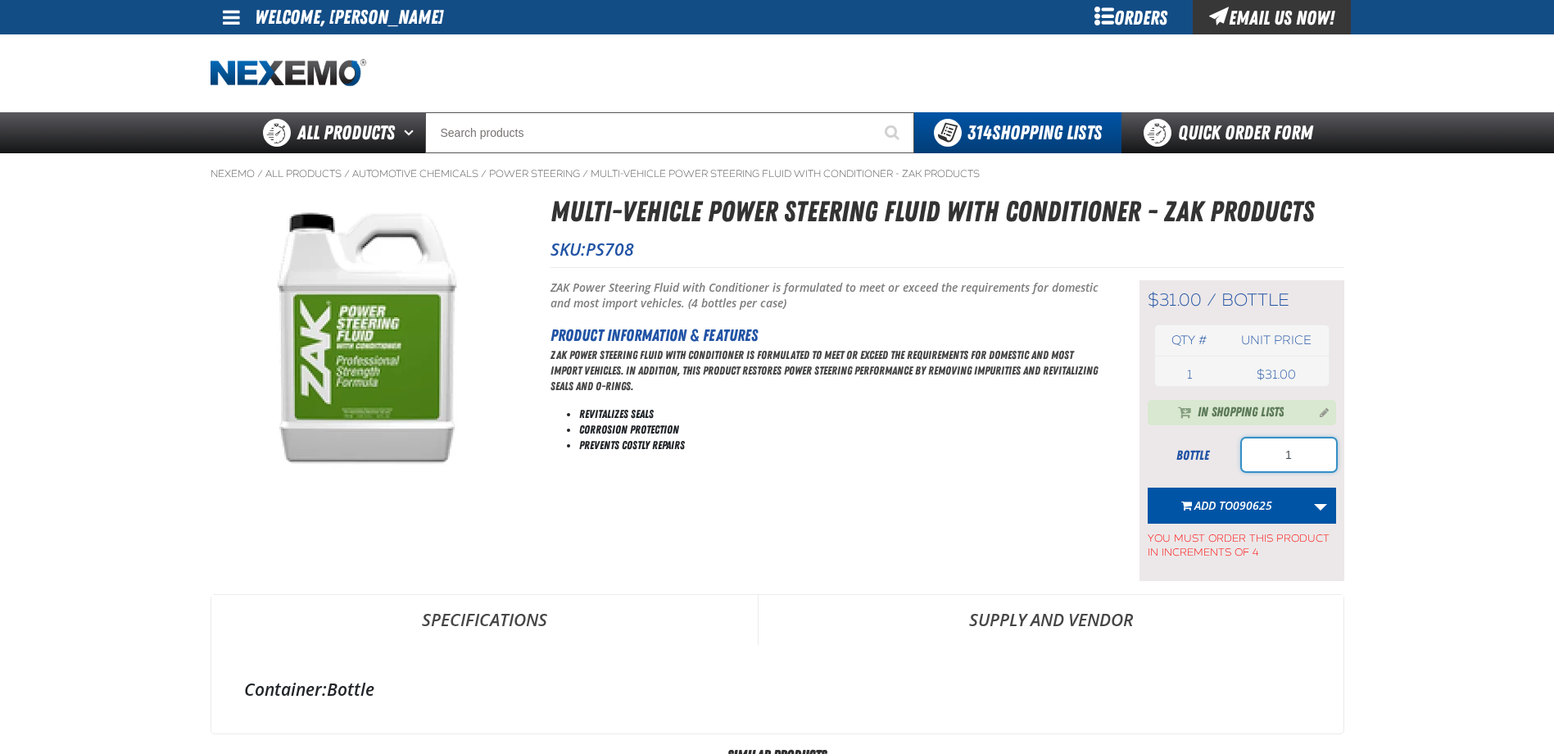
click at [1312, 462] on input "1" at bounding box center [1289, 454] width 94 height 33
type input "24"
click at [1228, 501] on span "Add to 090625" at bounding box center [1233, 505] width 78 height 16
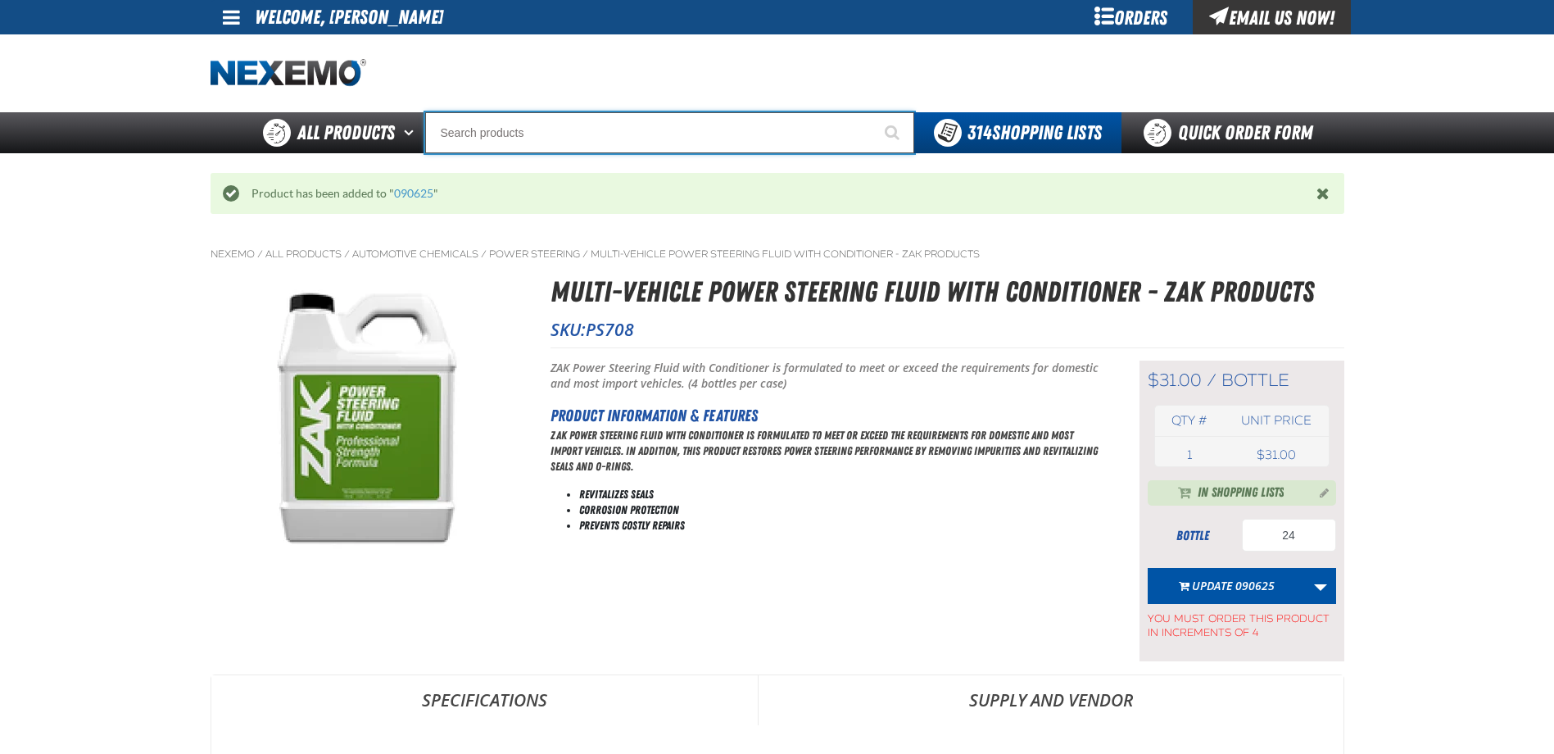
click at [584, 122] on input "Search" at bounding box center [669, 132] width 489 height 41
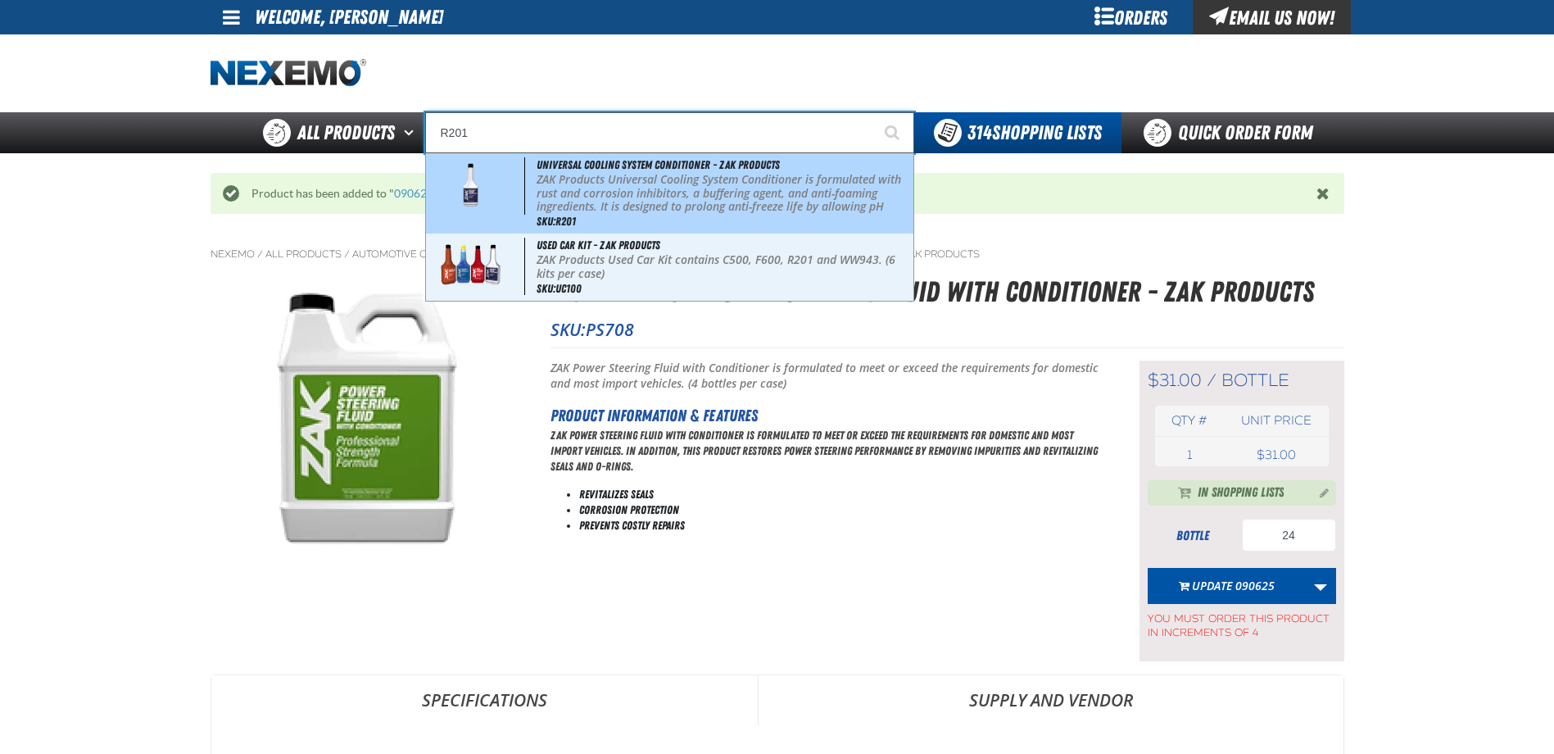
click at [592, 191] on p "ZAK Products Universal Cooling System Conditioner is formulated with rust and c…" at bounding box center [724, 207] width 374 height 69
type input "Universal Cooling System Conditioner - ZAK Products"
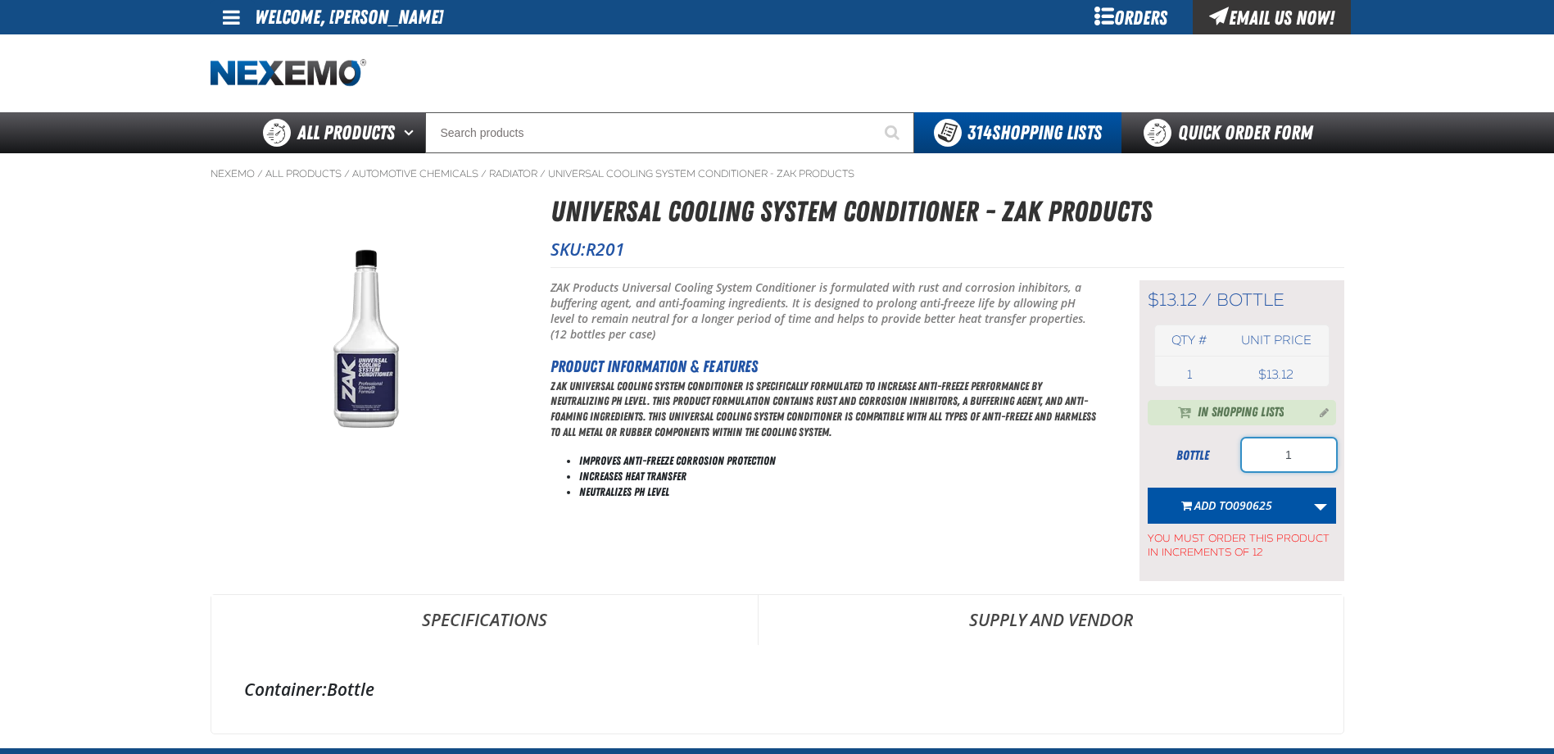
click at [1306, 463] on input "1" at bounding box center [1289, 454] width 94 height 33
type input "72"
click at [1252, 498] on span "090625" at bounding box center [1252, 505] width 39 height 16
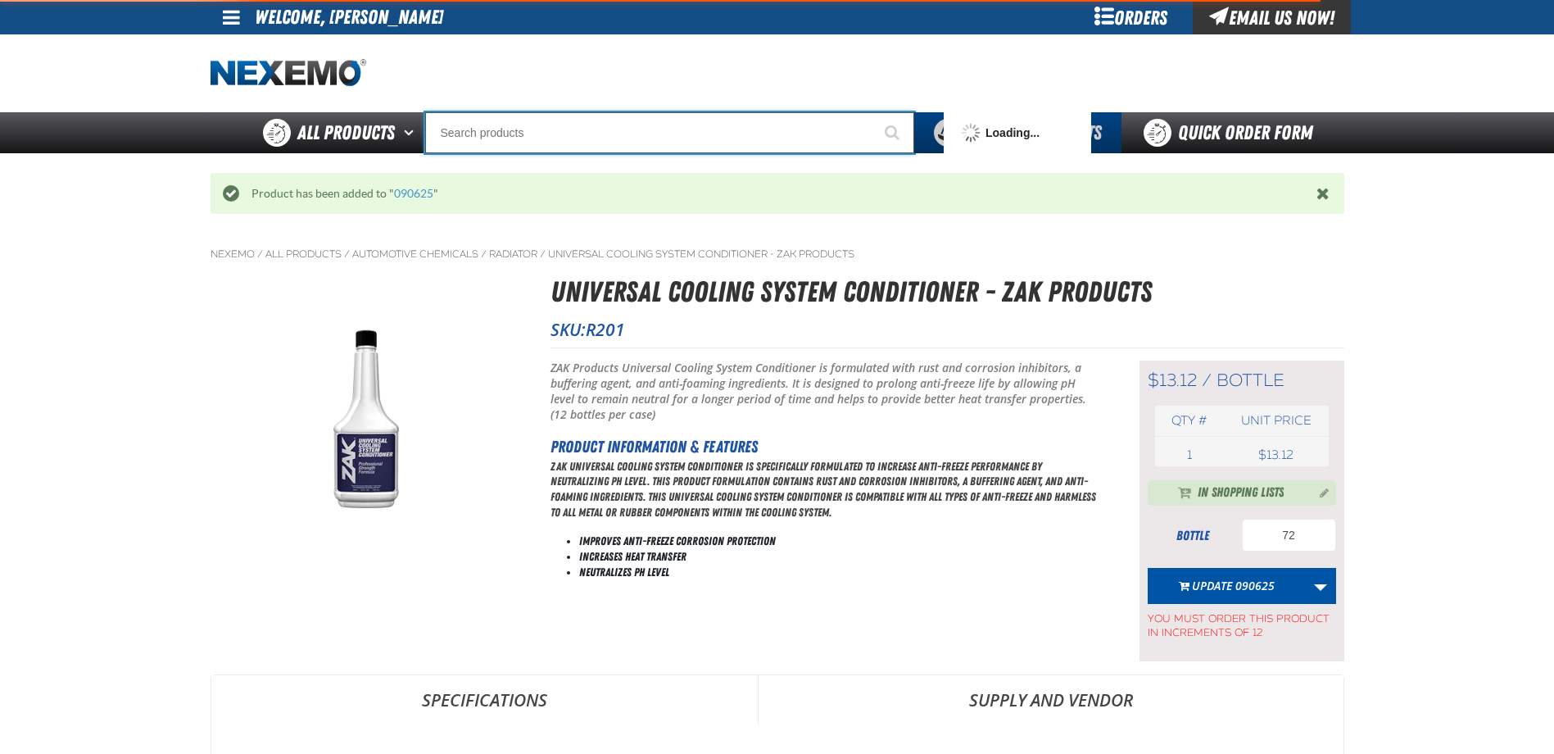
click at [582, 134] on input "Search" at bounding box center [669, 132] width 489 height 41
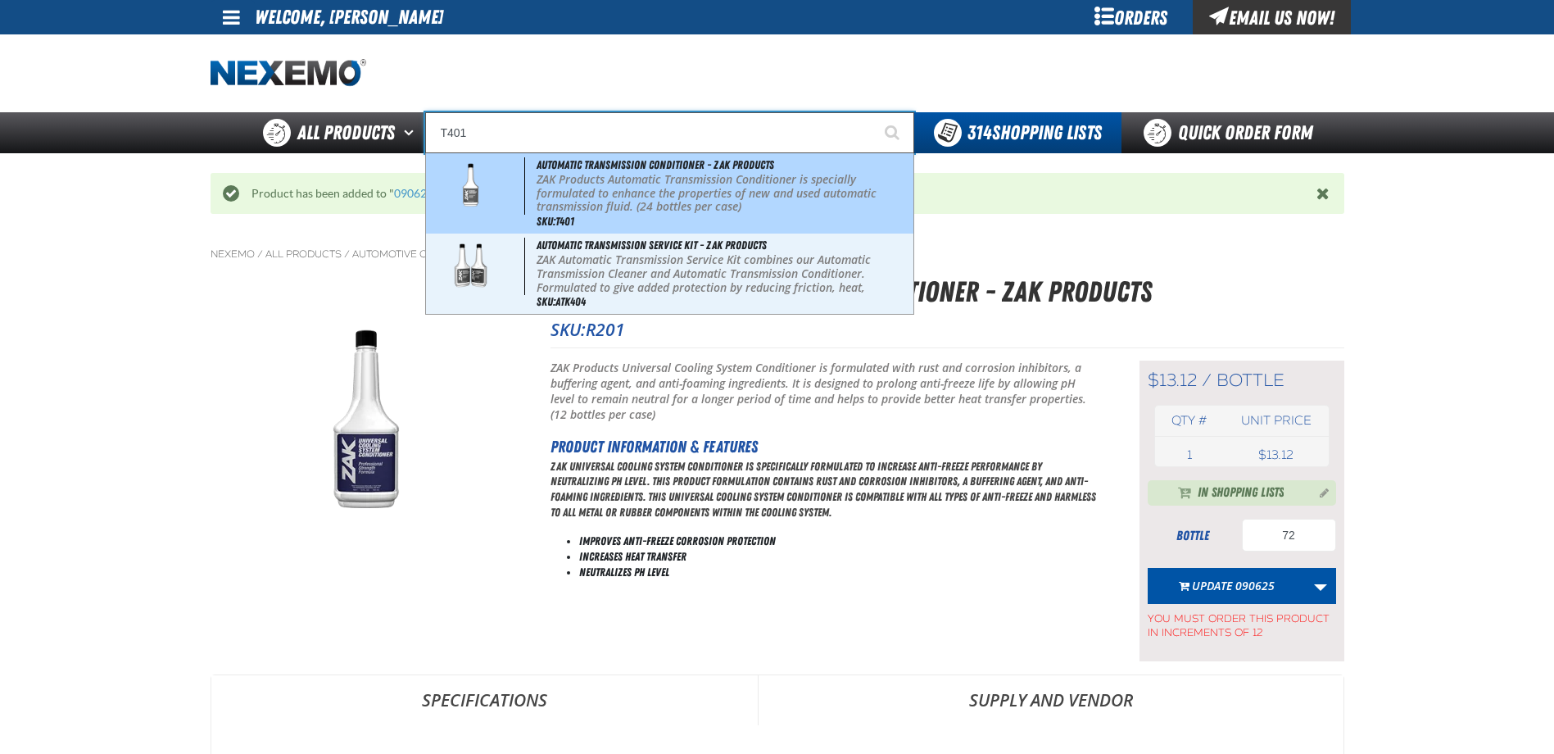
click at [619, 191] on p "ZAK Products Automatic Transmission Conditioner is specially formulated to enha…" at bounding box center [724, 193] width 374 height 41
type input "Automatic Transmission Conditioner - ZAK Products"
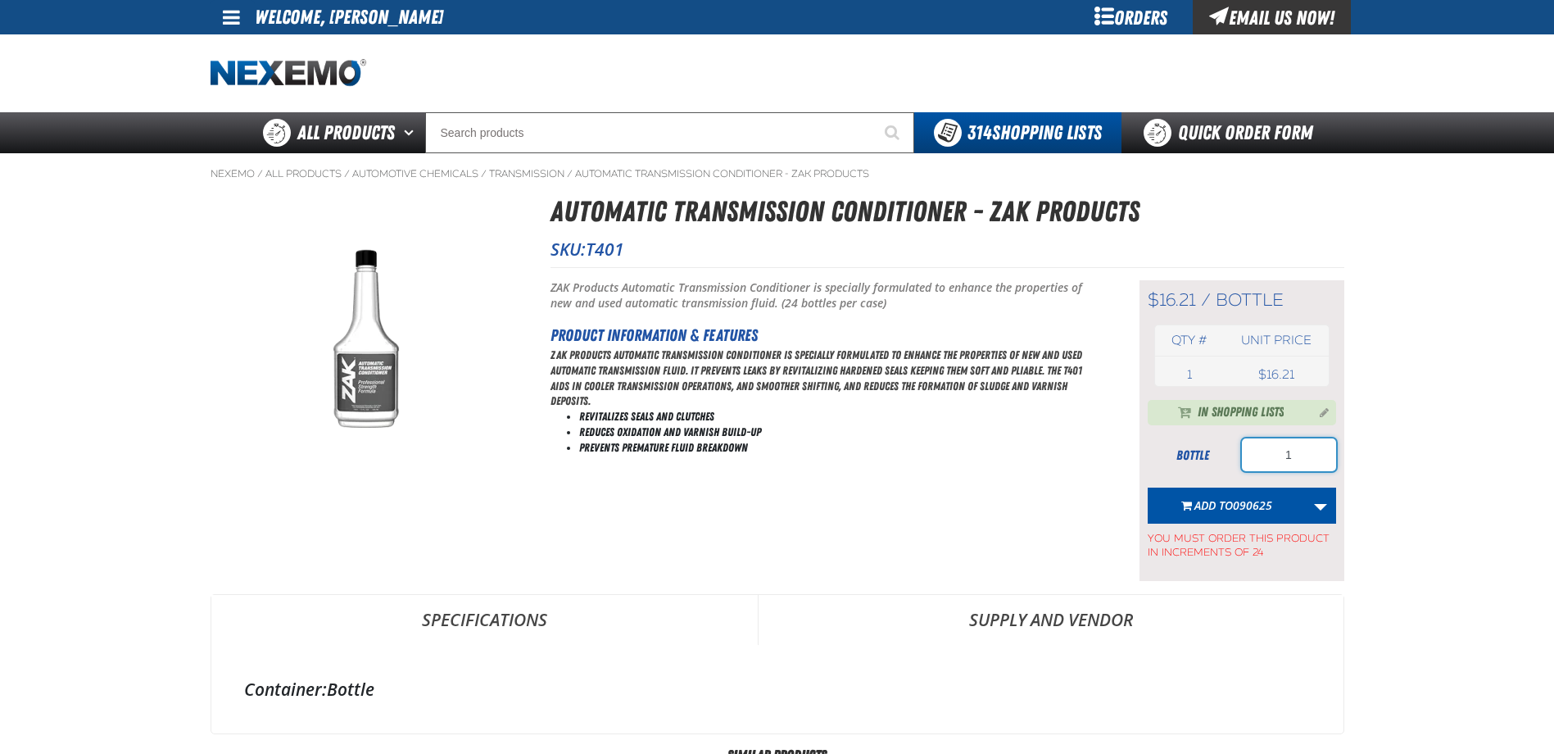
click at [1302, 462] on input "1" at bounding box center [1289, 454] width 94 height 33
type input "48"
click at [1248, 509] on span "090625" at bounding box center [1252, 505] width 39 height 16
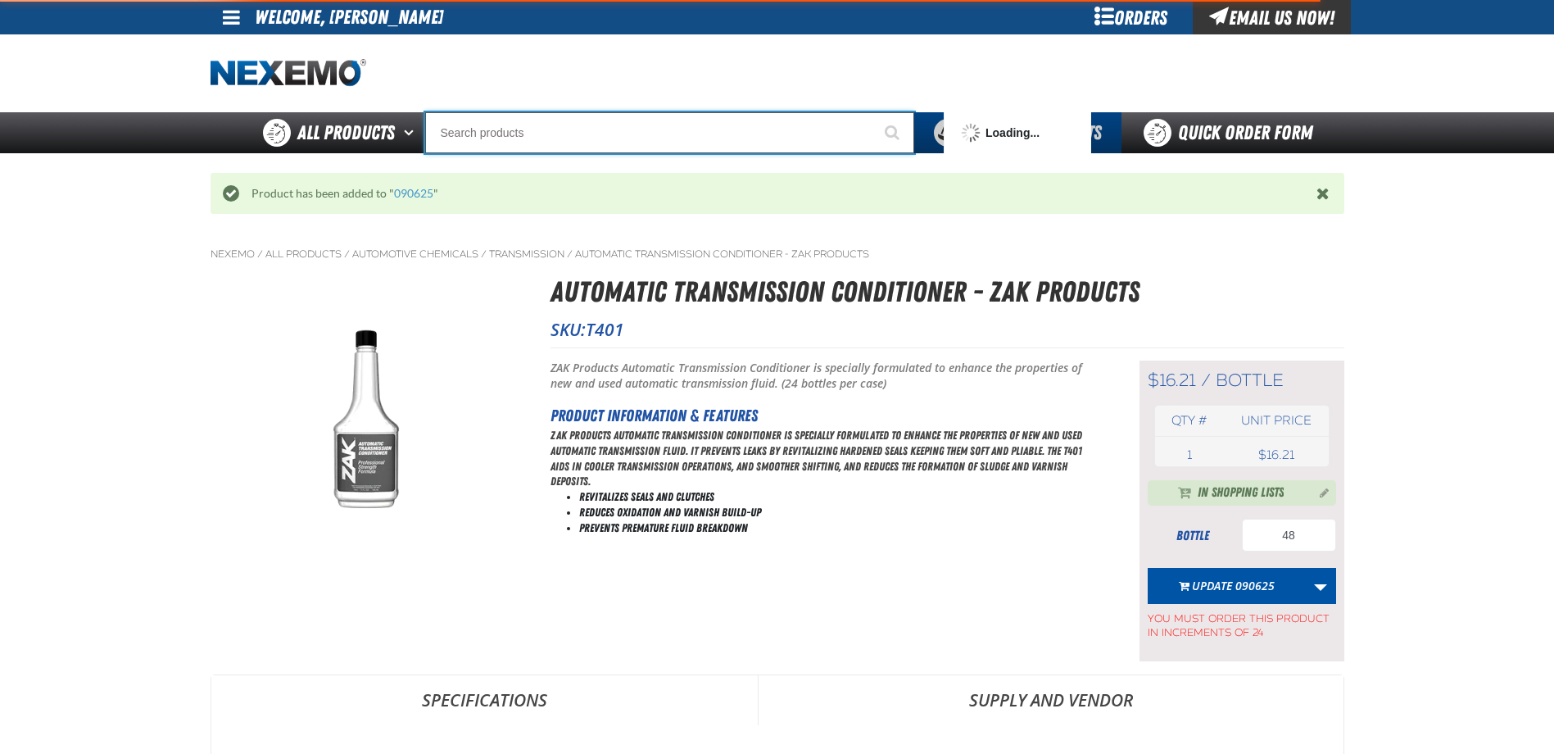
click at [567, 135] on input "Search" at bounding box center [669, 132] width 489 height 41
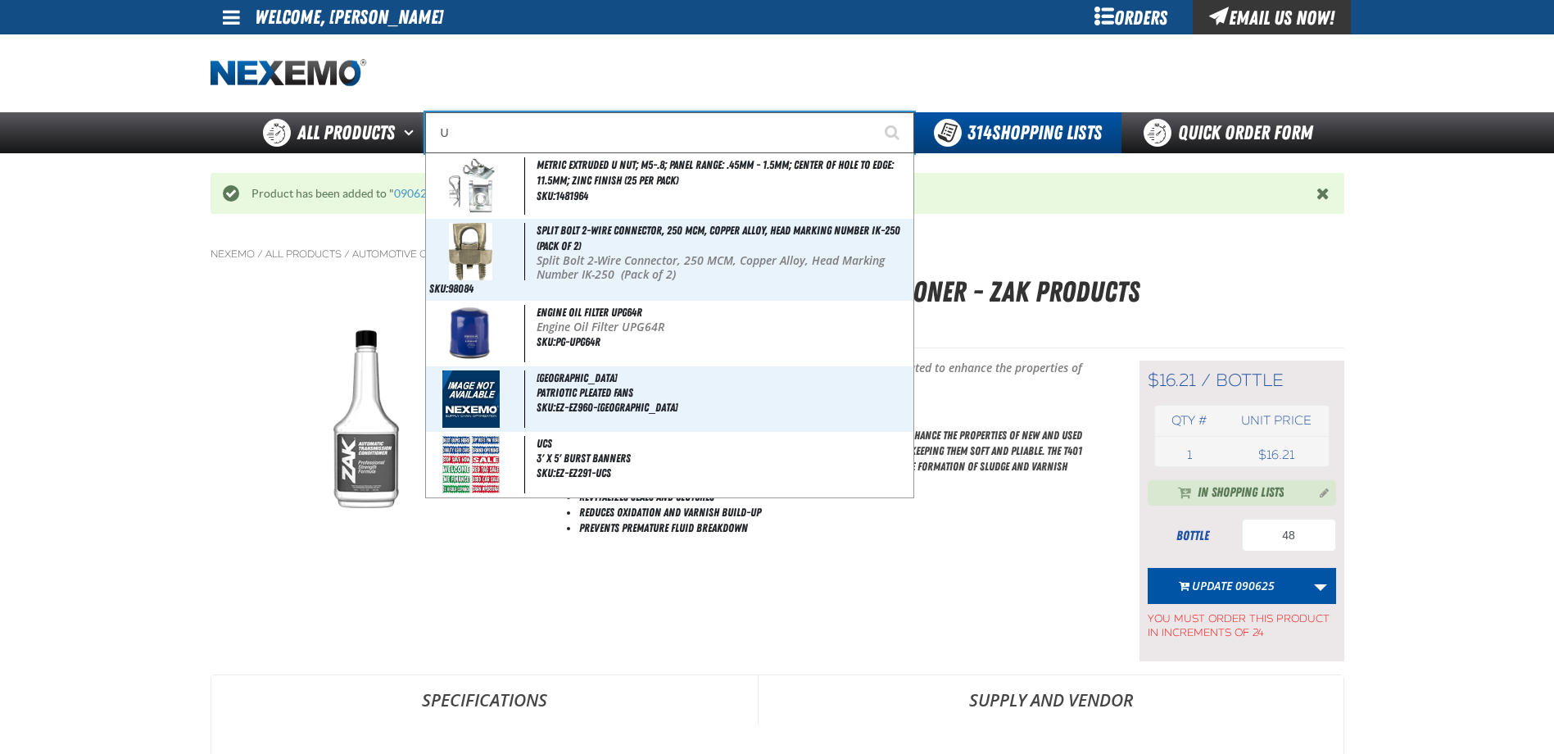
type input "UC"
type input "UC RED"
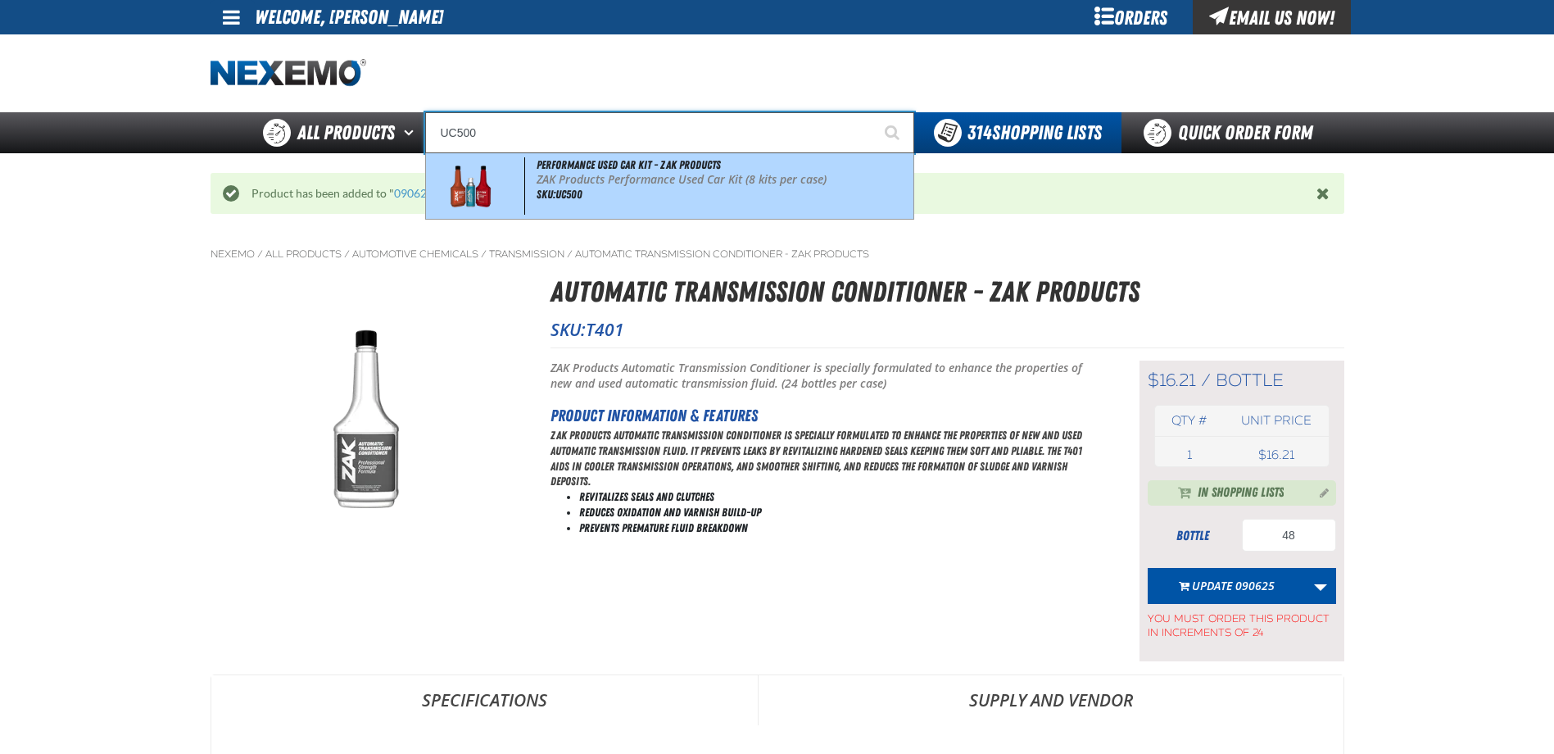
click at [653, 174] on p "ZAK Products Performance Used Car Kit (8 kits per case)" at bounding box center [724, 180] width 374 height 14
type input "Performance Used Car Kit - ZAK Products"
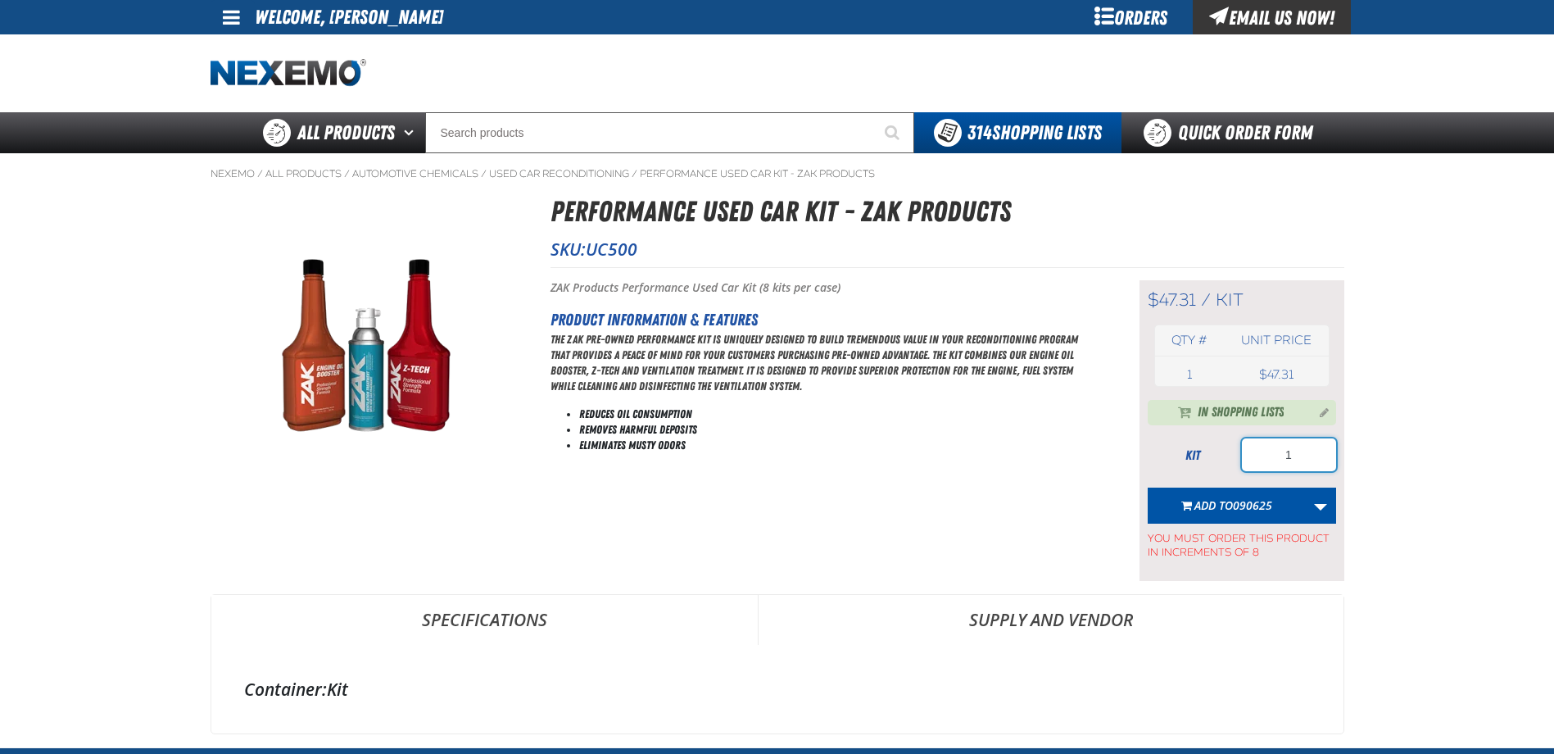
click at [1298, 459] on input "1" at bounding box center [1289, 454] width 94 height 33
type input "208"
click at [1255, 518] on button "Add to 090625" at bounding box center [1227, 505] width 158 height 36
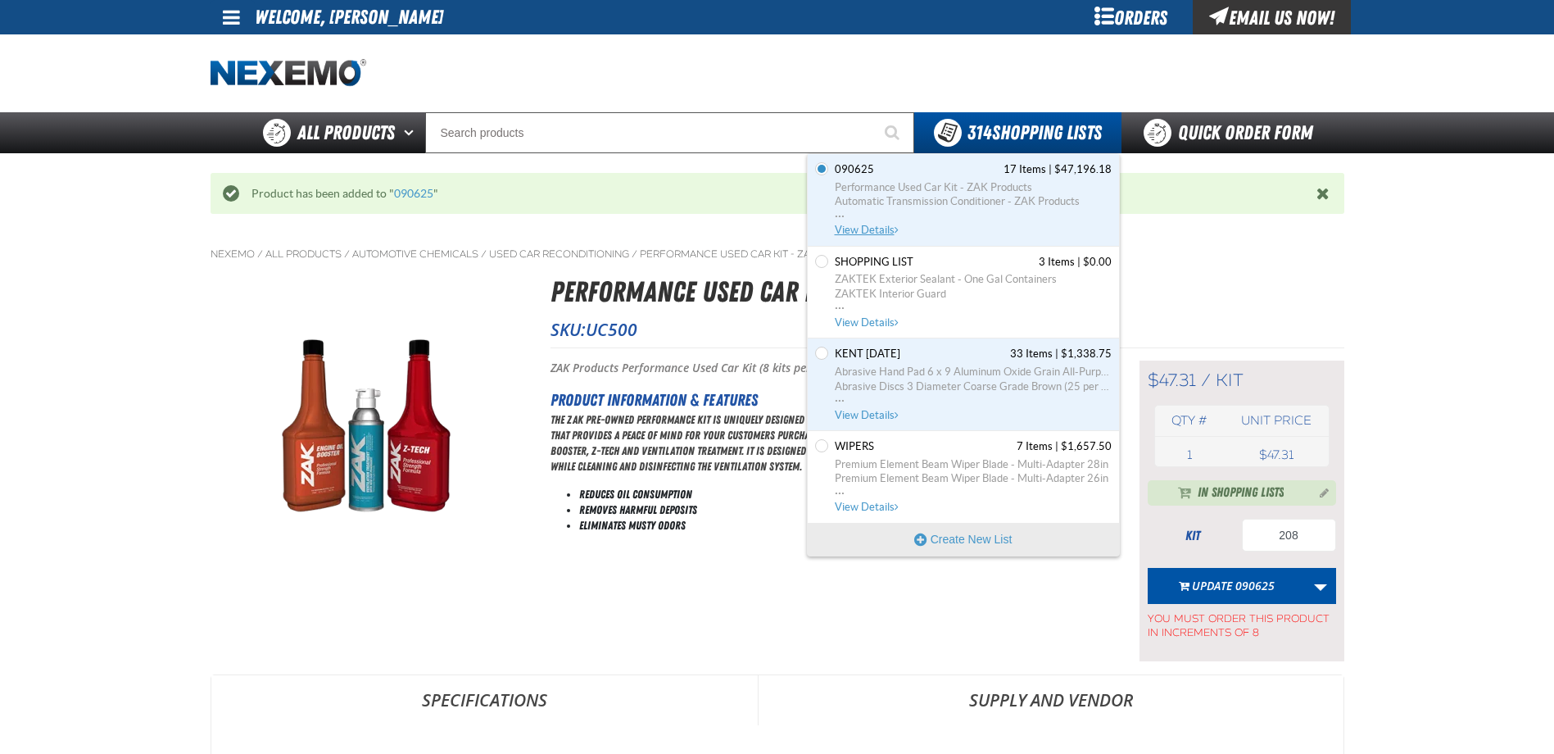
click at [895, 229] on span "090625 contains 17 items. Total cost is $47,196.18. Click to see all items, dis…" at bounding box center [897, 229] width 4 height 11
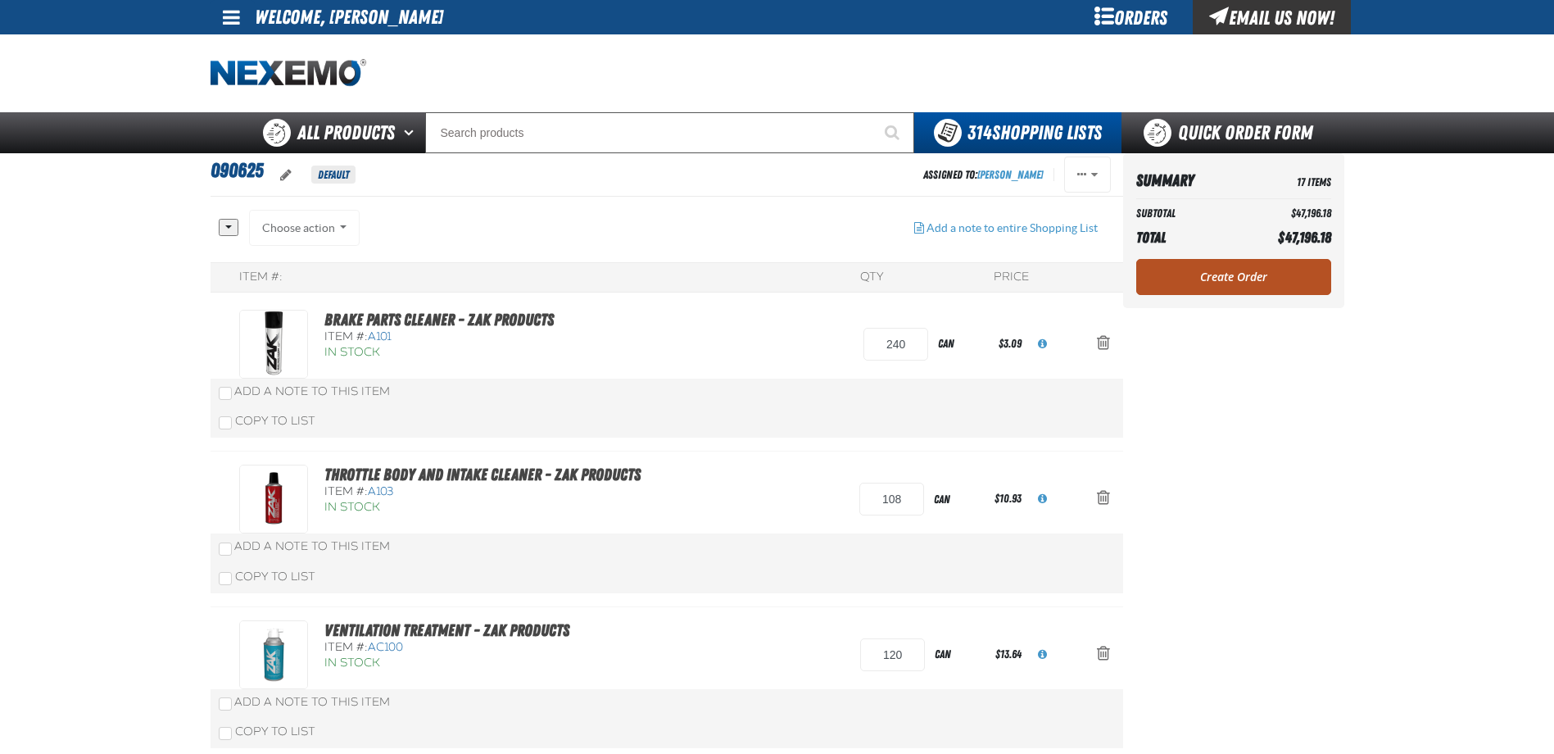
click at [1224, 275] on link "Create Order" at bounding box center [1233, 277] width 195 height 36
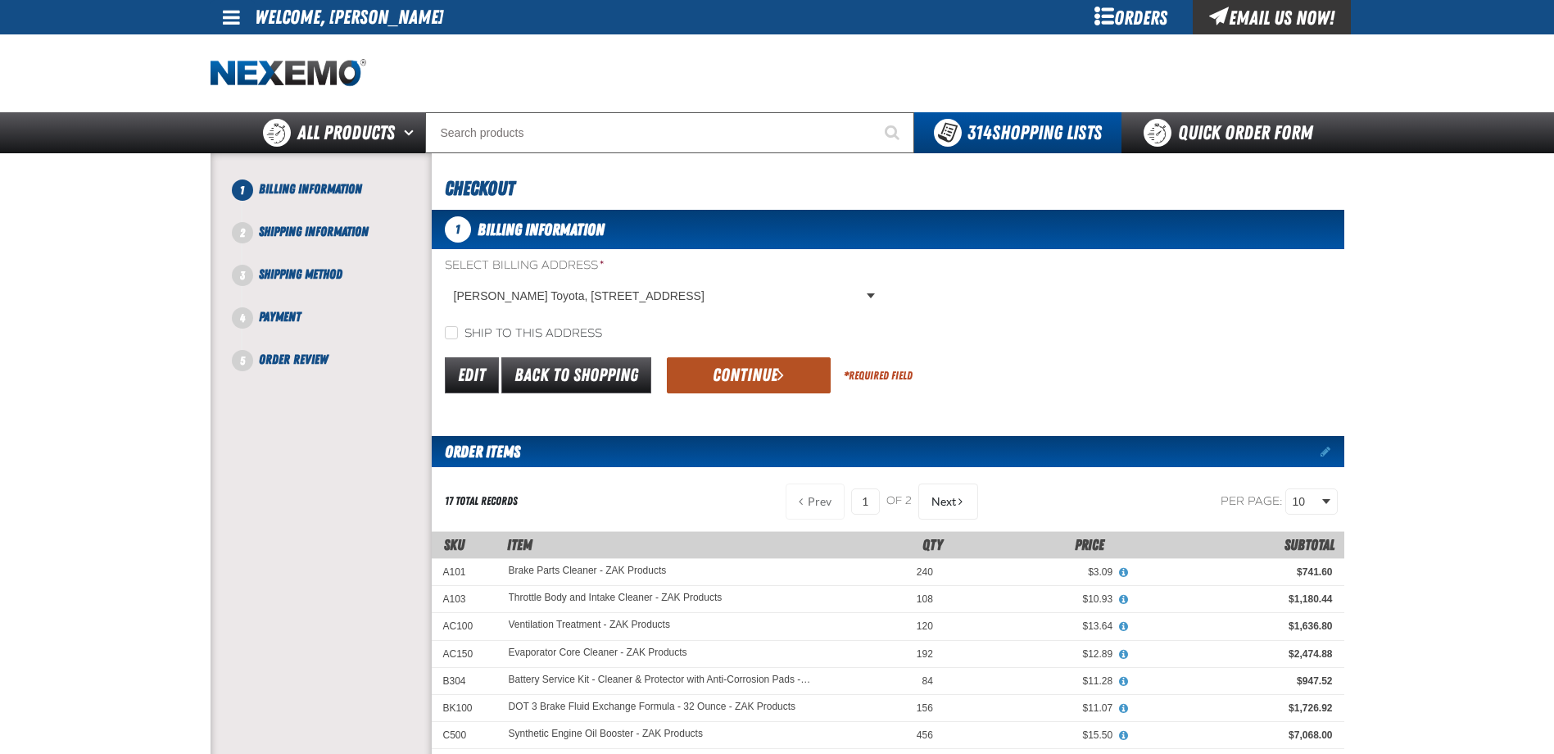
click at [782, 364] on button "Continue" at bounding box center [749, 375] width 164 height 36
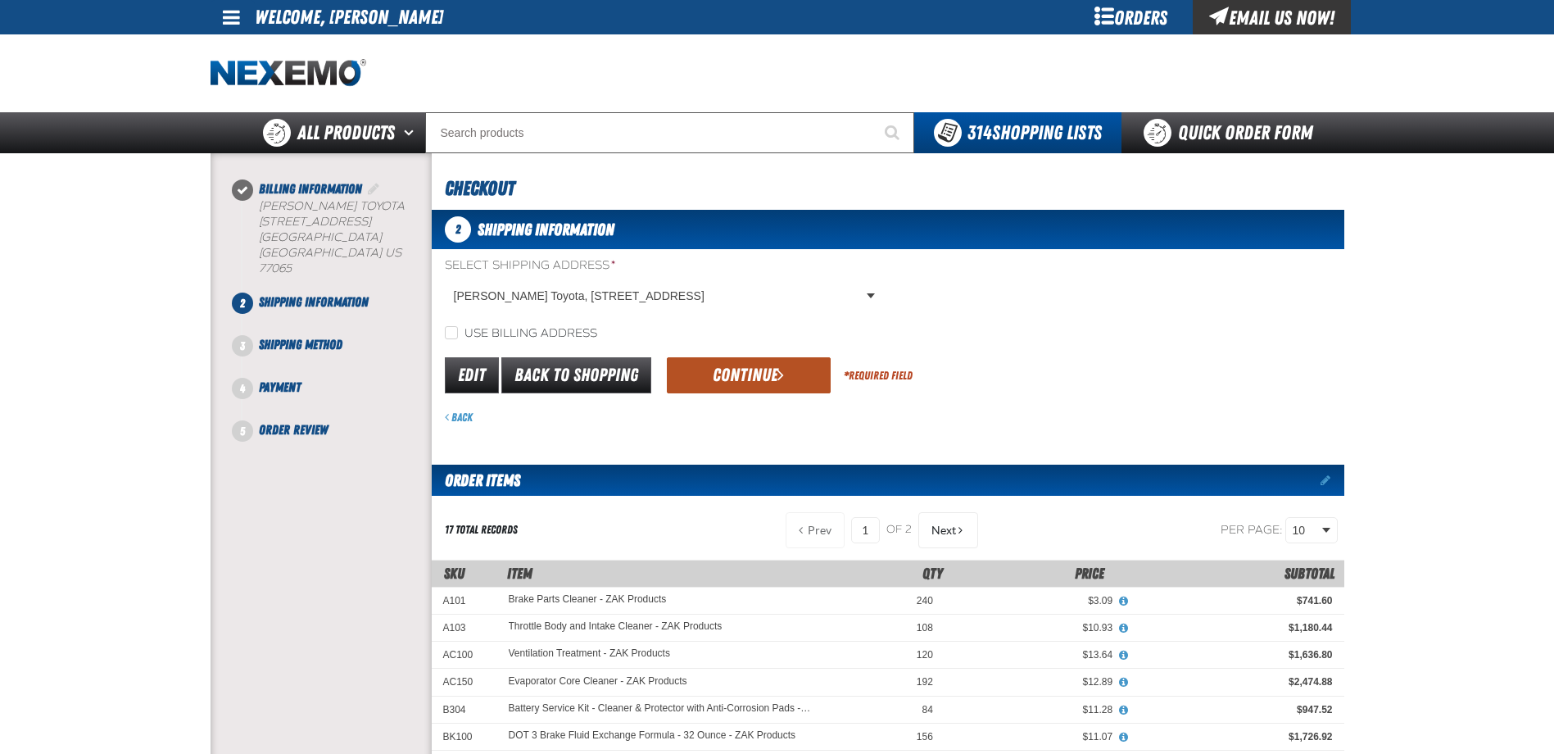
click at [745, 365] on button "Continue" at bounding box center [749, 375] width 164 height 36
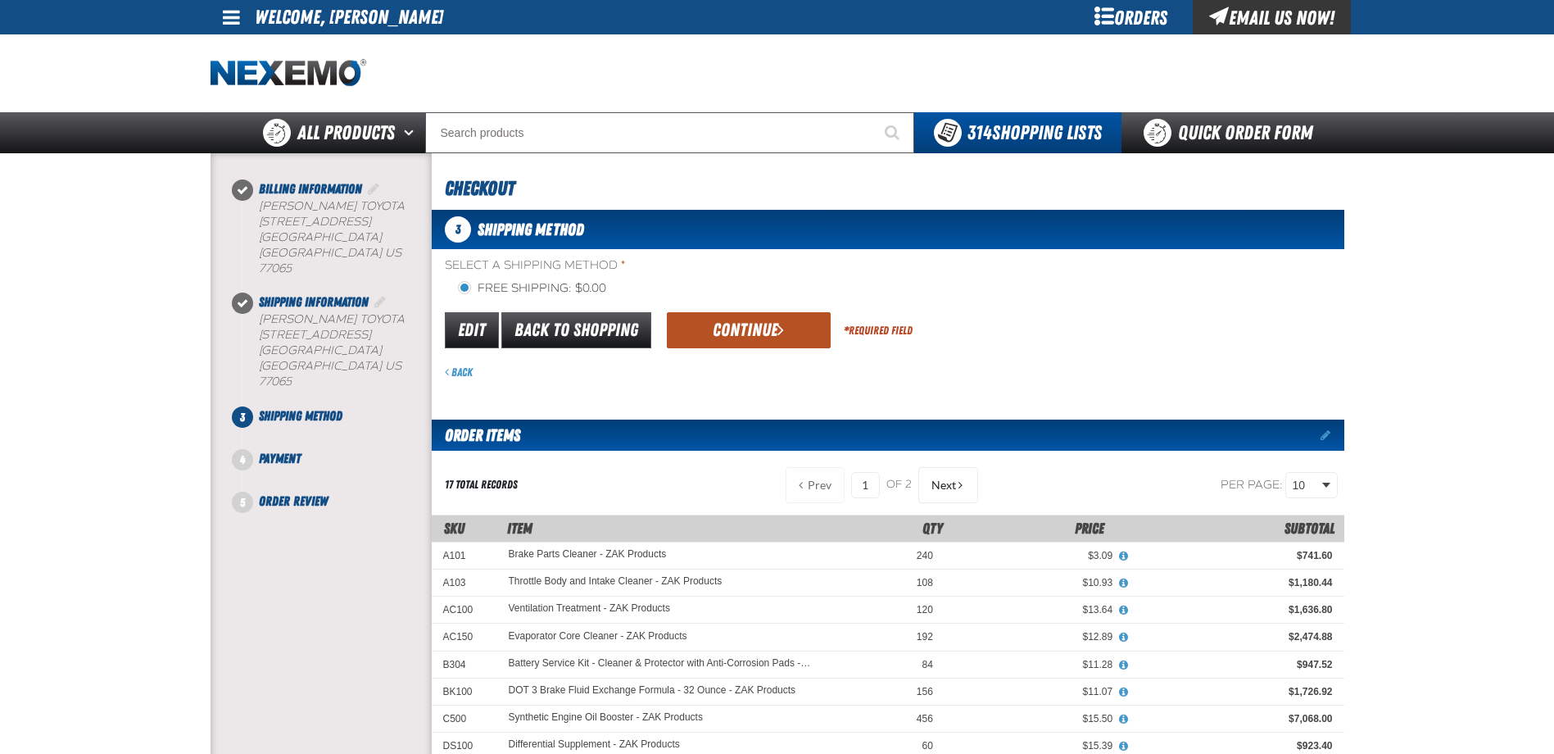
click at [736, 342] on button "Continue" at bounding box center [749, 330] width 164 height 36
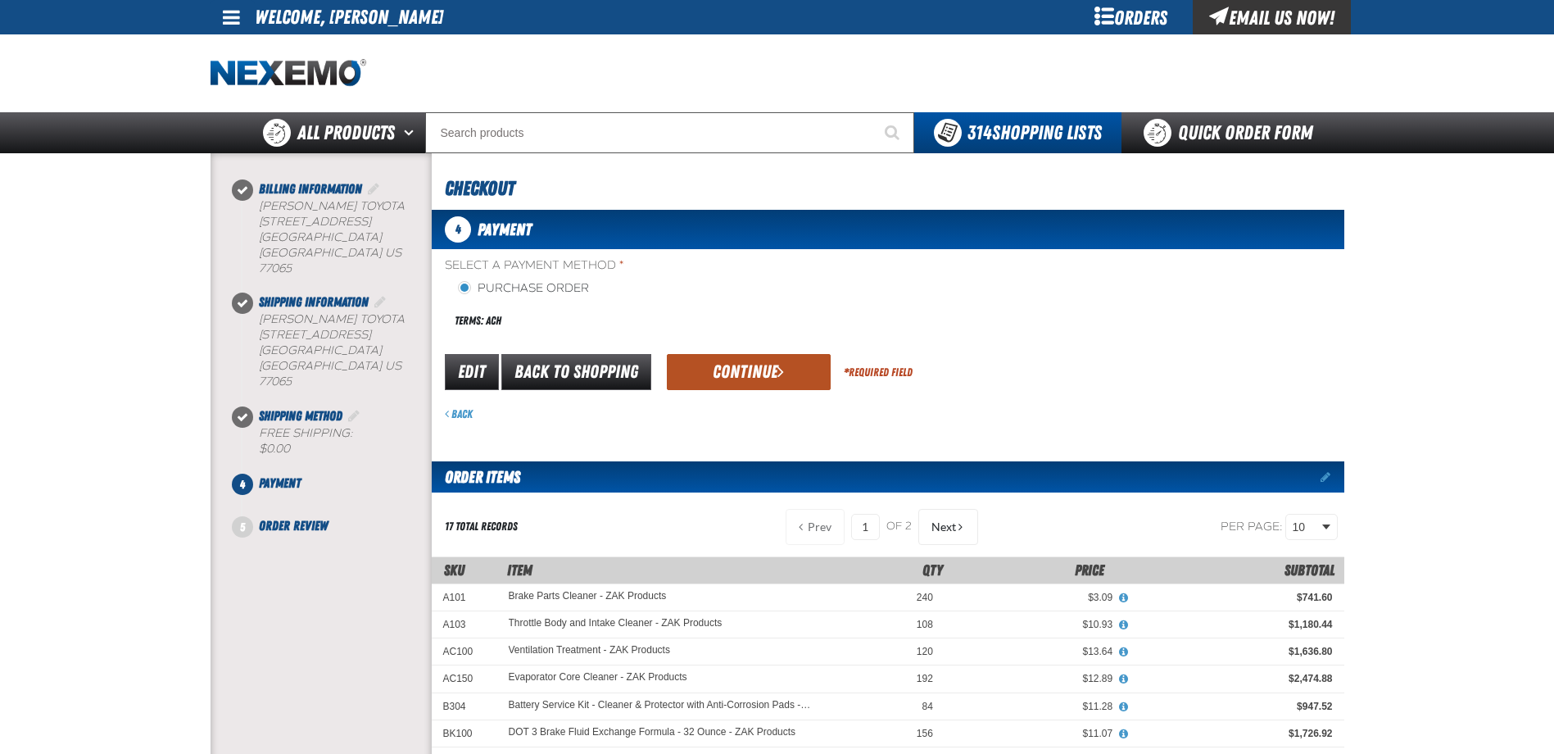
click at [695, 374] on button "Continue" at bounding box center [749, 372] width 164 height 36
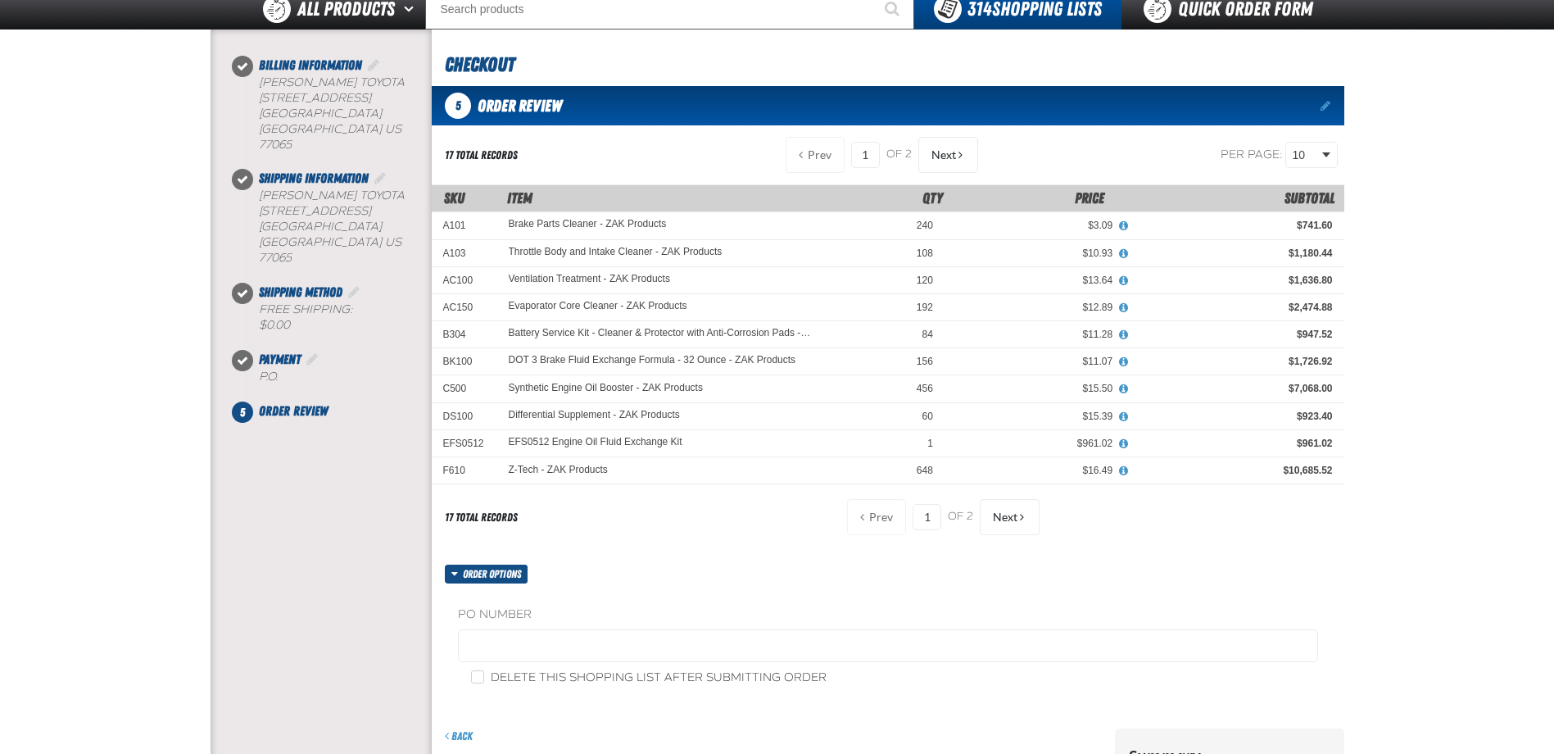
scroll to position [246, 0]
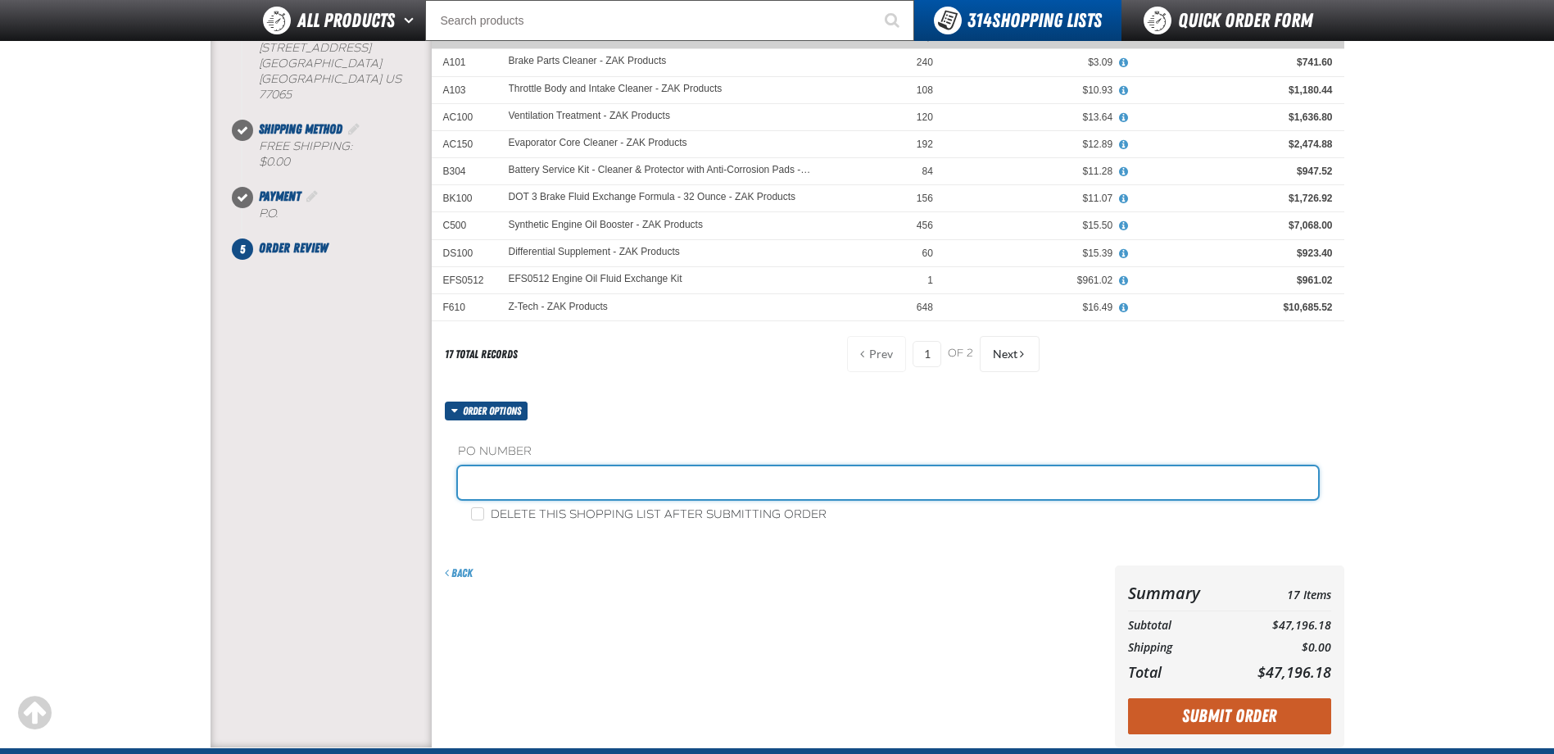
click at [569, 470] on input "text" at bounding box center [888, 482] width 860 height 33
type input "090625AW"
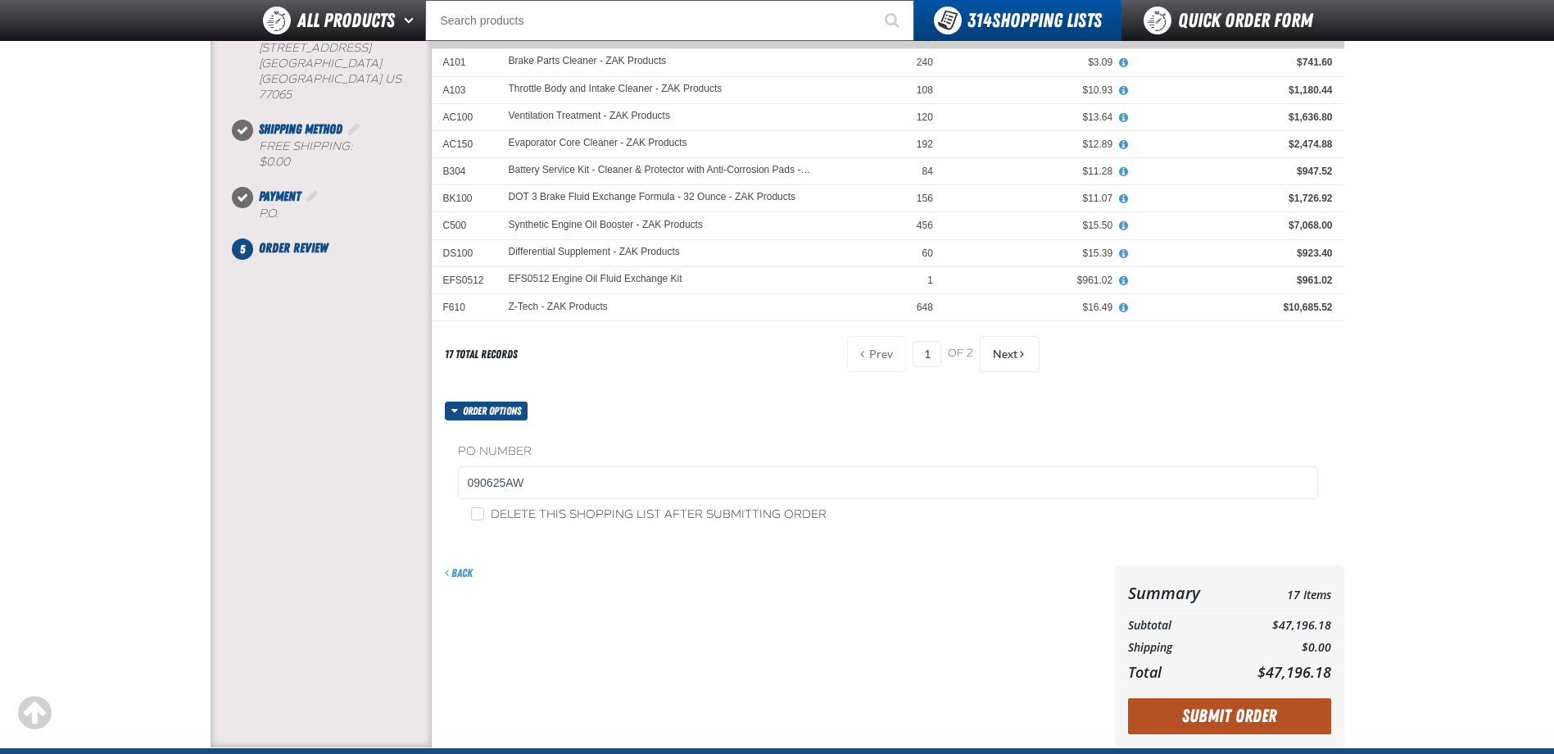
click at [1249, 720] on button "Submit Order" at bounding box center [1229, 716] width 203 height 36
